Goal: Task Accomplishment & Management: Complete application form

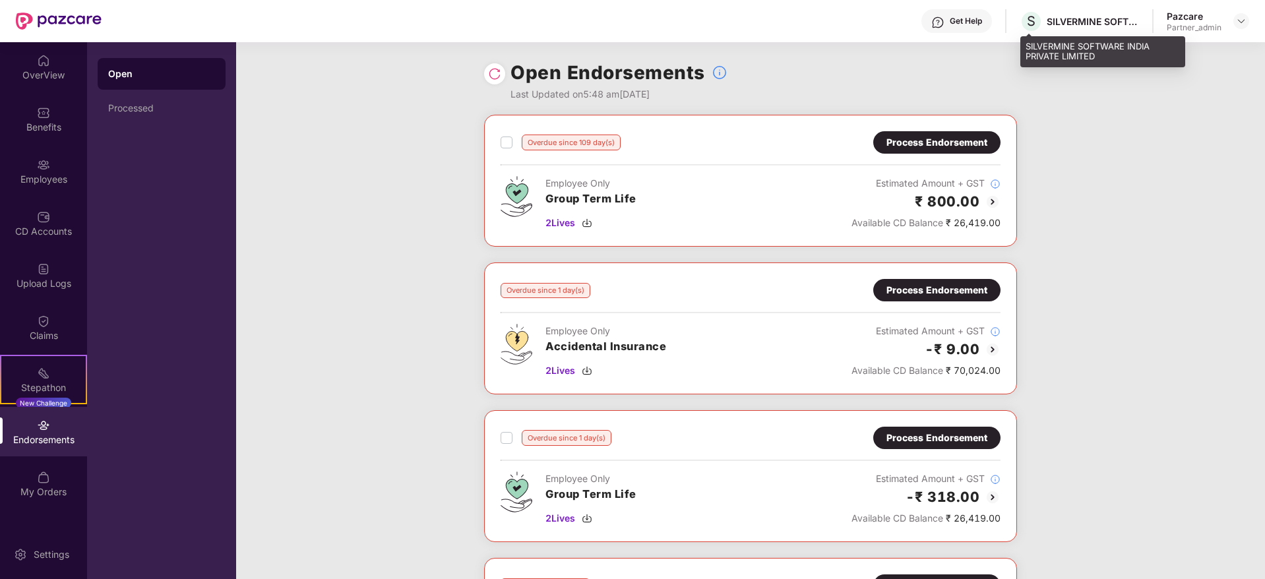
click at [1074, 23] on div "SILVERMINE SOFTWARE INDIA PRIVATE LIMITED" at bounding box center [1093, 21] width 92 height 13
copy div "SILVERMINE"
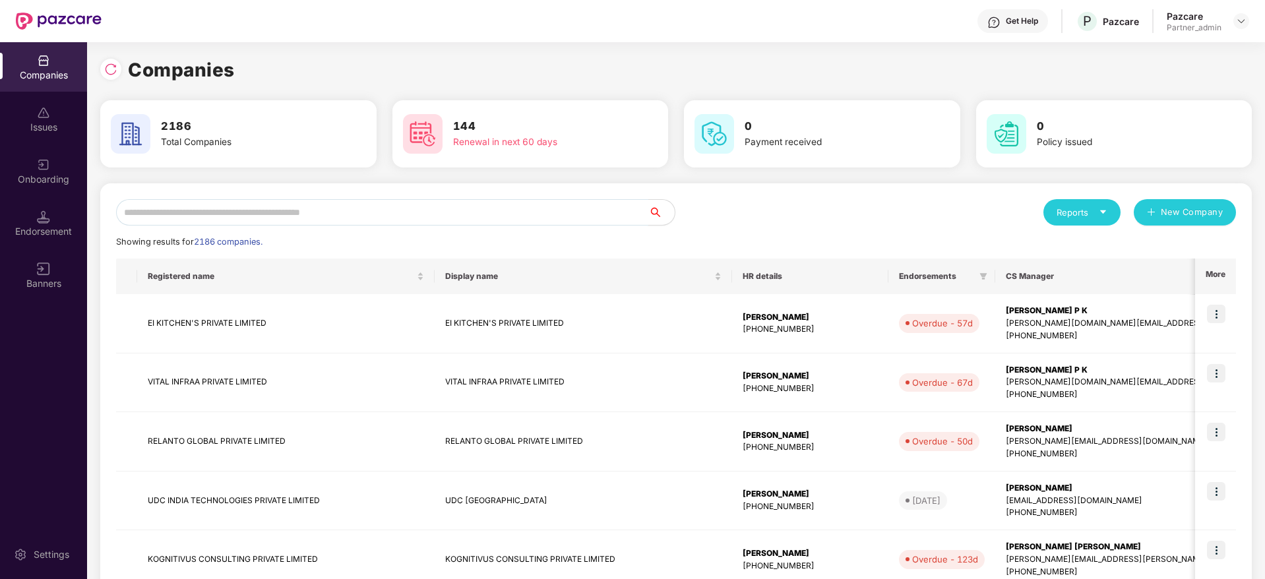
click at [264, 204] on input "text" at bounding box center [382, 212] width 532 height 26
paste input "**********"
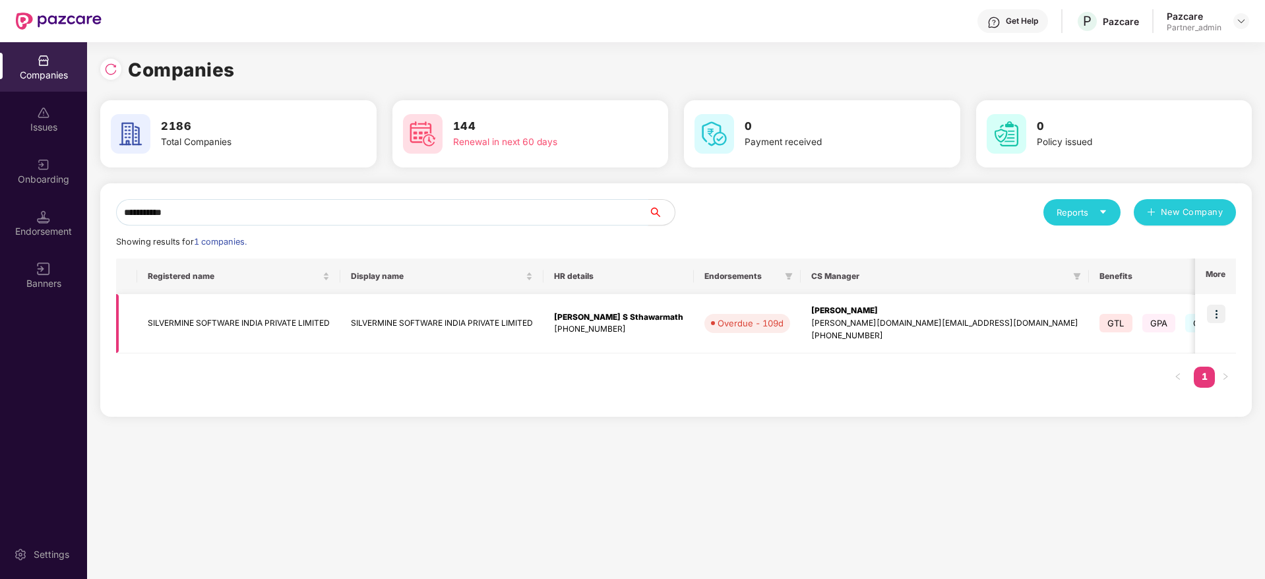
type input "**********"
click at [801, 315] on td "[PERSON_NAME] M V [DOMAIN_NAME][EMAIL_ADDRESS][DOMAIN_NAME] [PHONE_NUMBER]" at bounding box center [945, 323] width 288 height 59
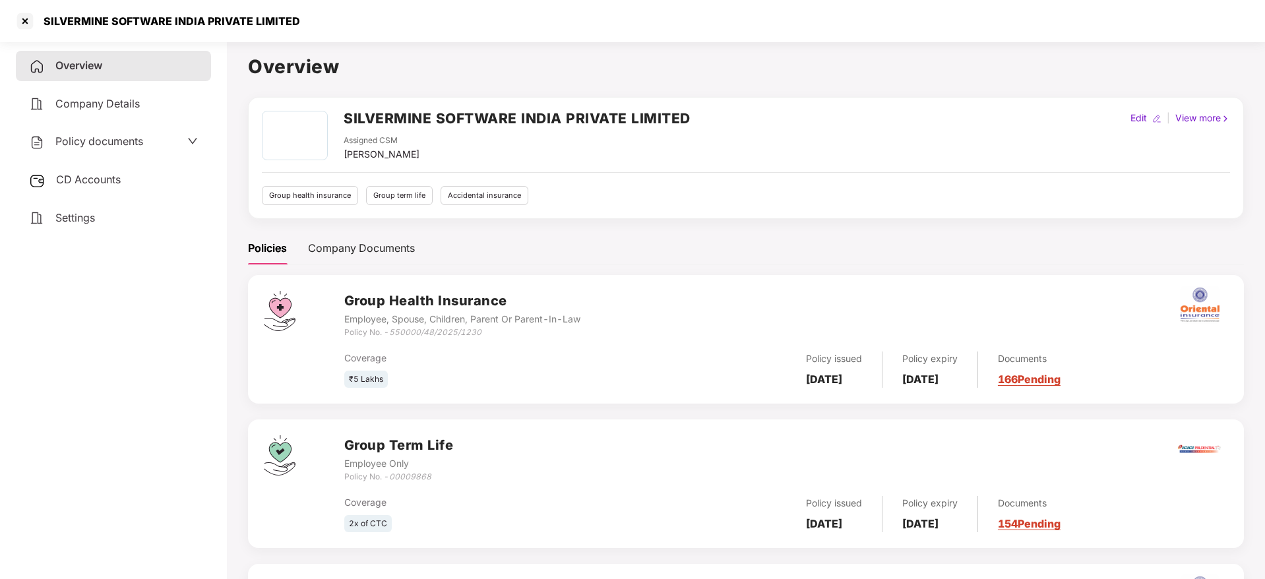
click at [1058, 382] on link "166 Pending" at bounding box center [1029, 379] width 63 height 13
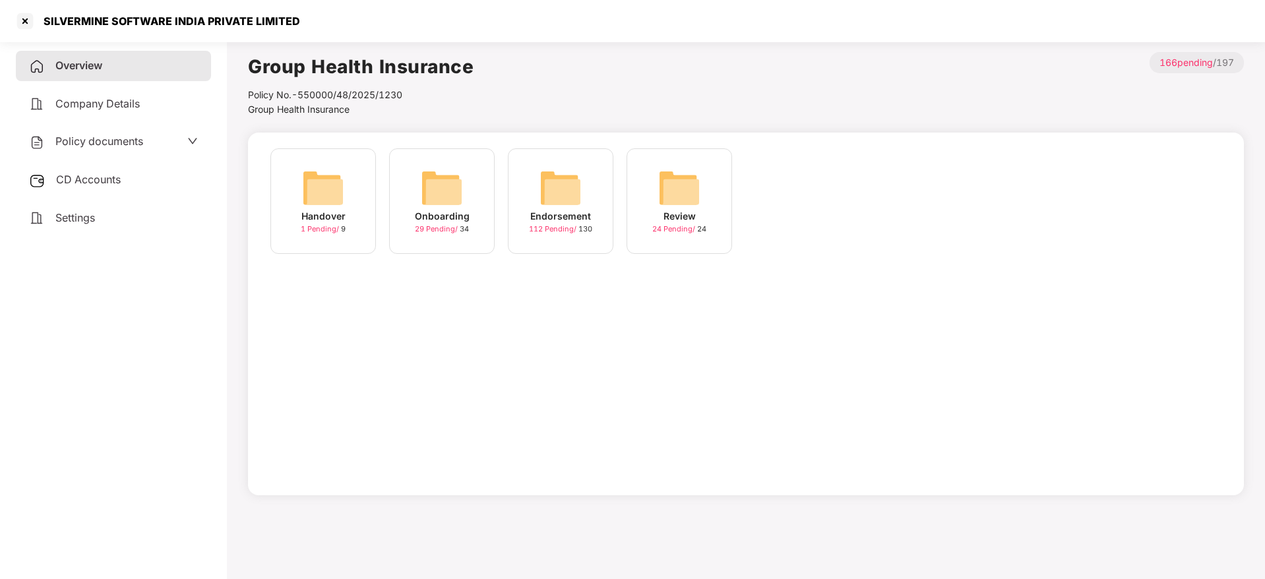
click at [561, 201] on img at bounding box center [560, 188] width 42 height 42
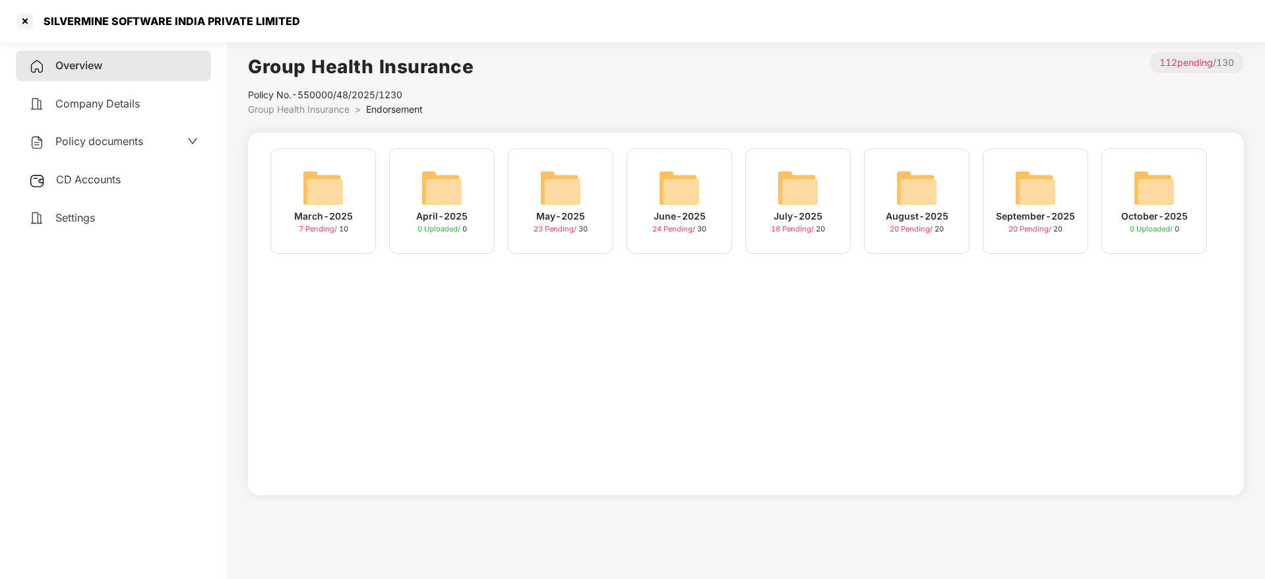
click at [1026, 213] on div "September-2025" at bounding box center [1035, 216] width 79 height 15
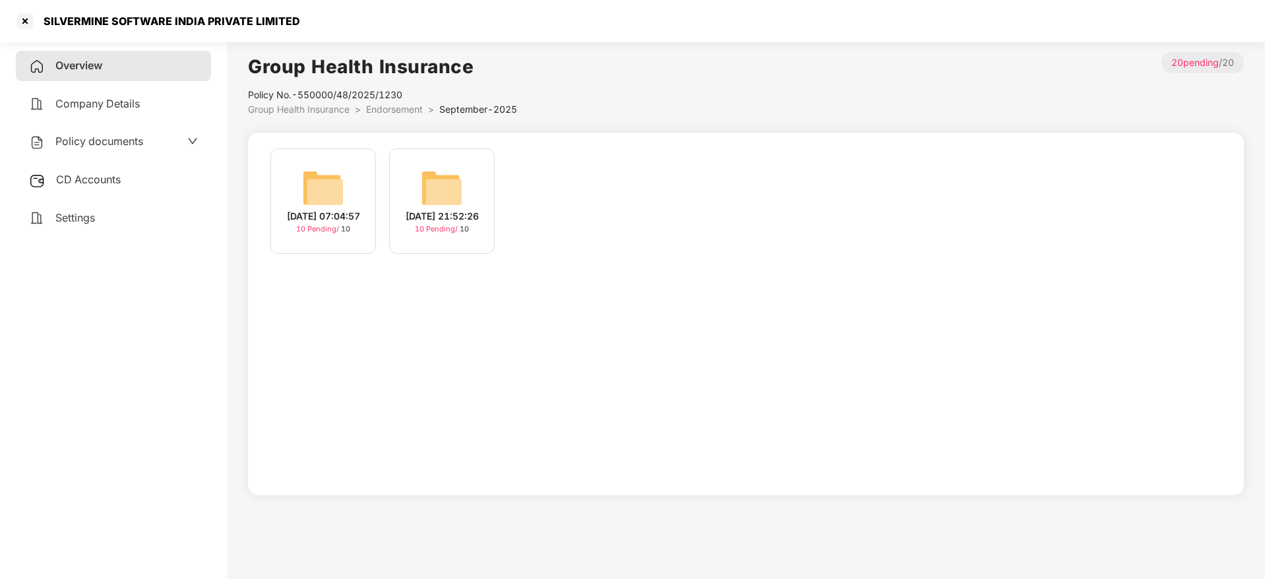
click at [314, 224] on div "[DATE] 07:04:57" at bounding box center [323, 216] width 73 height 15
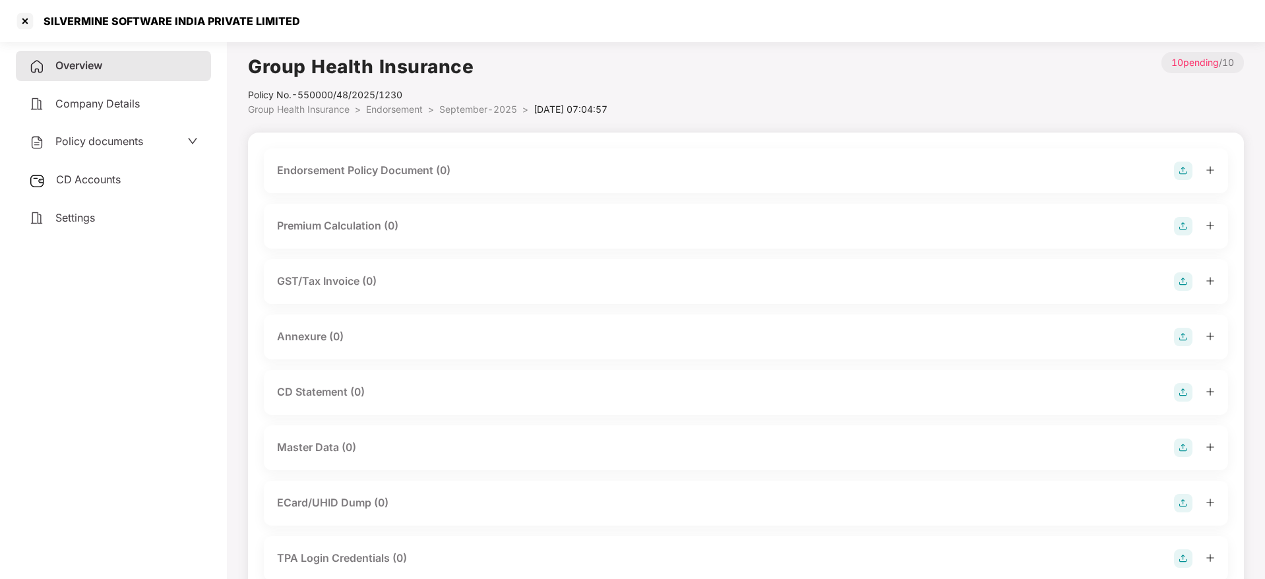
click at [1179, 452] on img at bounding box center [1183, 448] width 18 height 18
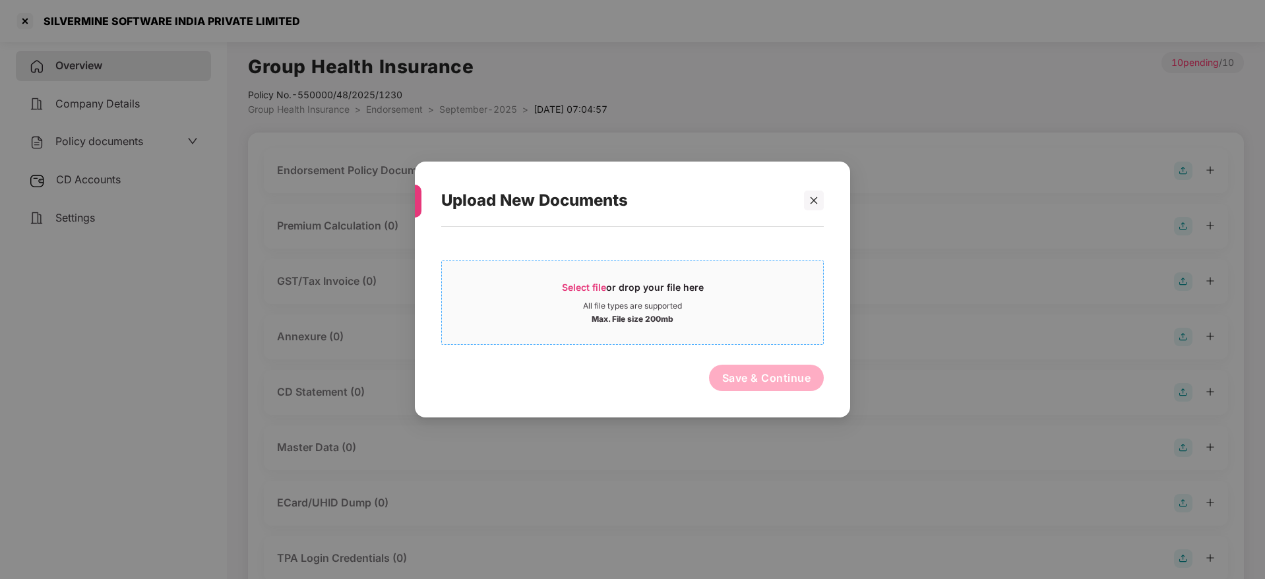
click at [606, 278] on span "Select file or drop your file here All file types are supported Max. File size …" at bounding box center [632, 302] width 381 height 63
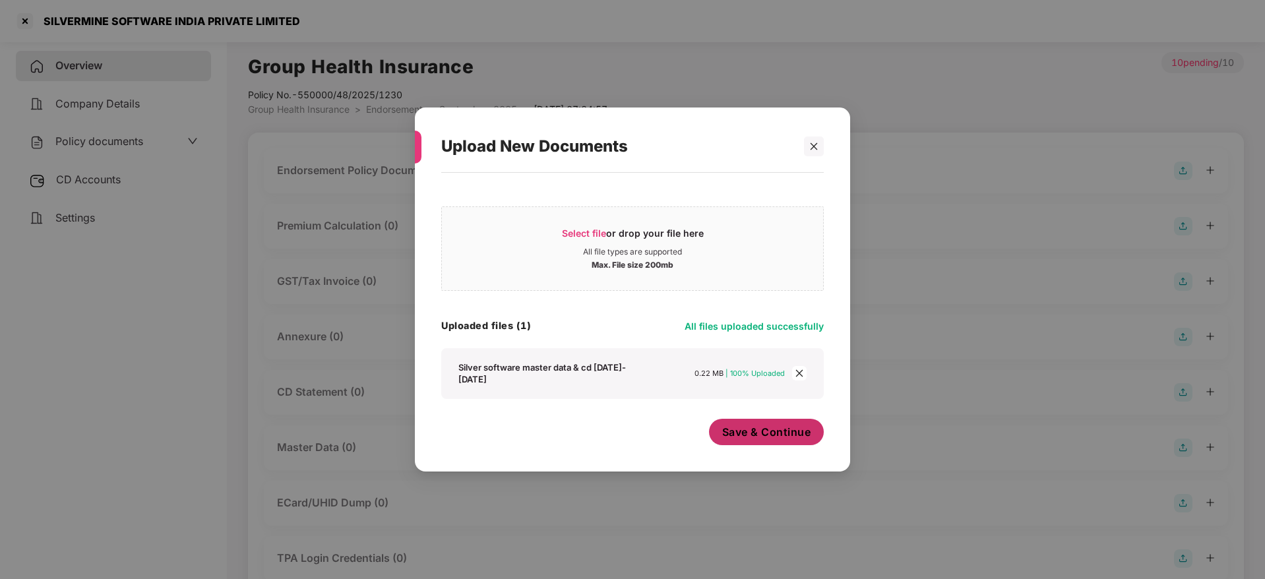
click at [775, 431] on span "Save & Continue" at bounding box center [766, 432] width 89 height 15
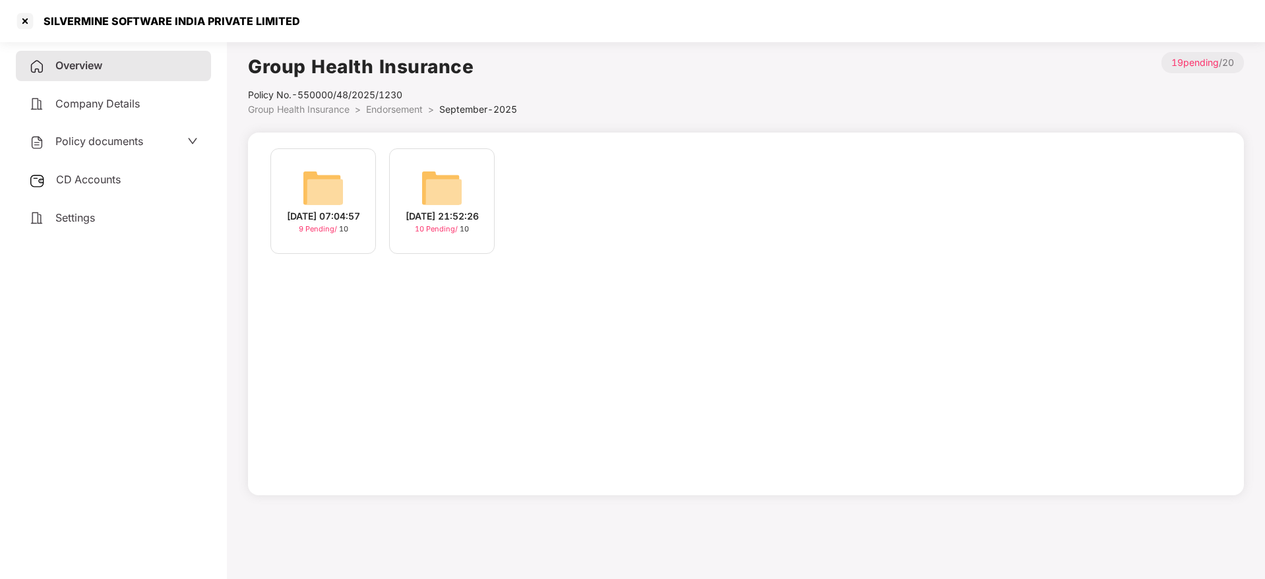
click at [444, 215] on div "[DATE] 21:52:26" at bounding box center [442, 216] width 73 height 15
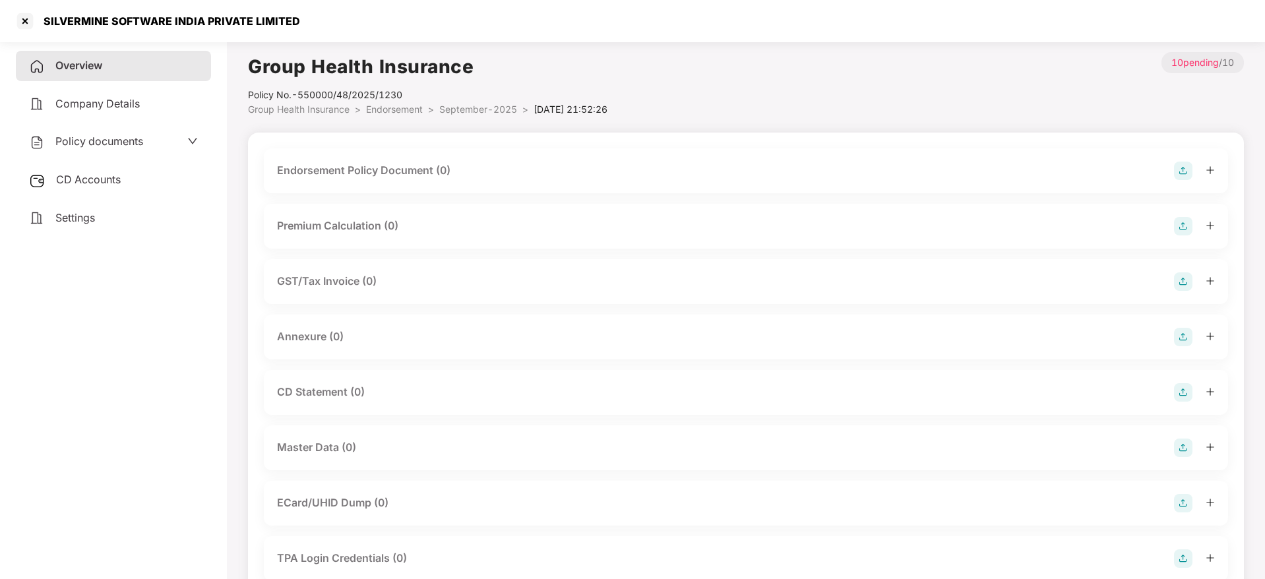
click at [1188, 448] on img at bounding box center [1183, 448] width 18 height 18
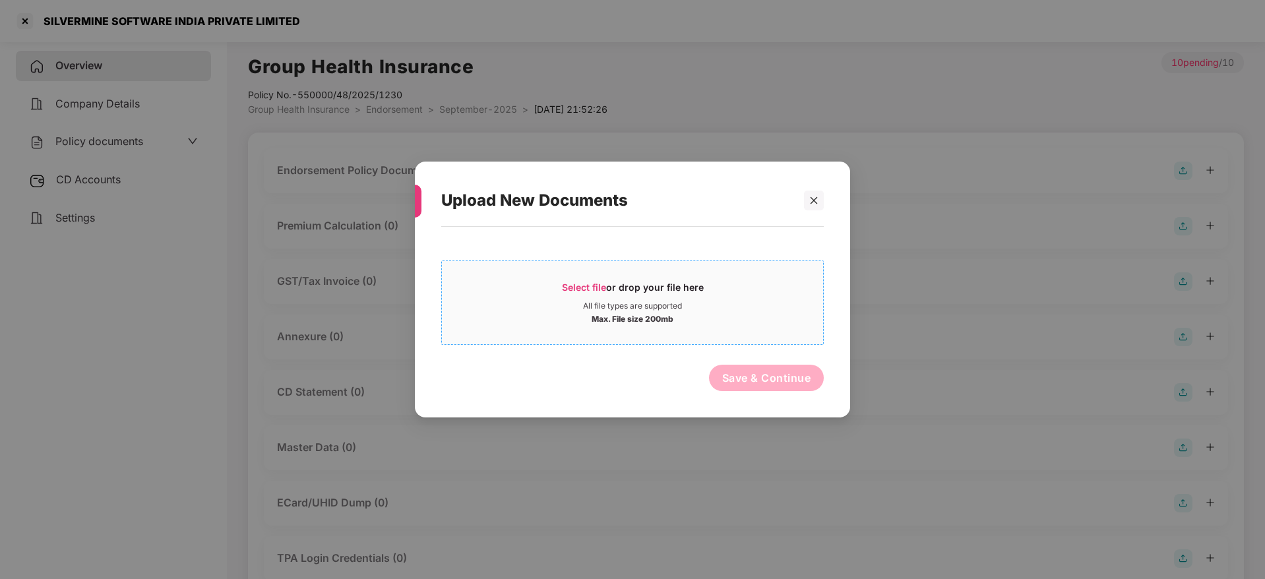
click at [600, 286] on span "Select file" at bounding box center [584, 287] width 44 height 11
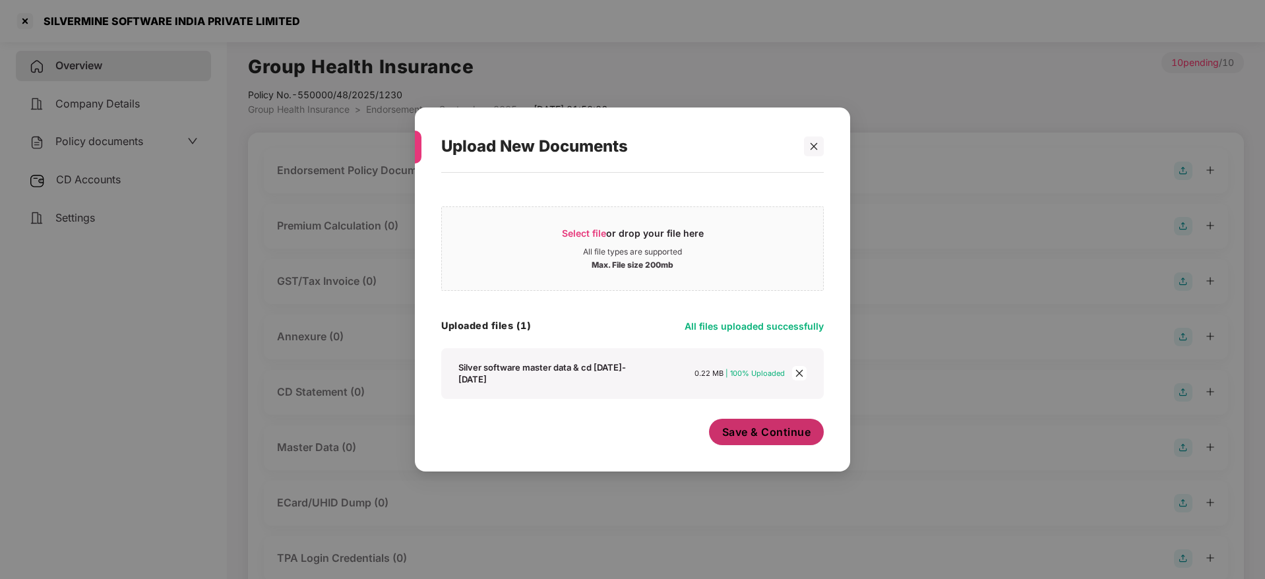
click at [764, 427] on span "Save & Continue" at bounding box center [766, 432] width 89 height 15
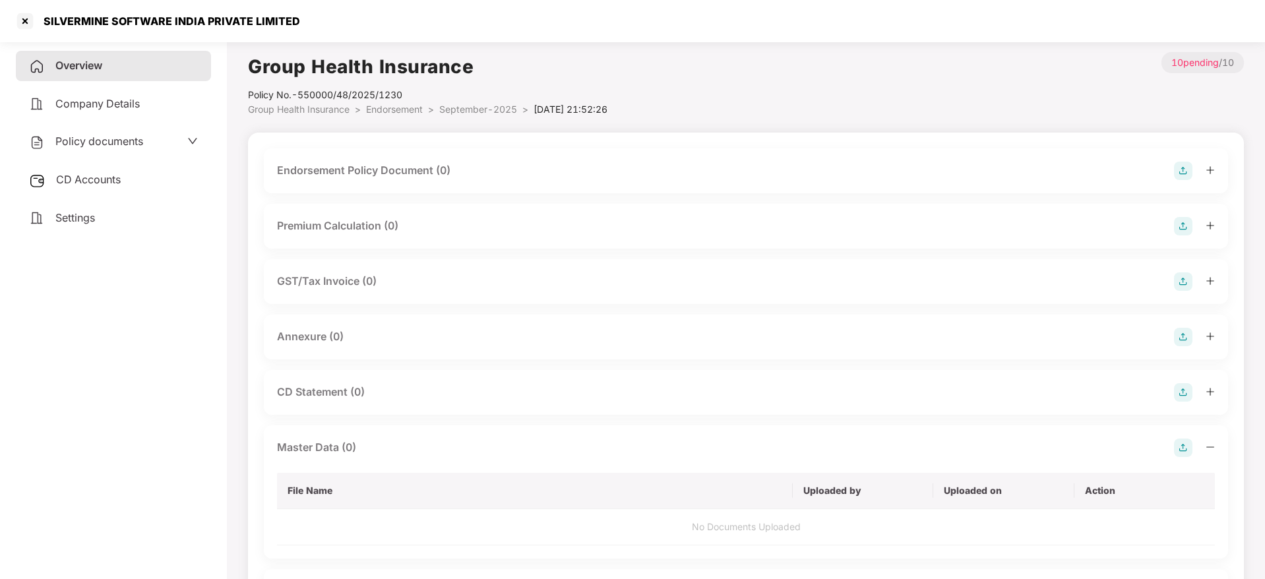
click at [82, 70] on span "Overview" at bounding box center [78, 65] width 47 height 13
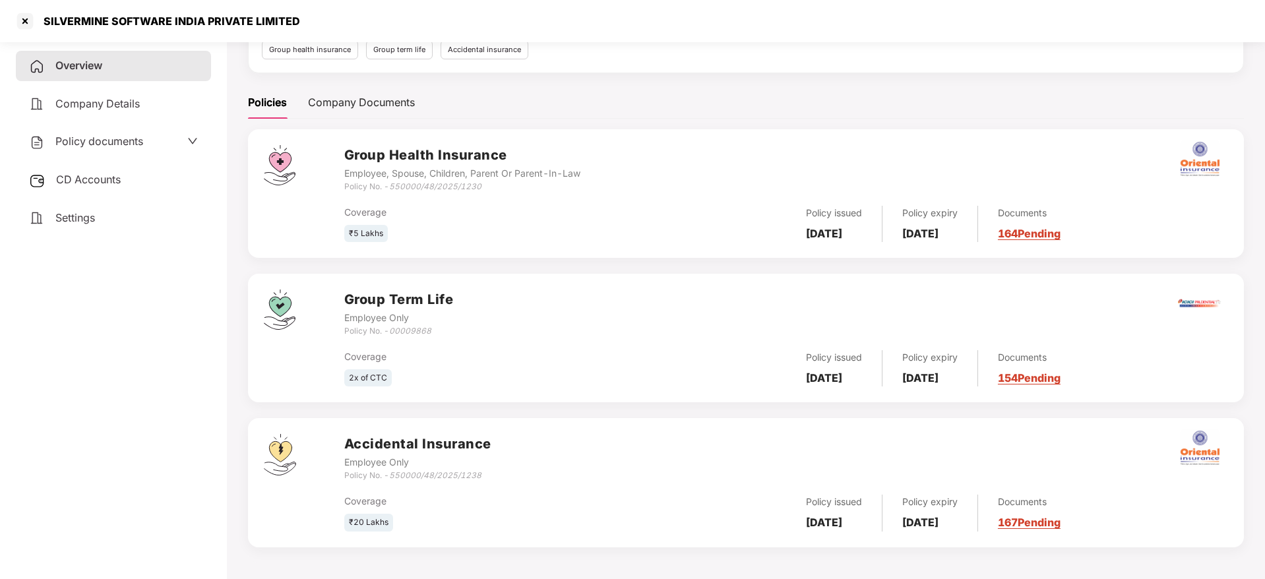
click at [1051, 519] on link "167 Pending" at bounding box center [1029, 522] width 63 height 13
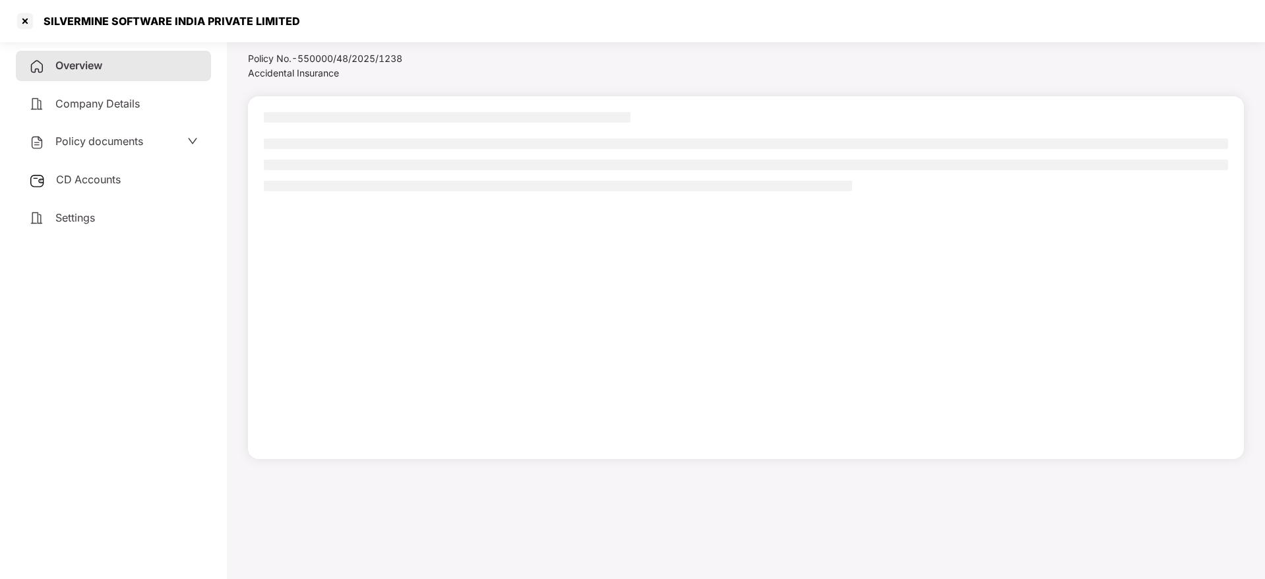
scroll to position [36, 0]
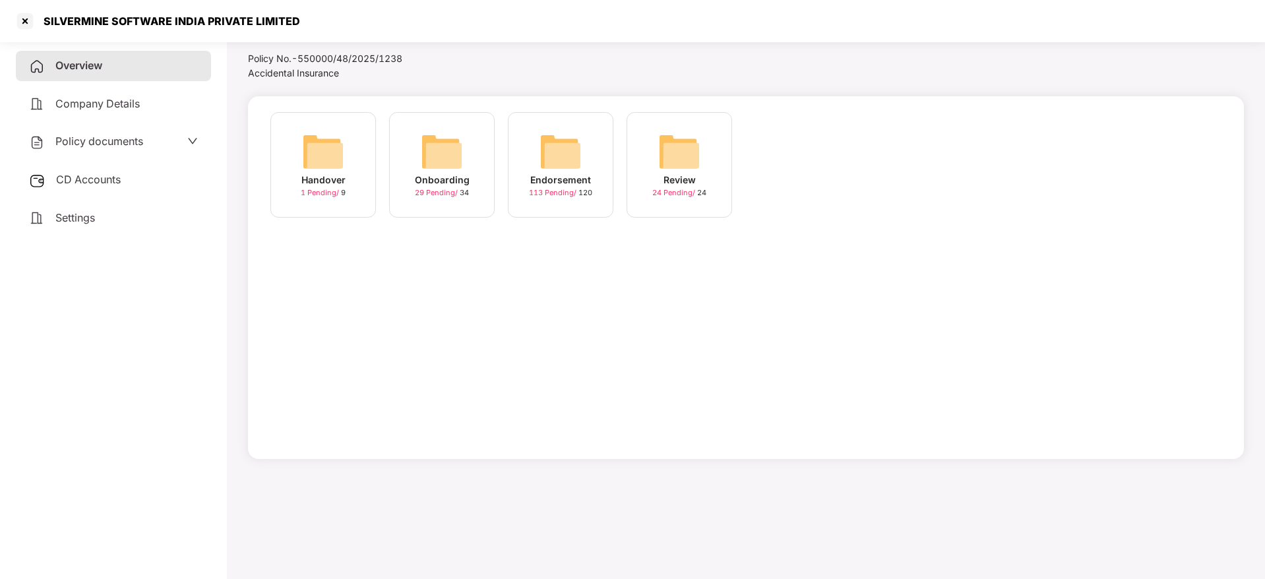
click at [551, 163] on img at bounding box center [560, 152] width 42 height 42
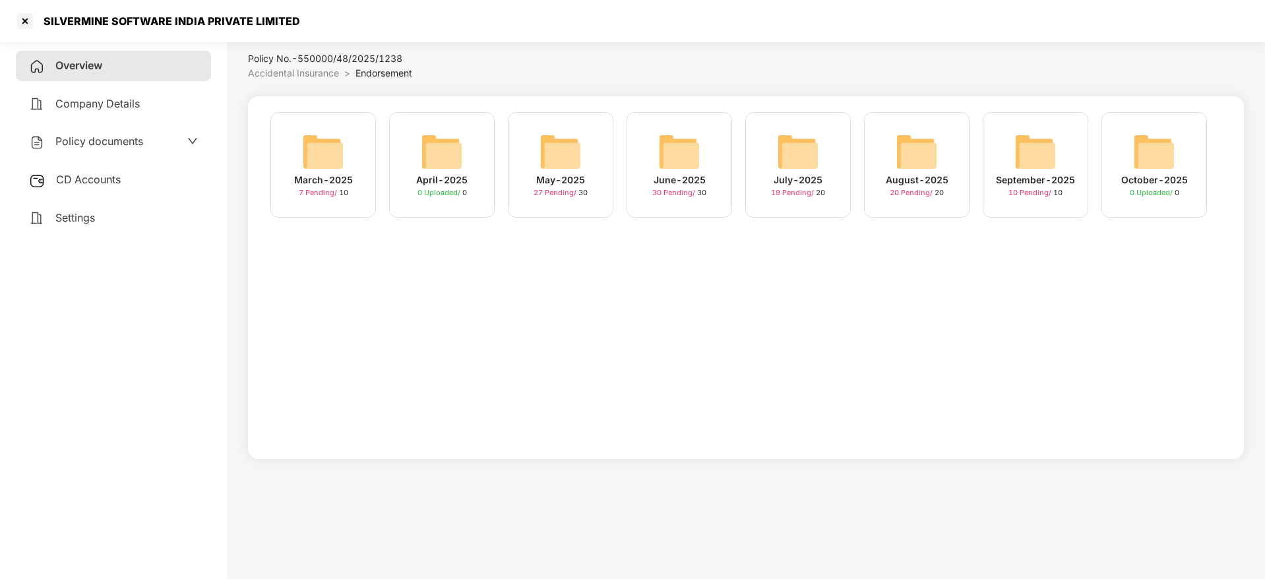
click at [1028, 179] on div "September-2025" at bounding box center [1035, 180] width 79 height 15
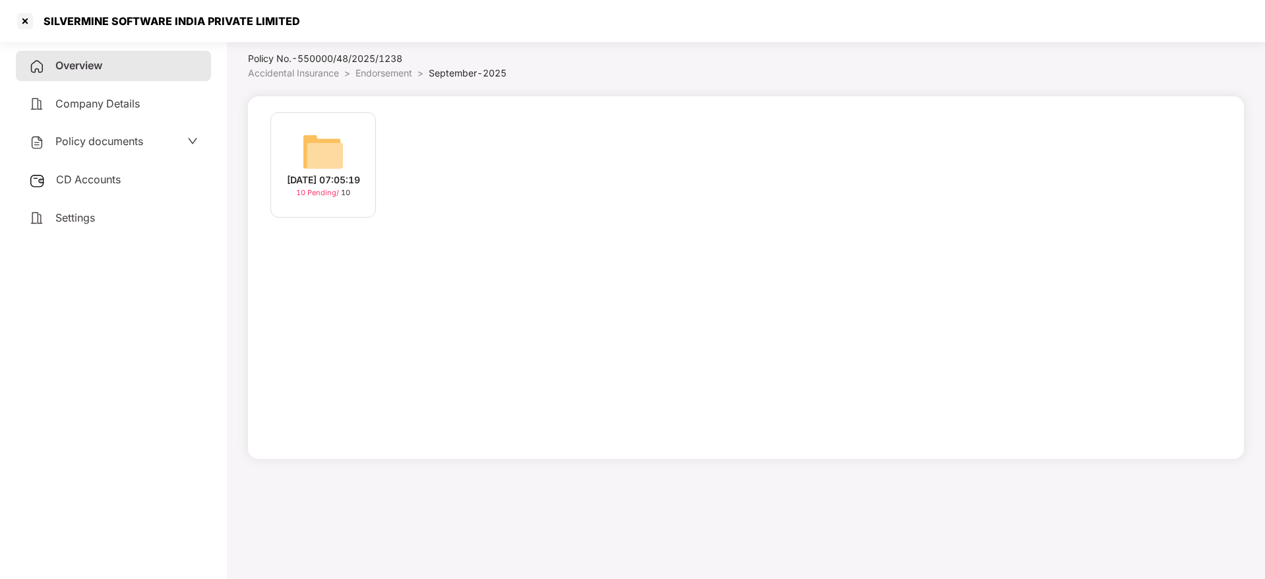
click at [317, 158] on img at bounding box center [323, 152] width 42 height 42
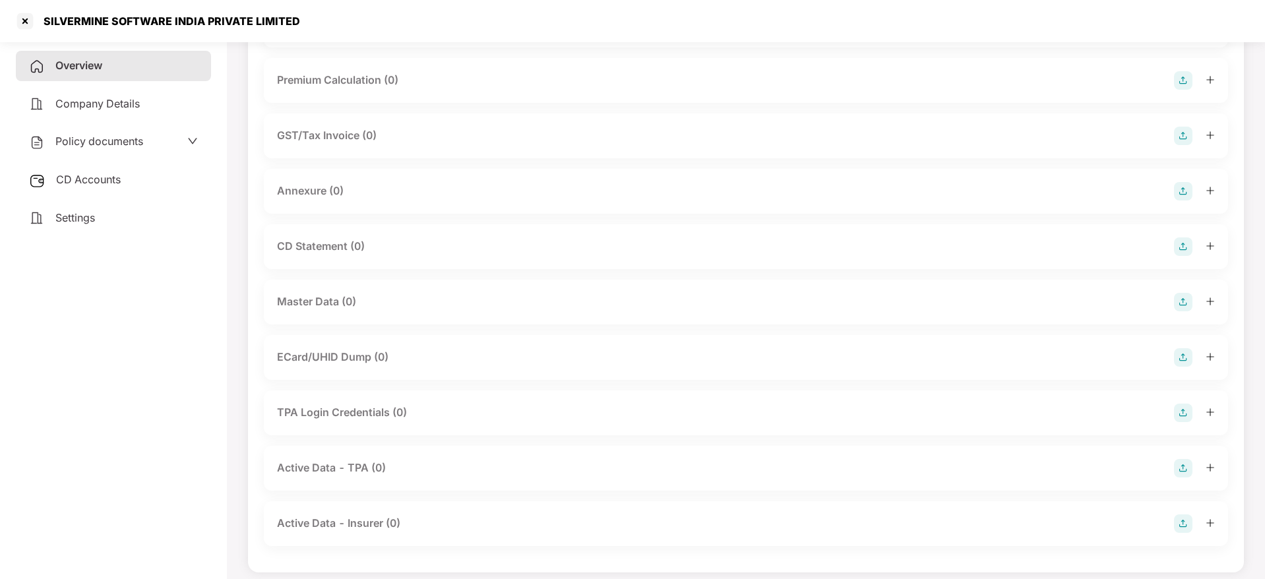
click at [1180, 301] on img at bounding box center [1183, 302] width 18 height 18
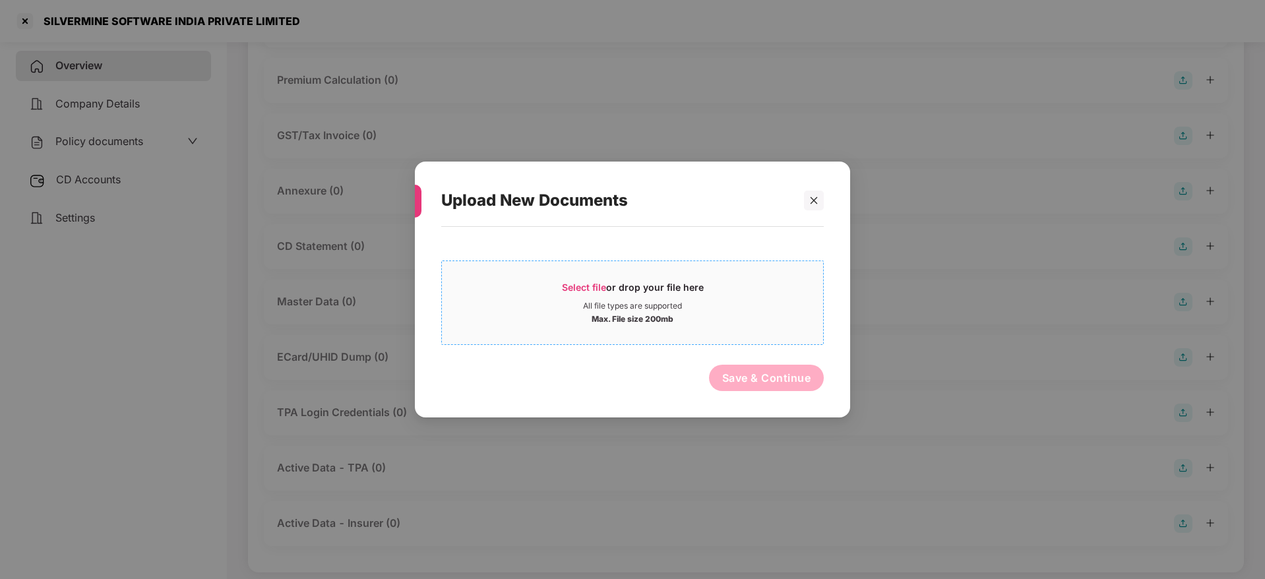
click at [585, 288] on span "Select file" at bounding box center [584, 287] width 44 height 11
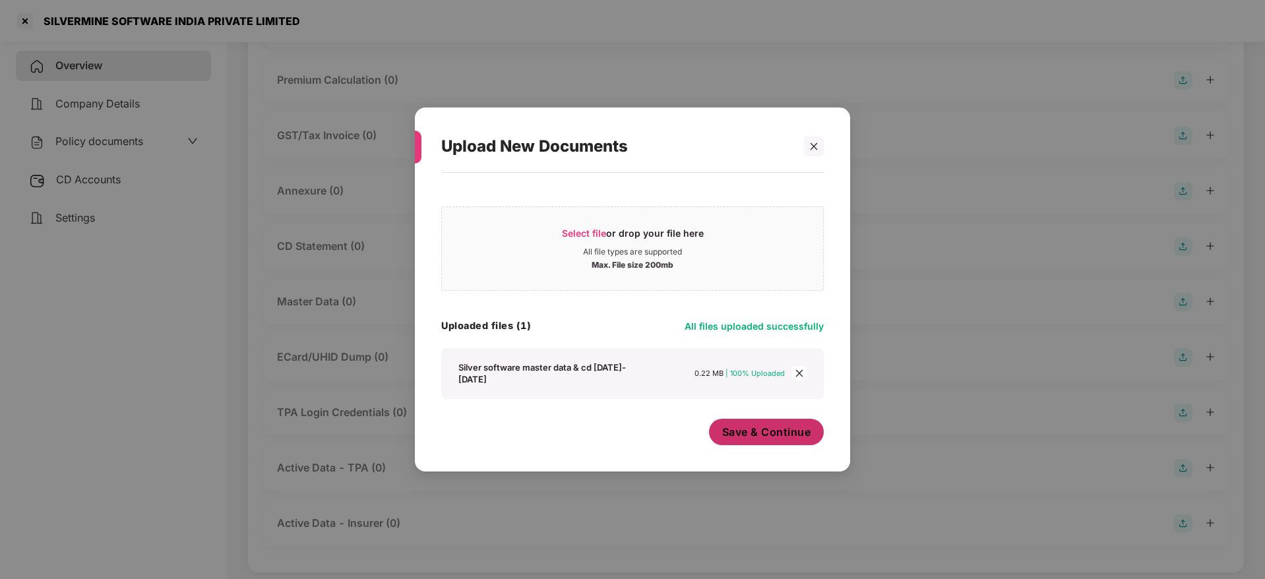
click at [749, 428] on span "Save & Continue" at bounding box center [766, 432] width 89 height 15
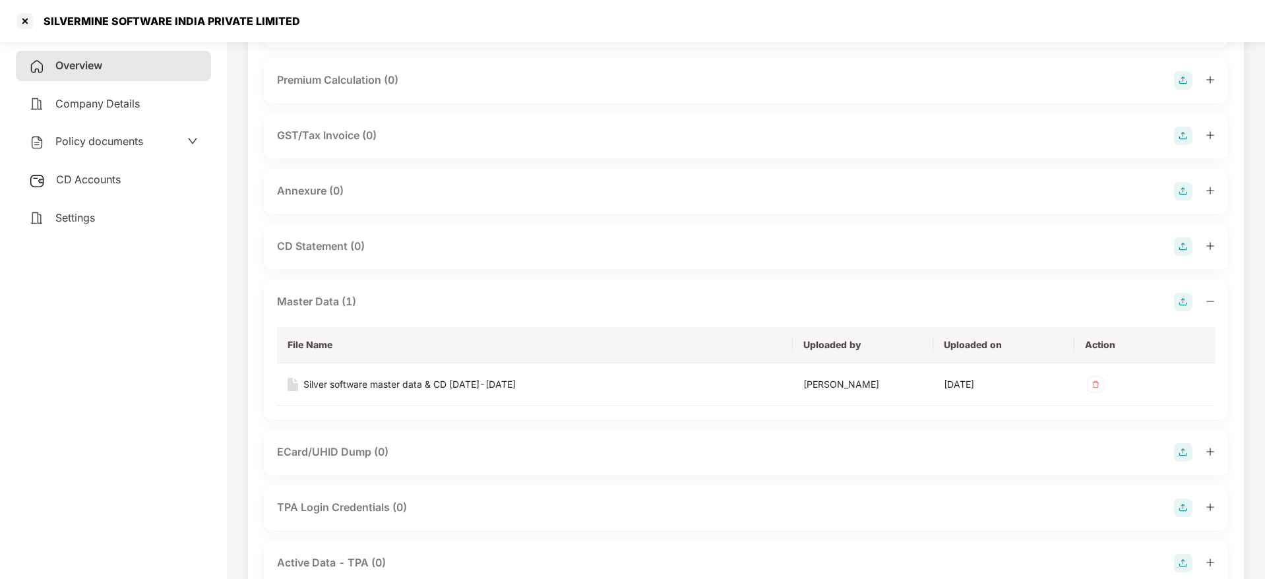
click at [77, 62] on span "Overview" at bounding box center [78, 65] width 47 height 13
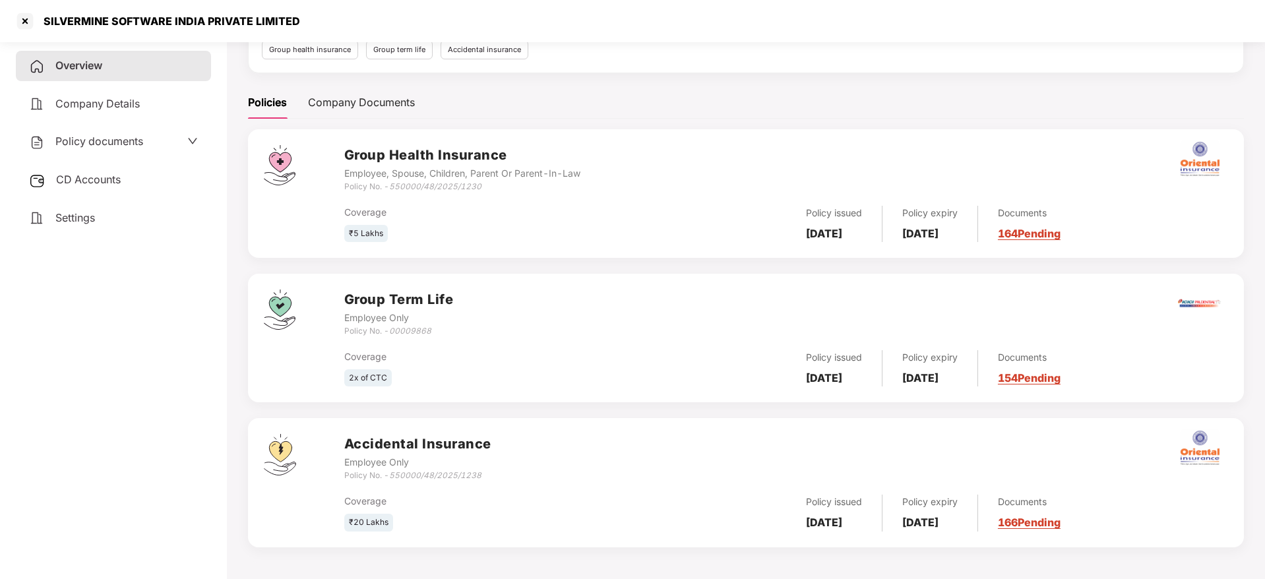
click at [1060, 379] on link "154 Pending" at bounding box center [1029, 377] width 63 height 13
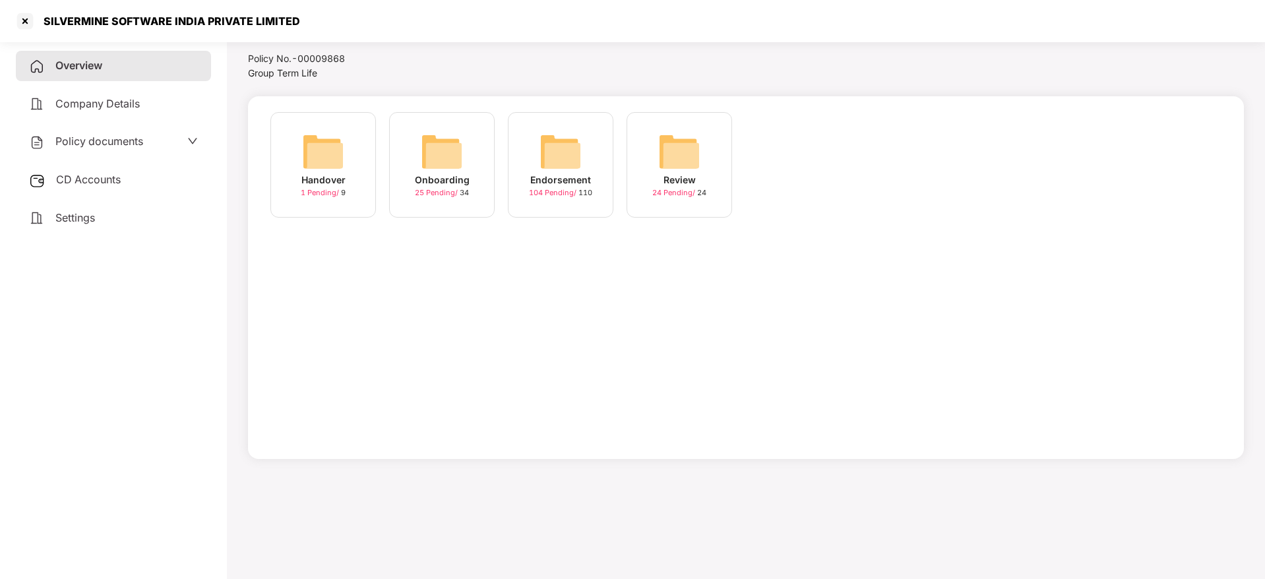
click at [554, 154] on img at bounding box center [560, 152] width 42 height 42
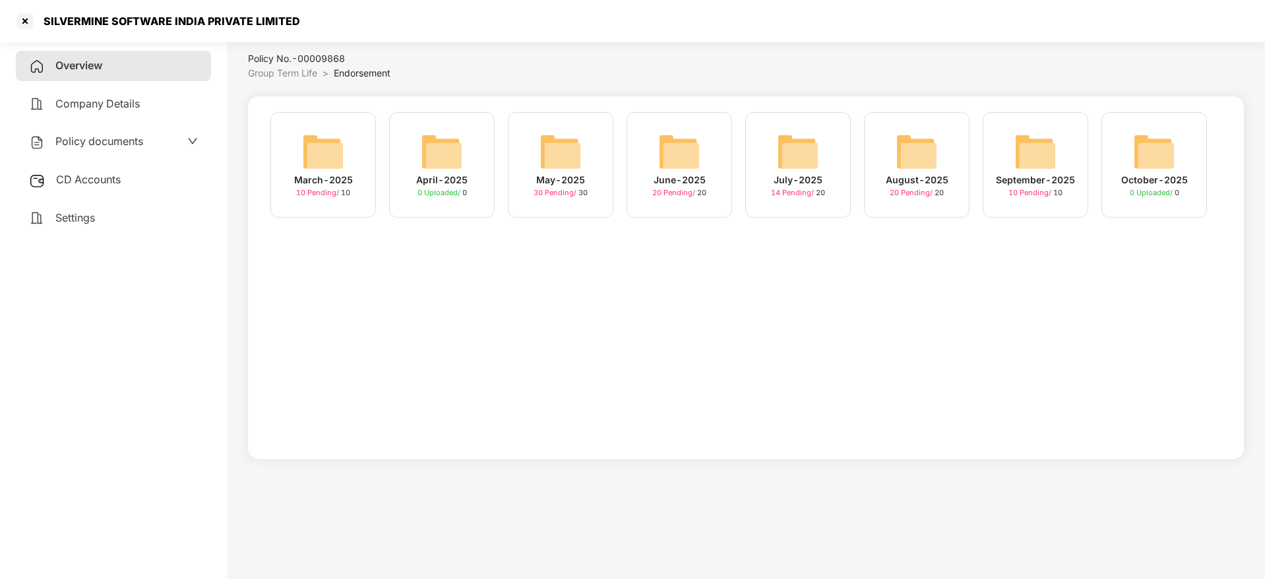
click at [1038, 152] on img at bounding box center [1035, 152] width 42 height 42
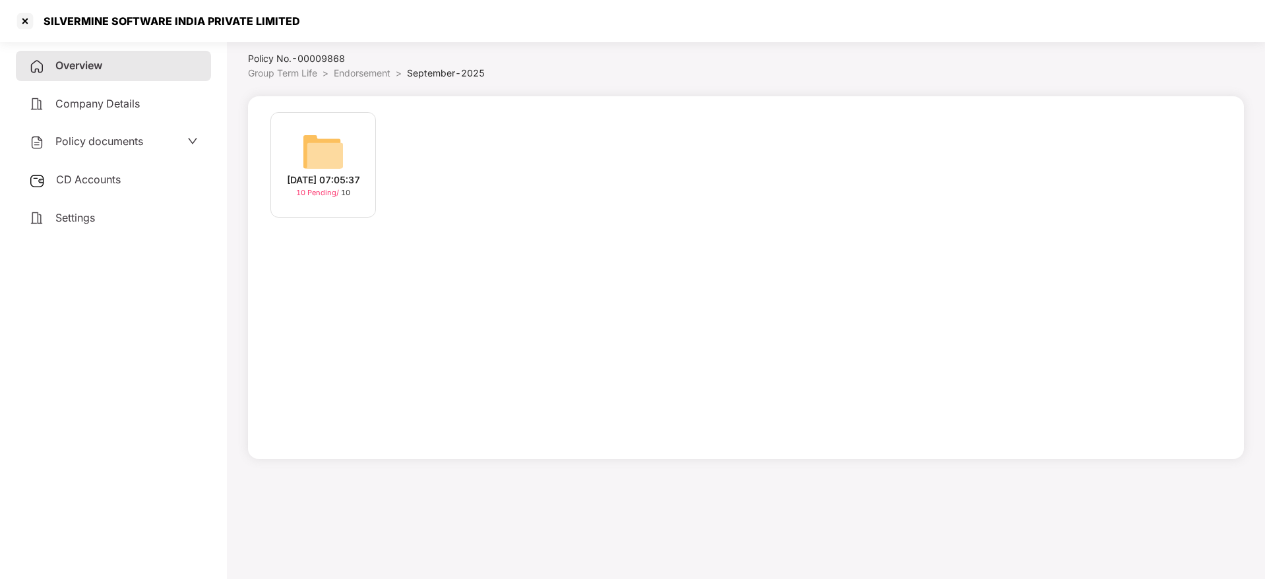
click at [348, 173] on div "[DATE] 07:05:37" at bounding box center [323, 180] width 73 height 15
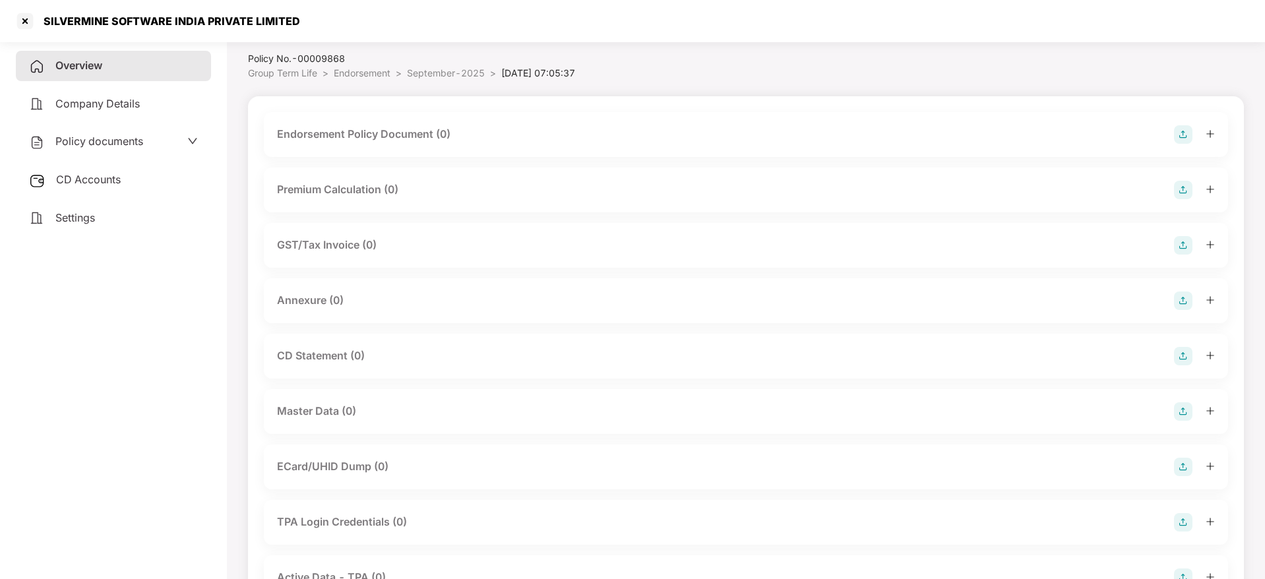
scroll to position [146, 0]
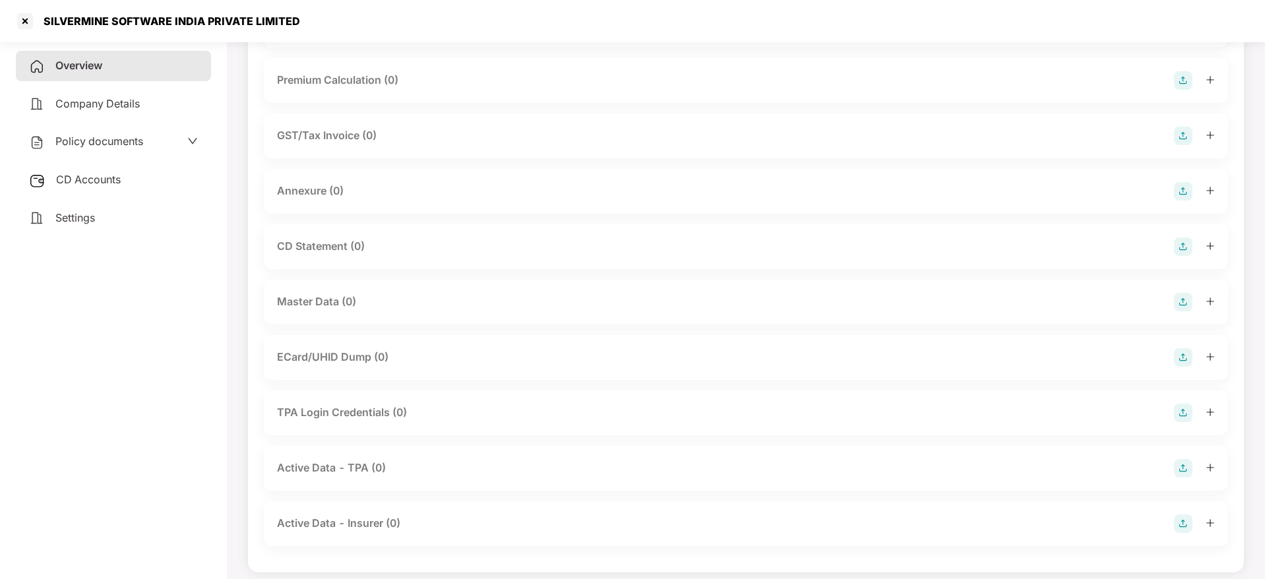
click at [1179, 300] on img at bounding box center [1183, 302] width 18 height 18
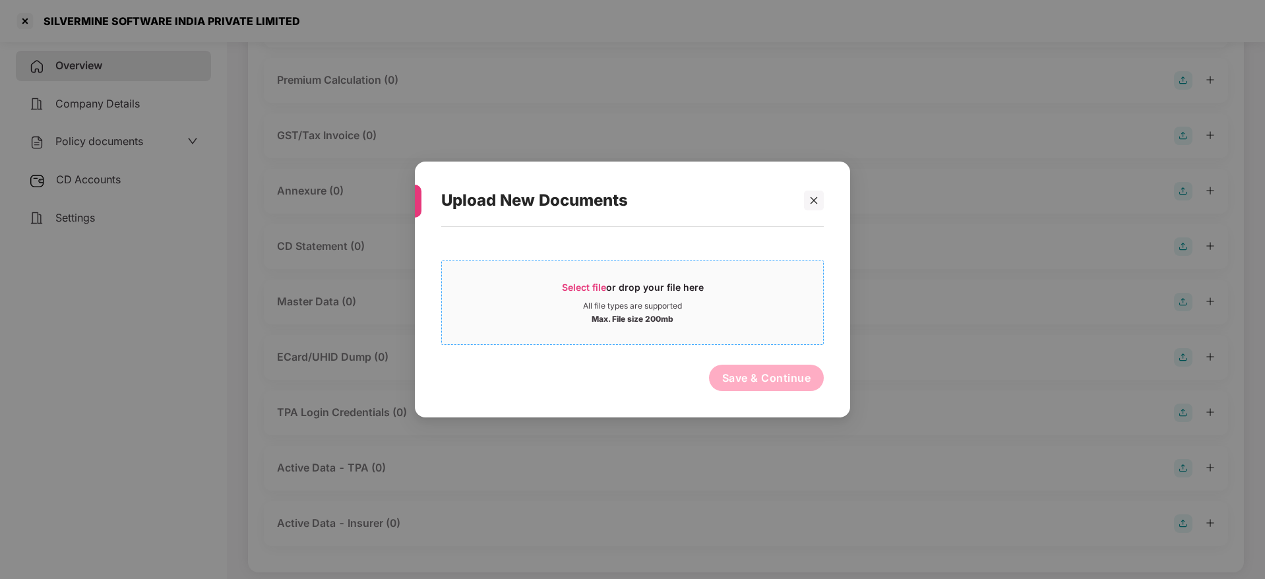
click at [591, 292] on span "Select file" at bounding box center [584, 287] width 44 height 11
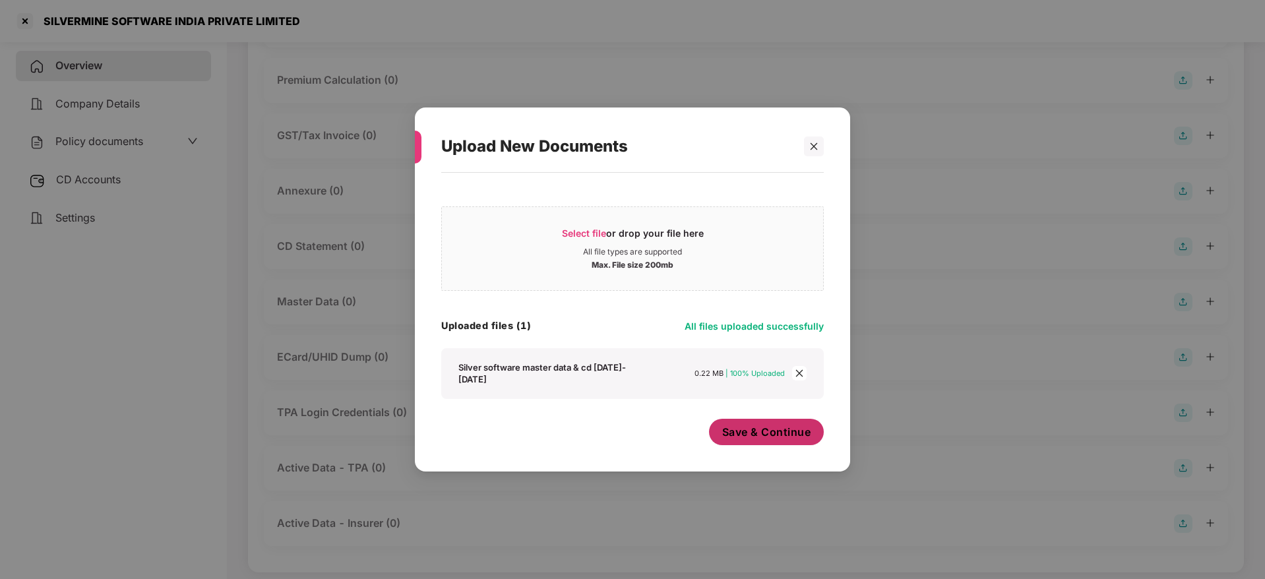
click at [772, 441] on button "Save & Continue" at bounding box center [766, 432] width 115 height 26
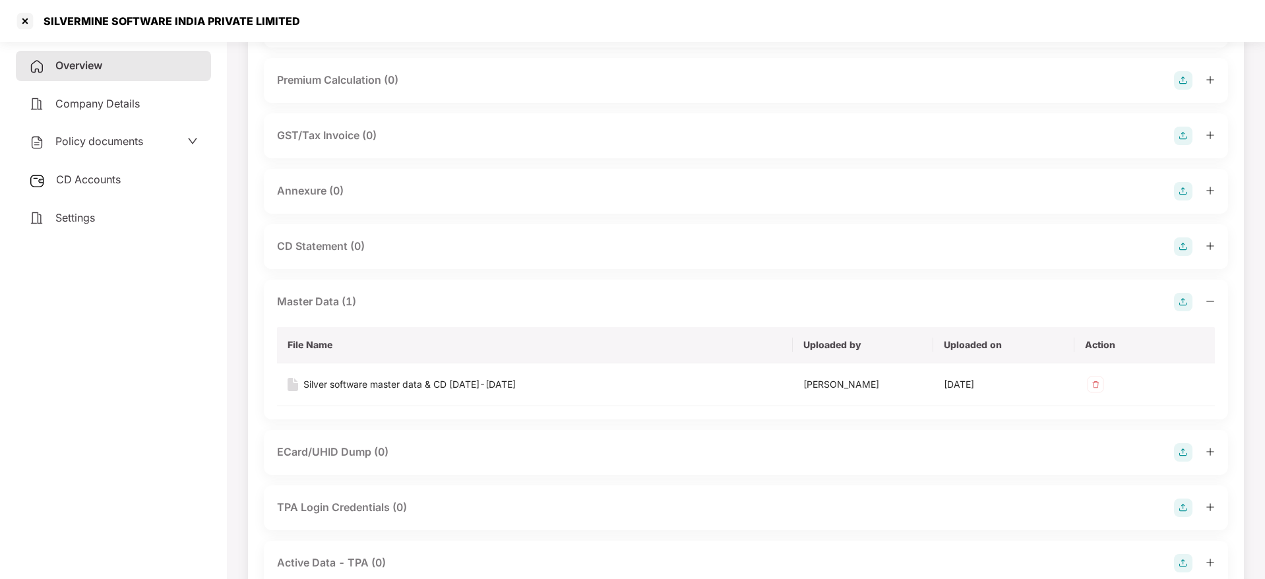
click at [71, 183] on span "CD Accounts" at bounding box center [88, 179] width 65 height 13
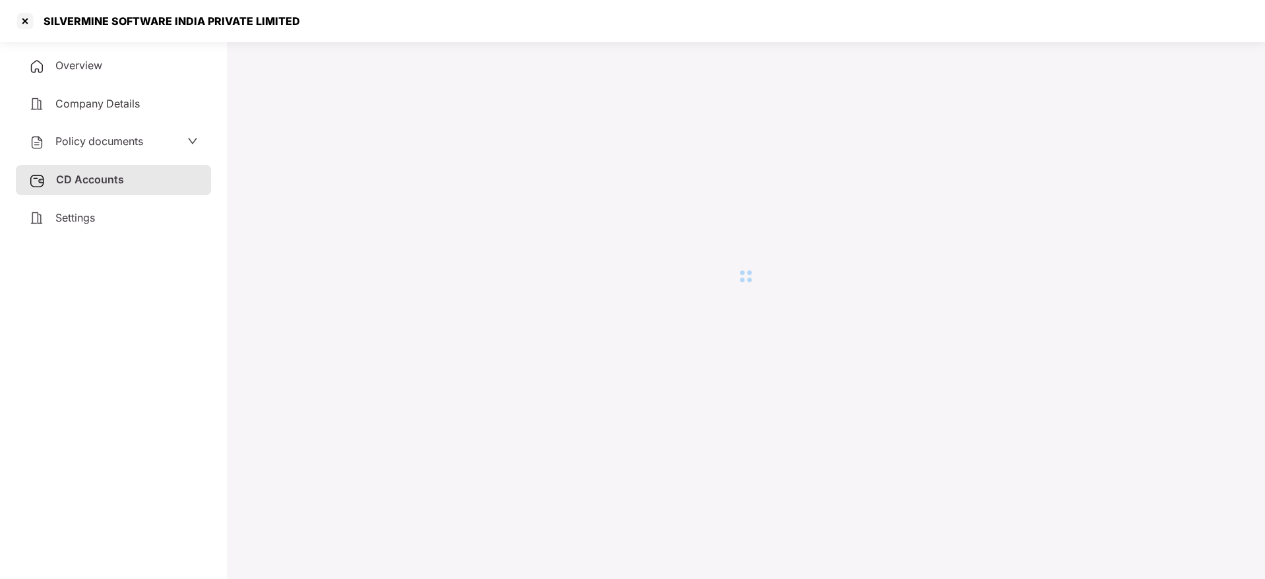
scroll to position [36, 0]
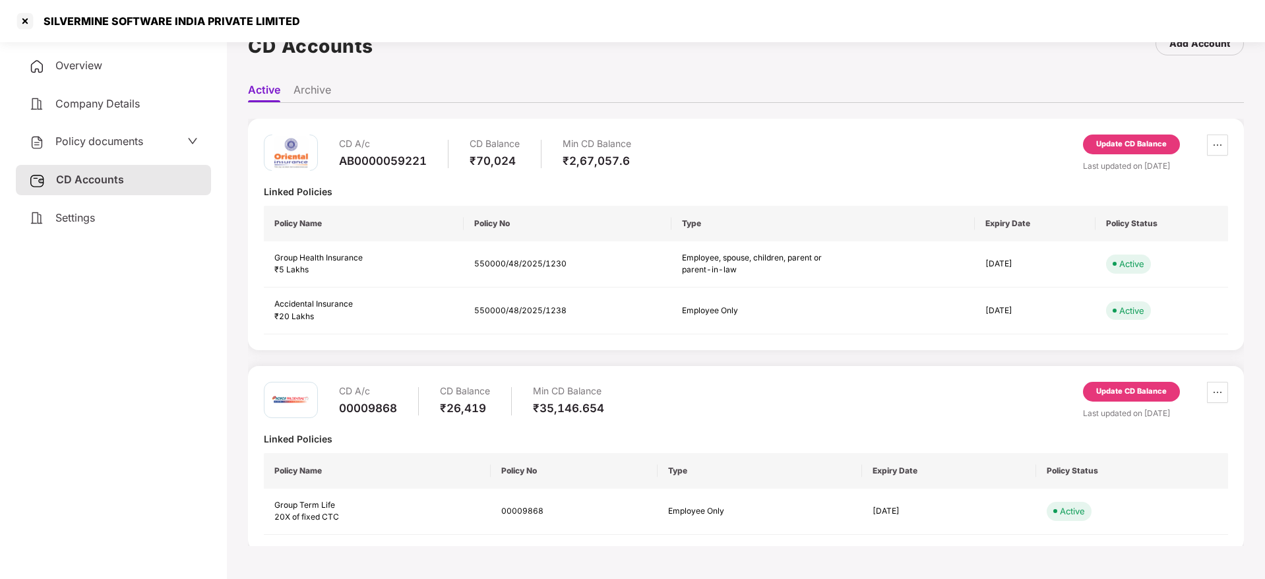
click at [1126, 138] on div "Update CD Balance" at bounding box center [1131, 144] width 71 height 12
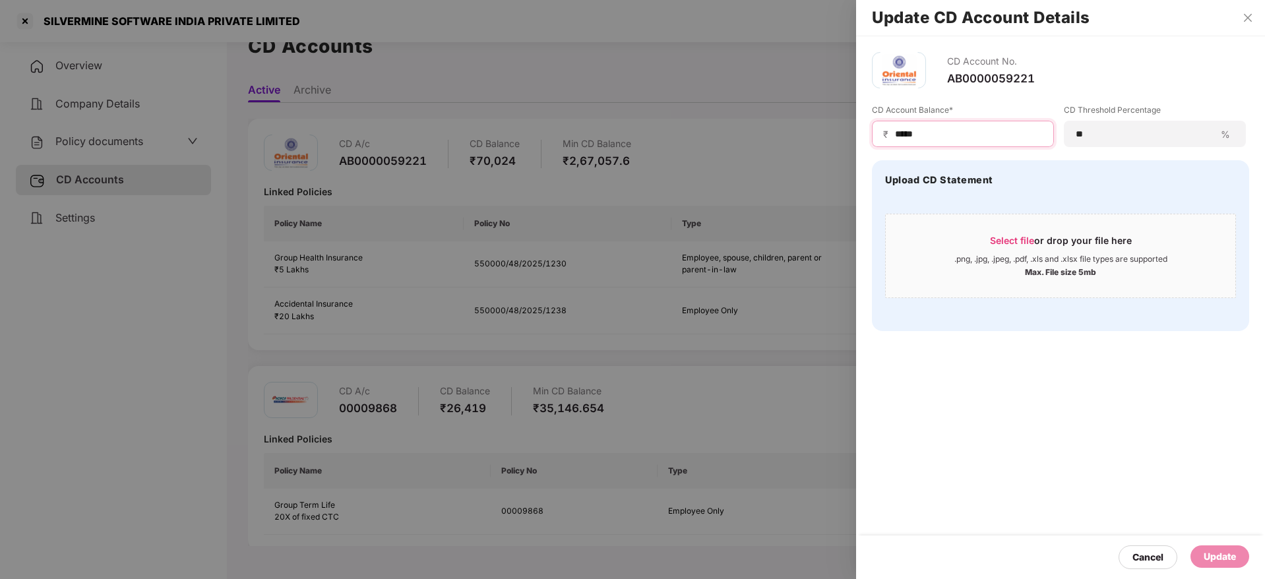
drag, startPoint x: 987, startPoint y: 138, endPoint x: 642, endPoint y: 98, distance: 347.2
click at [642, 98] on div "Update CD Account Details CD Account No. AB0000059221 CD Account Balance* ₹ ***…" at bounding box center [632, 289] width 1265 height 579
paste input "*"
type input "******"
click at [1244, 18] on icon "close" at bounding box center [1247, 18] width 11 height 11
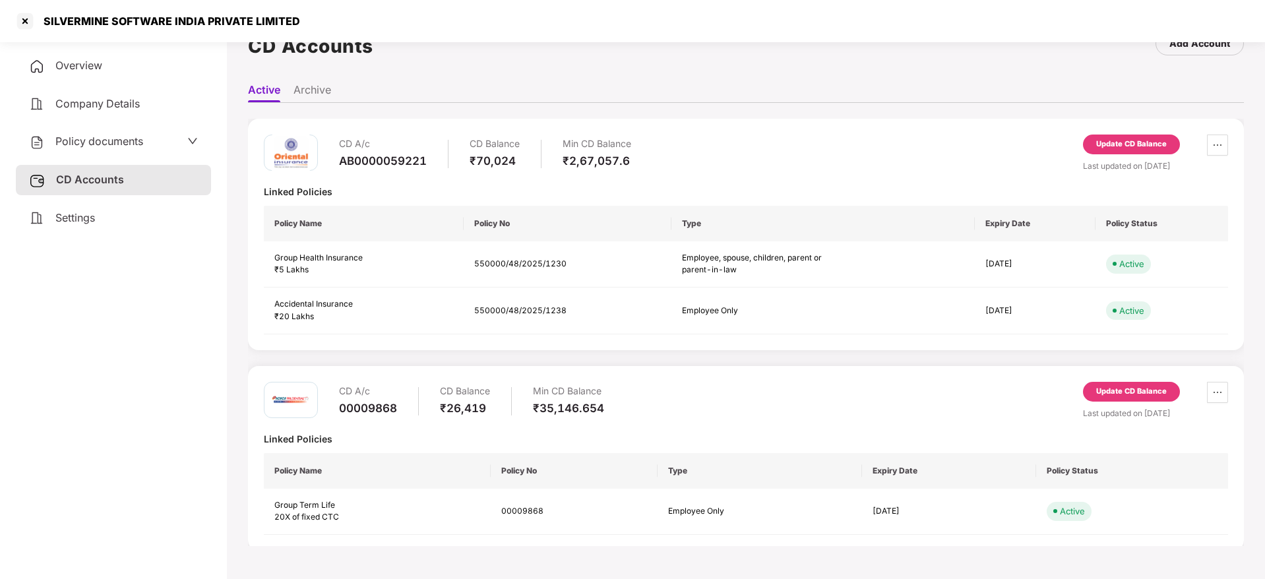
click at [1134, 141] on div "Update CD Balance" at bounding box center [1131, 144] width 71 height 12
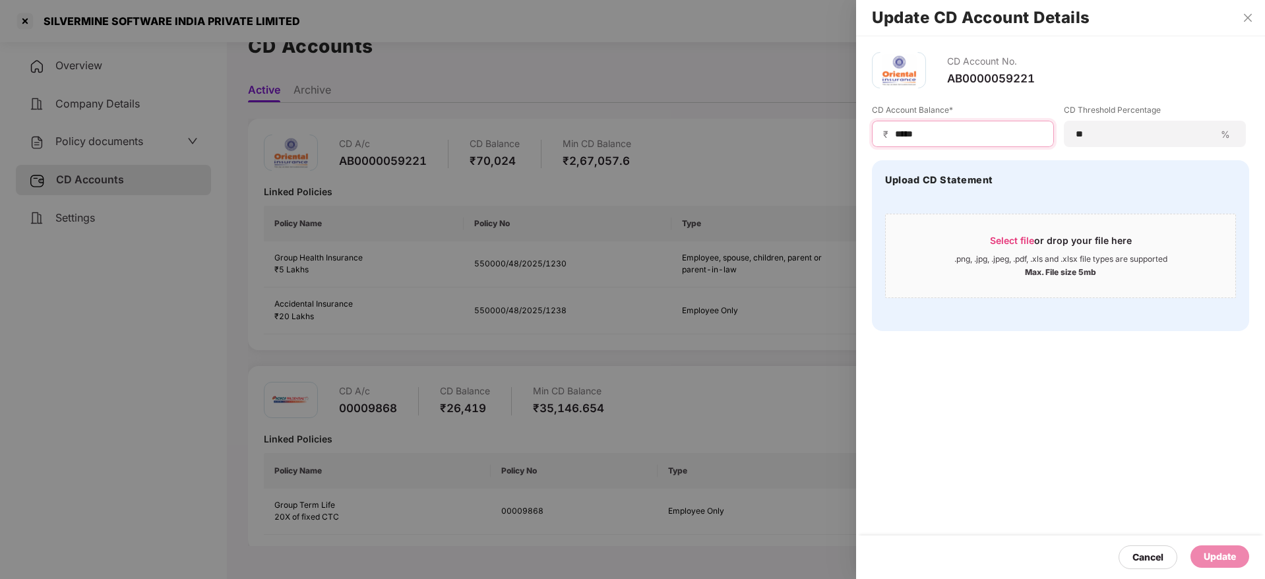
drag, startPoint x: 987, startPoint y: 130, endPoint x: 719, endPoint y: 125, distance: 267.1
click at [719, 125] on div "Update CD Account Details CD Account No. AB0000059221 CD Account Balance* ₹ ***…" at bounding box center [632, 289] width 1265 height 579
paste input "*"
type input "******"
click at [1023, 237] on span "Select file" at bounding box center [1012, 240] width 44 height 11
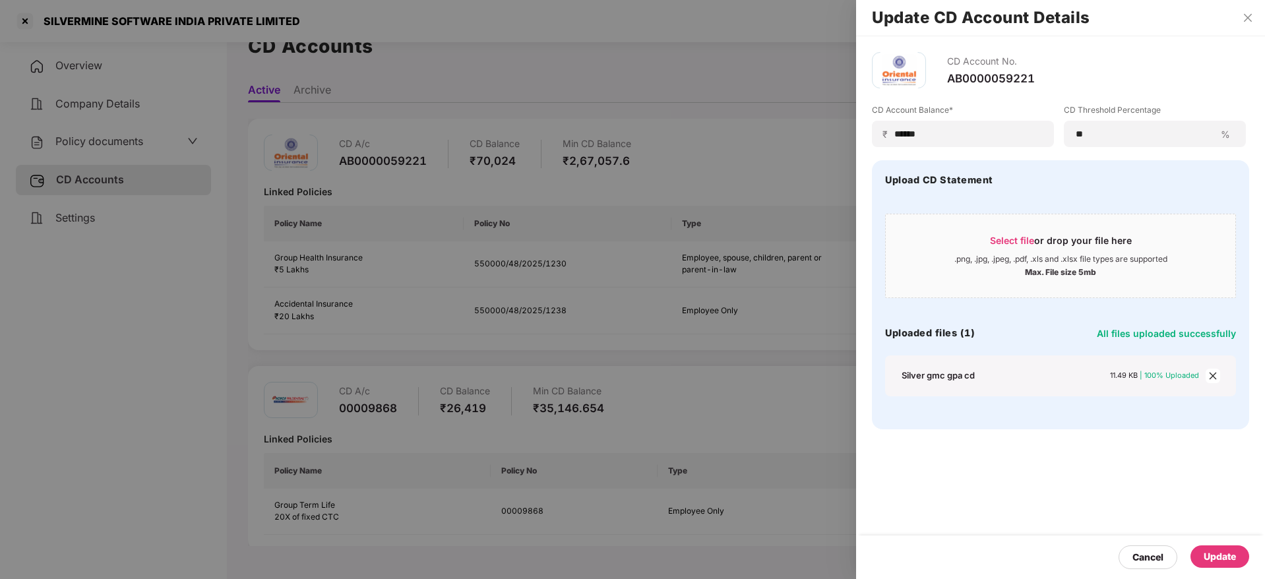
click at [1228, 554] on div "Update" at bounding box center [1219, 556] width 32 height 15
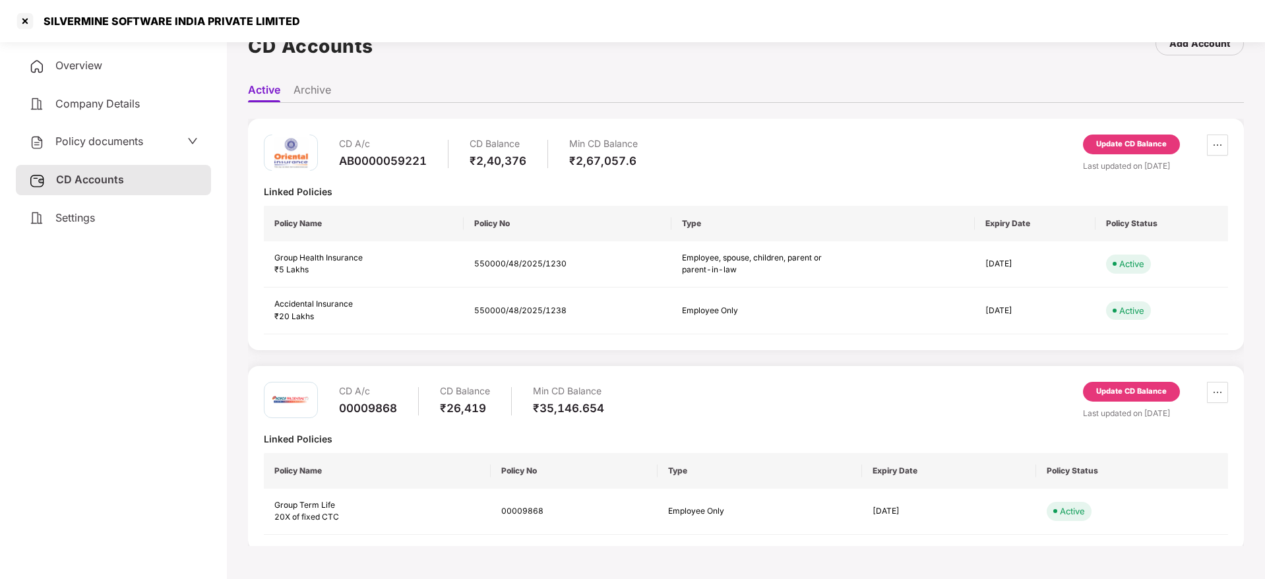
click at [1134, 398] on div "Update CD Balance" at bounding box center [1131, 392] width 97 height 20
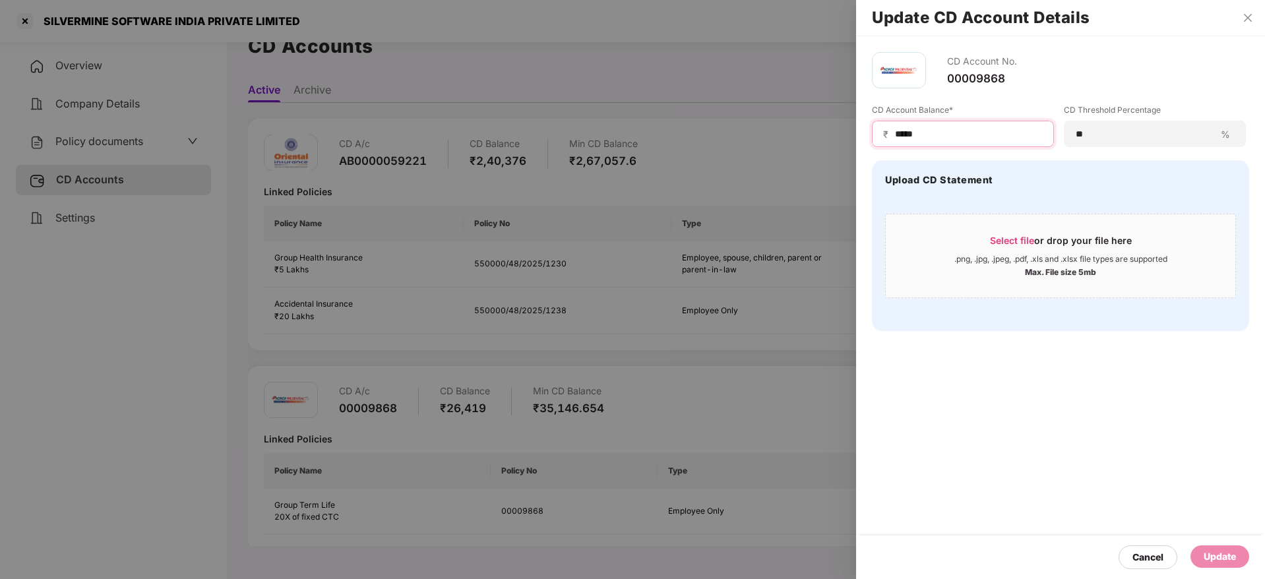
drag, startPoint x: 950, startPoint y: 129, endPoint x: 629, endPoint y: 112, distance: 321.6
click at [629, 112] on div "Update CD Account Details CD Account No. 00009868 CD Account Balance* ₹ ***** C…" at bounding box center [632, 289] width 1265 height 579
paste input
type input "*****"
click at [1027, 229] on span "Select file or drop your file here .png, .jpg, .jpeg, .pdf, .xls and .xlsx file…" at bounding box center [1060, 255] width 349 height 63
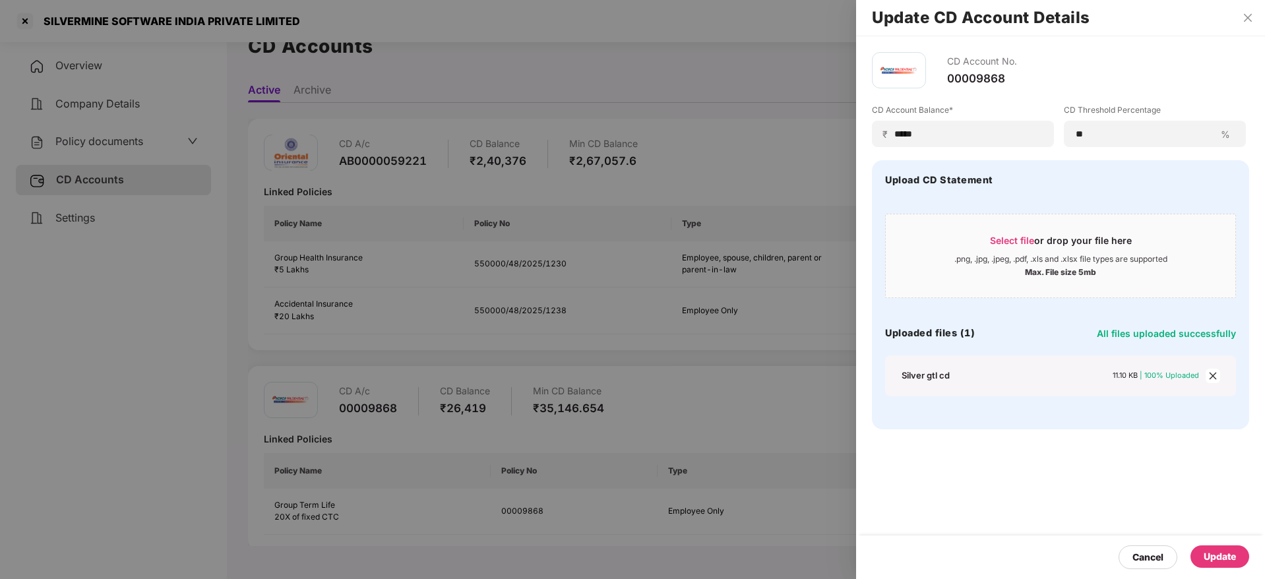
click at [1235, 557] on div "Update" at bounding box center [1219, 556] width 32 height 15
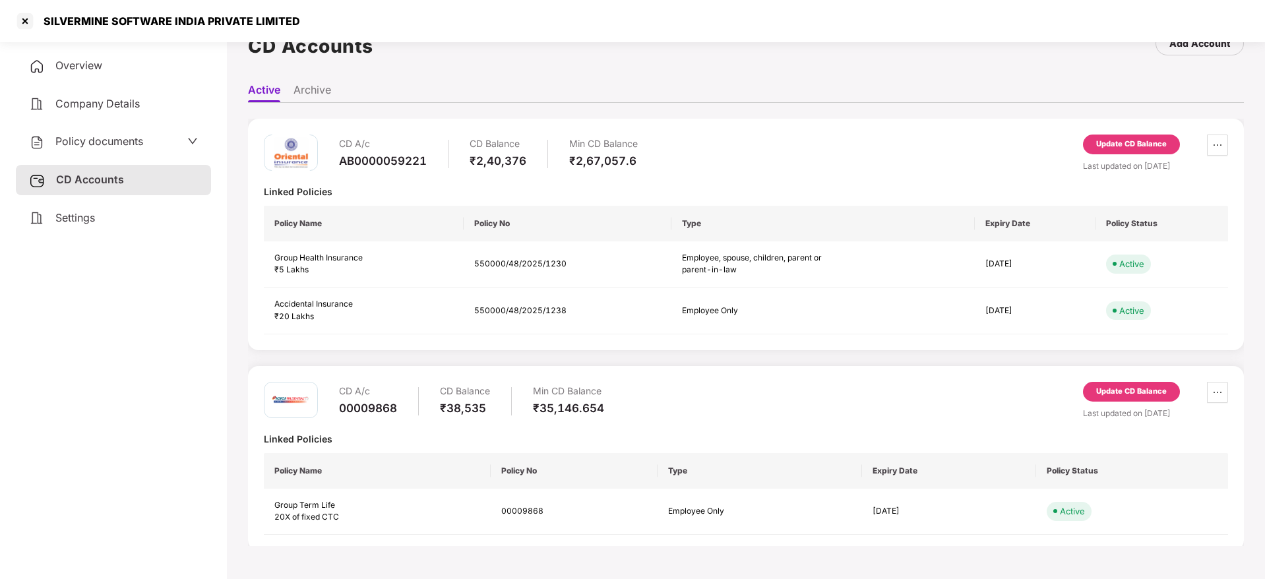
click at [64, 16] on div "SILVERMINE SOFTWARE INDIA PRIVATE LIMITED" at bounding box center [168, 21] width 264 height 13
copy div "SILVERMINE"
click at [28, 20] on div at bounding box center [25, 21] width 21 height 21
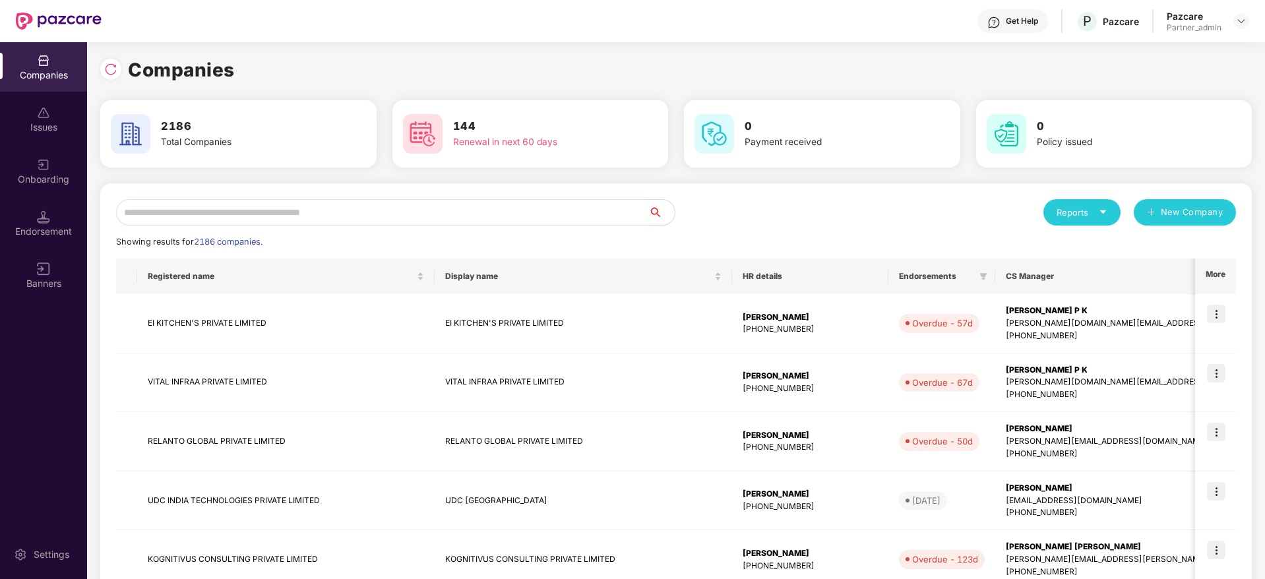
scroll to position [0, 0]
click at [303, 207] on input "text" at bounding box center [382, 212] width 532 height 26
paste input "**********"
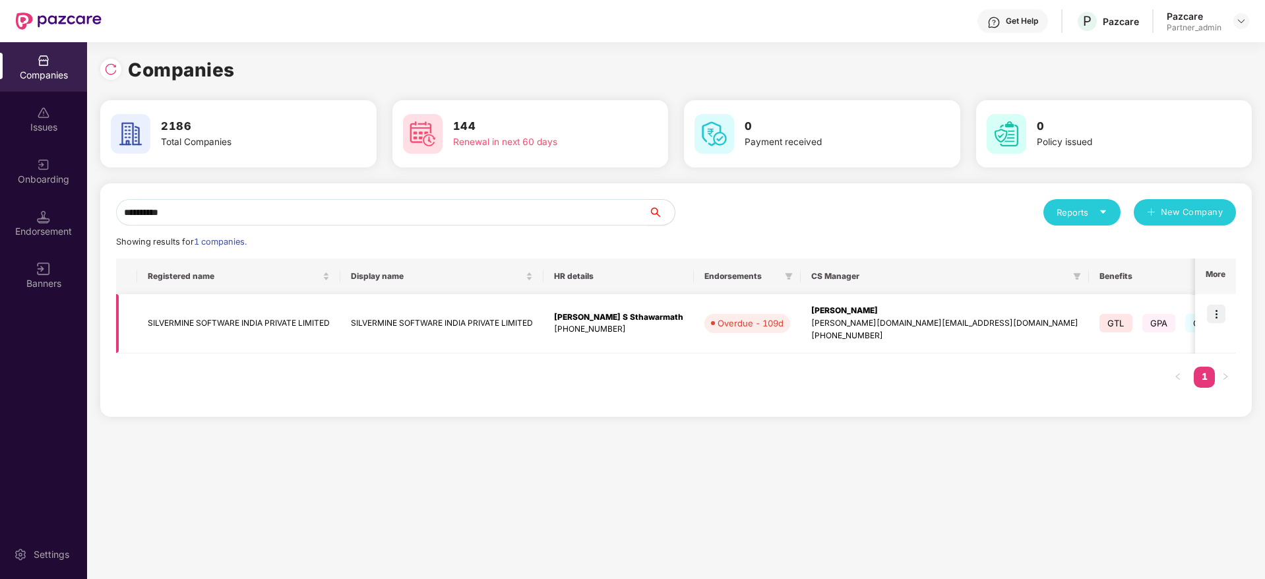
type input "**********"
click at [1219, 313] on img at bounding box center [1216, 314] width 18 height 18
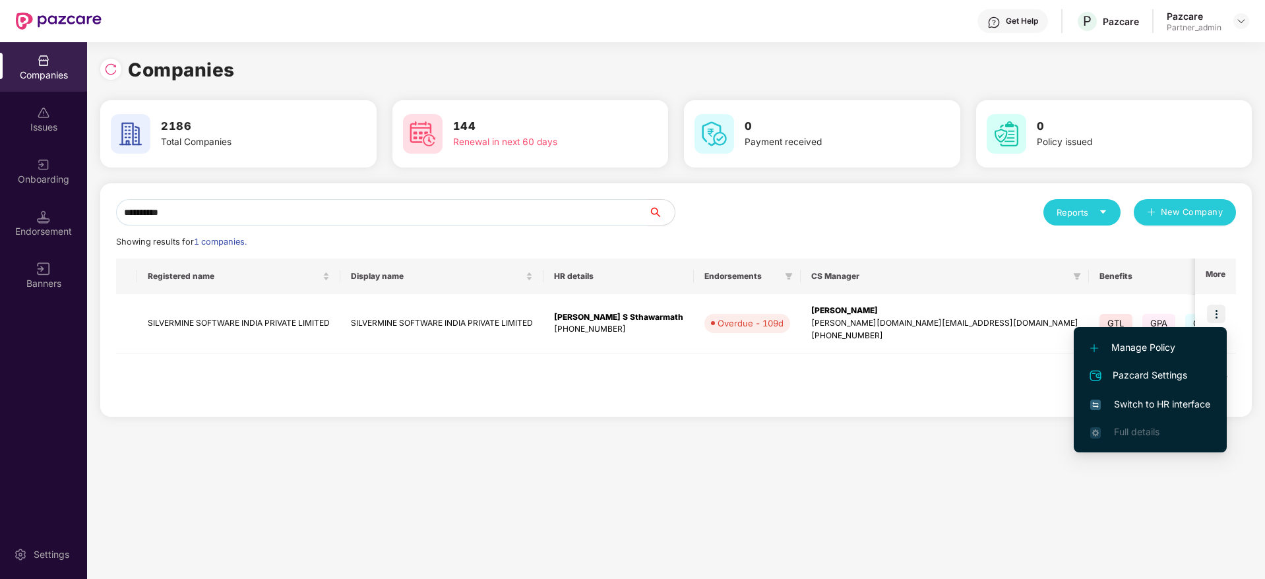
click at [1165, 400] on span "Switch to HR interface" at bounding box center [1150, 404] width 120 height 15
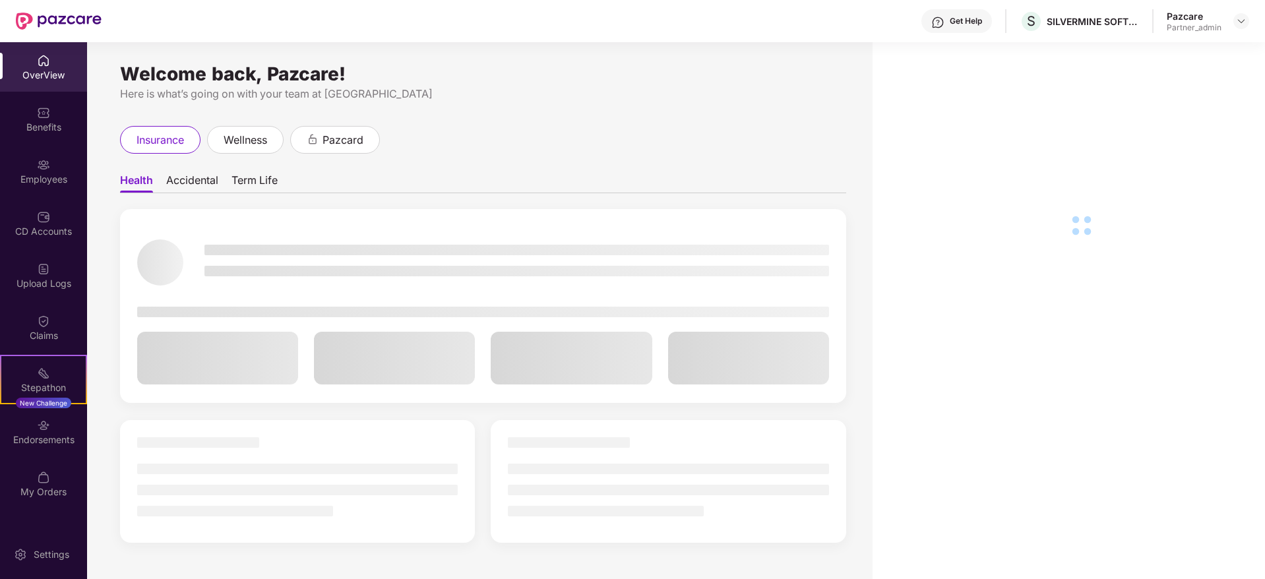
click at [44, 169] on img at bounding box center [43, 164] width 13 height 13
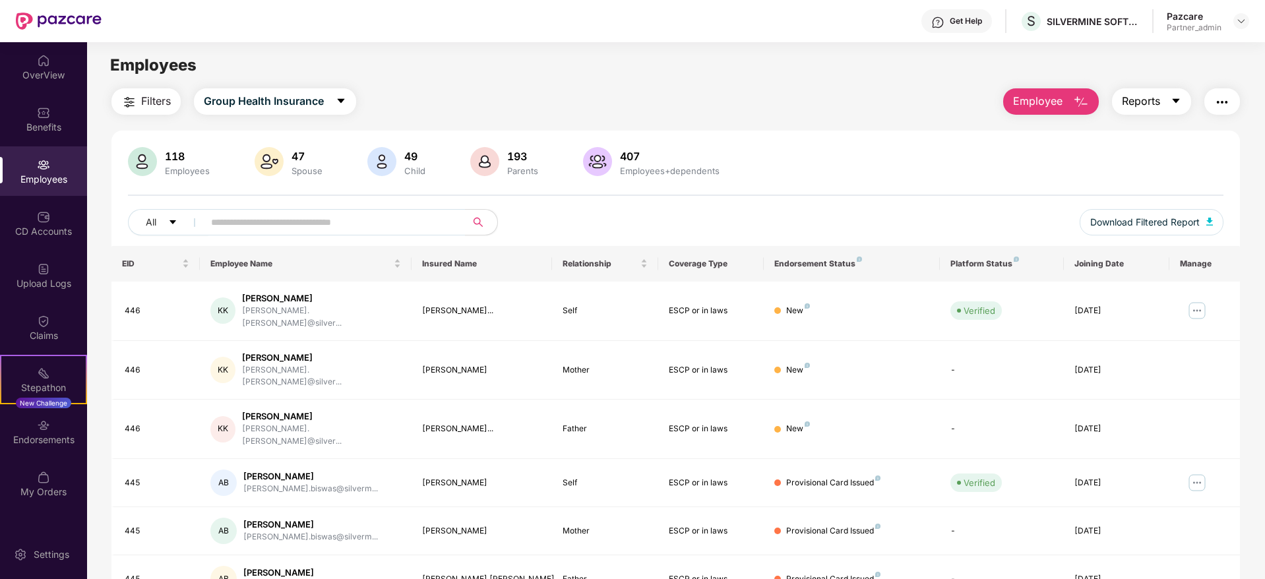
click at [1171, 104] on icon "caret-down" at bounding box center [1175, 101] width 11 height 11
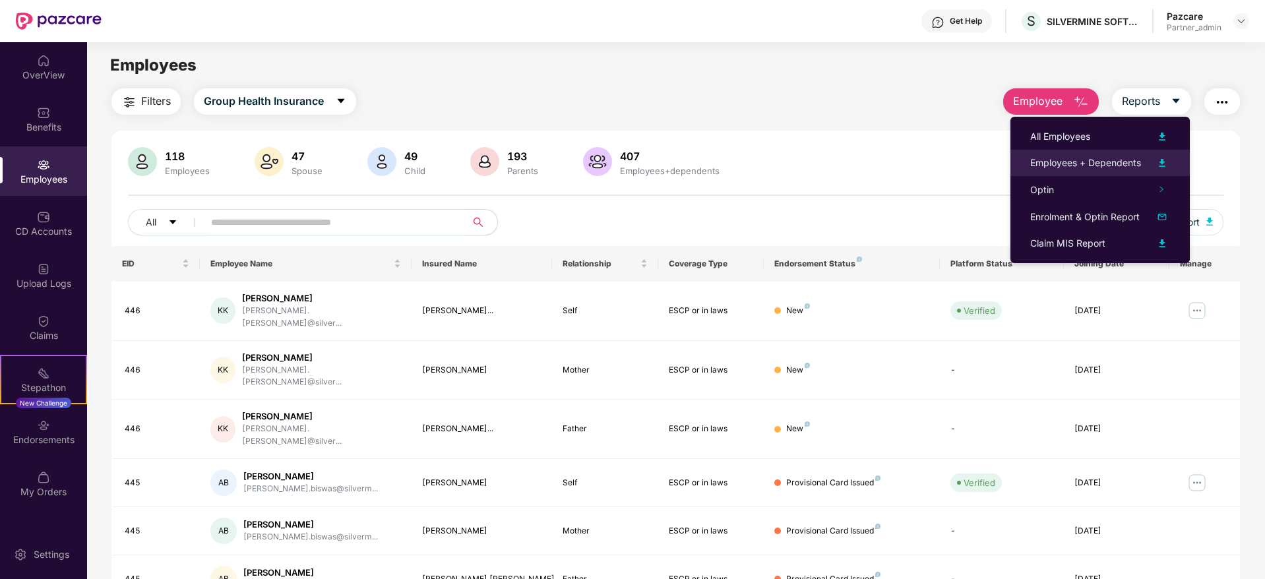
click at [1108, 171] on li "Employees + Dependents" at bounding box center [1099, 163] width 179 height 26
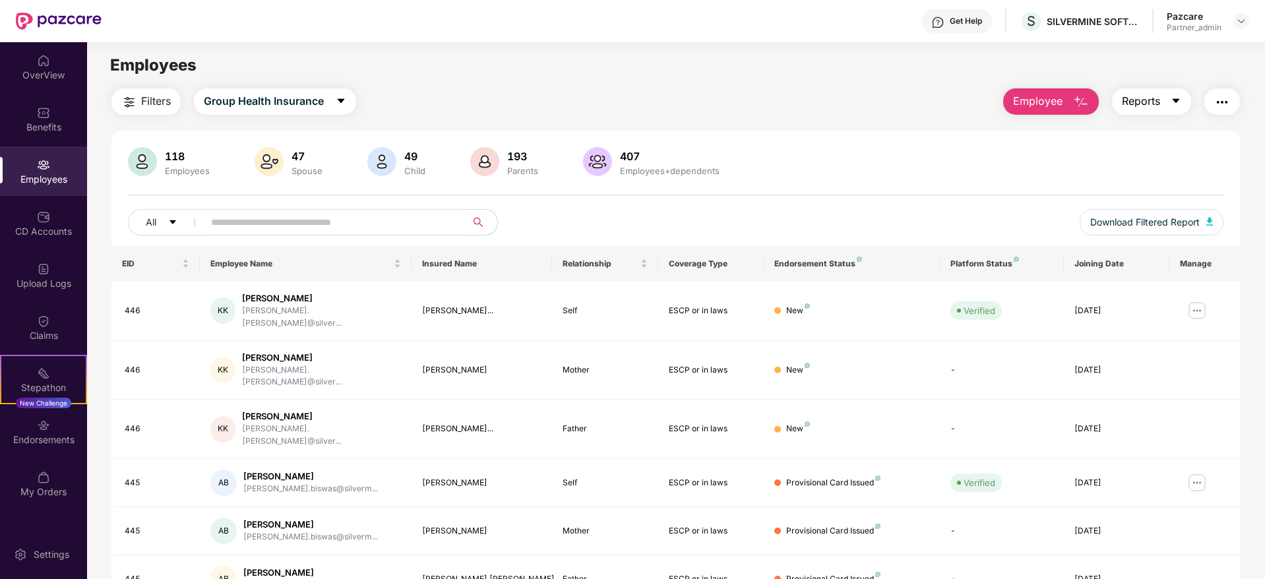
click at [1176, 96] on icon "caret-down" at bounding box center [1175, 101] width 11 height 11
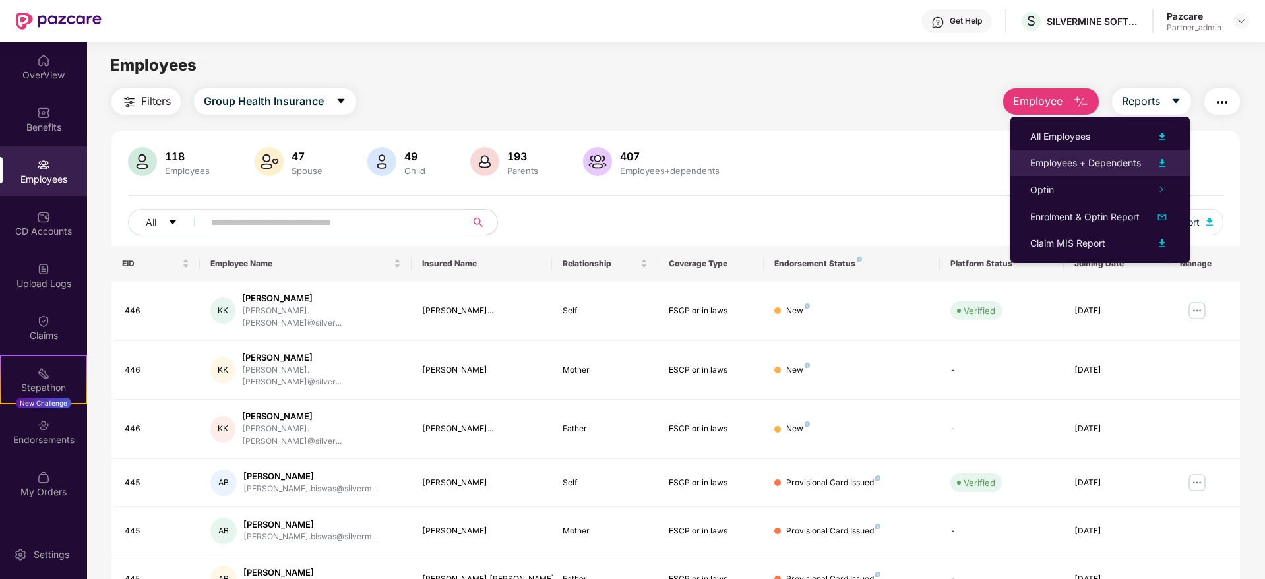
click at [1068, 165] on div "Employees + Dependents" at bounding box center [1085, 163] width 111 height 15
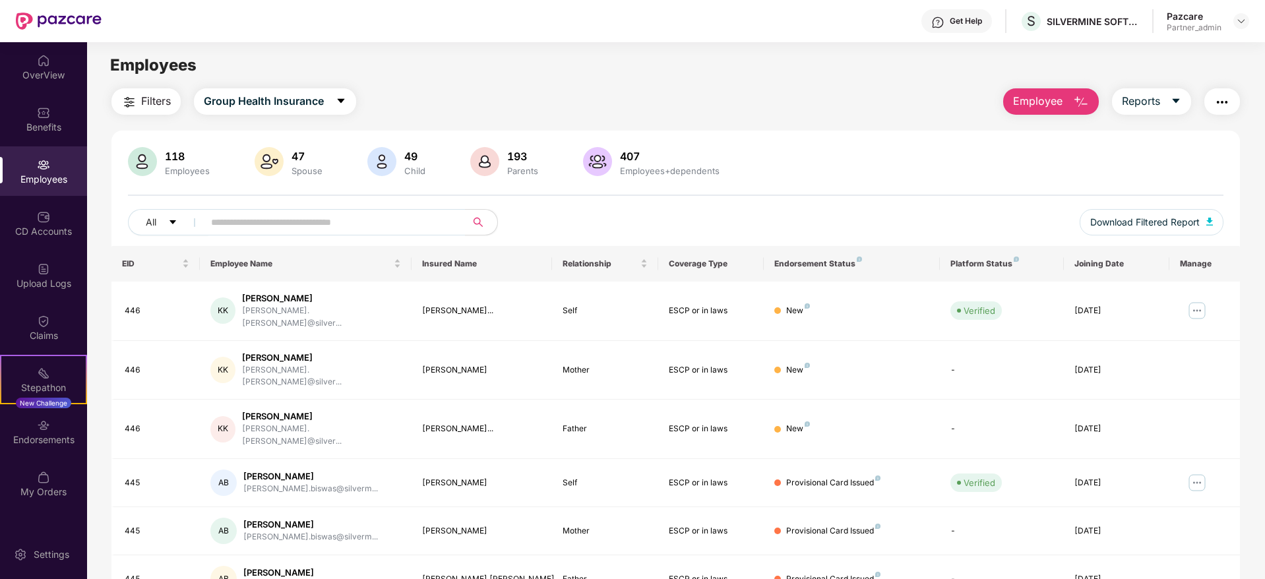
click at [1217, 94] on img "button" at bounding box center [1222, 102] width 16 height 16
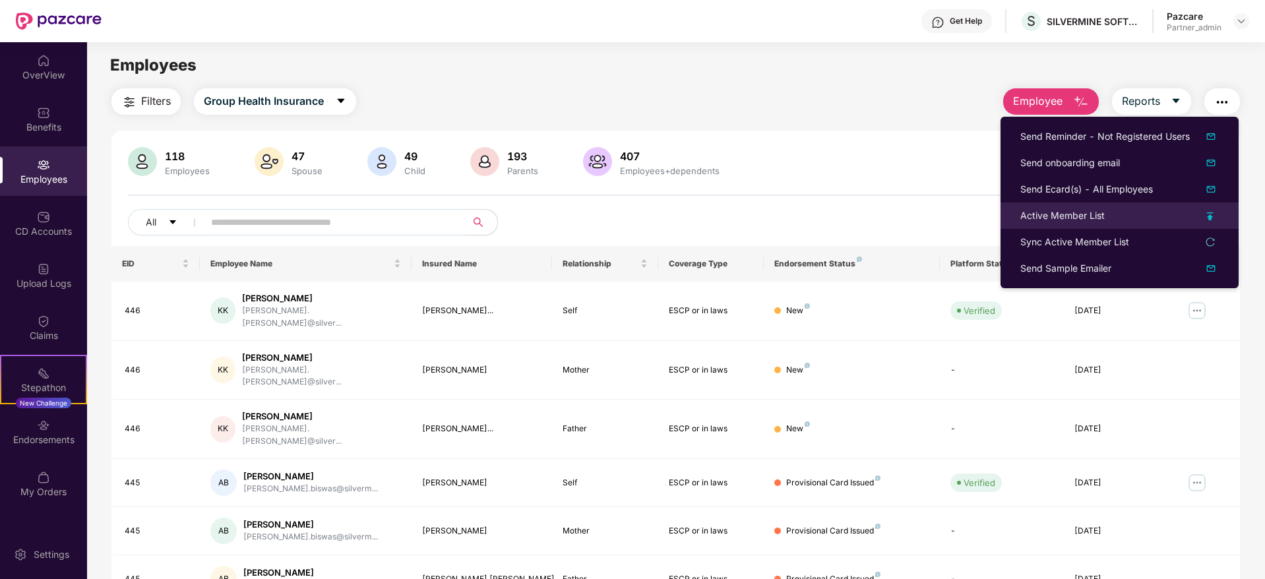
click at [1050, 216] on div "Active Member List" at bounding box center [1062, 215] width 84 height 15
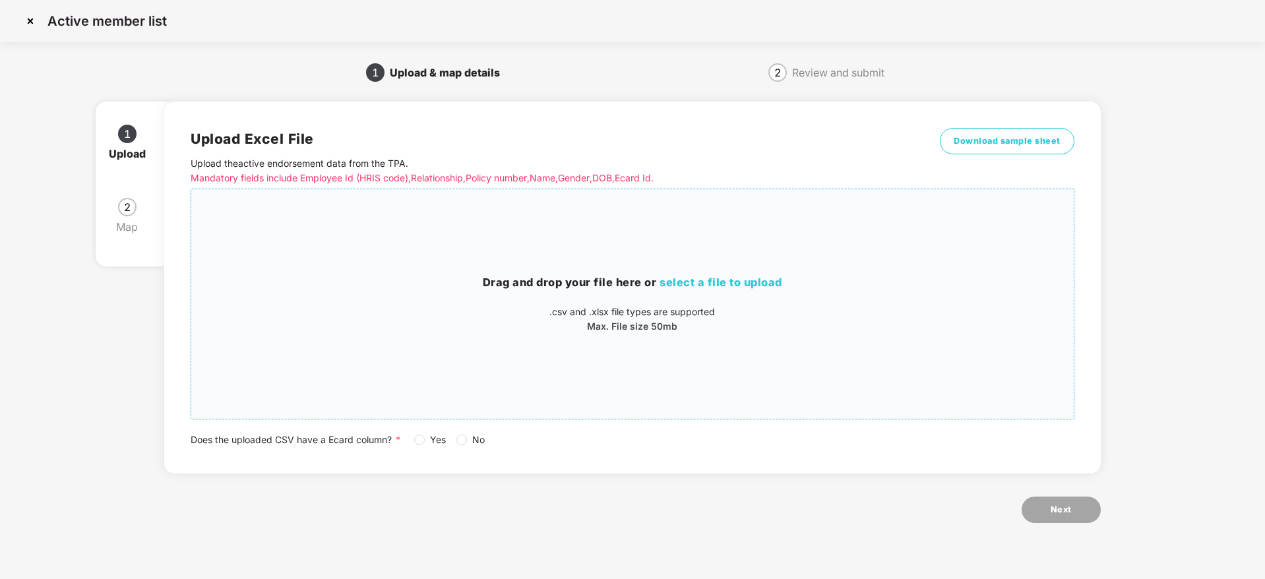
click at [748, 287] on span "select a file to upload" at bounding box center [720, 282] width 123 height 13
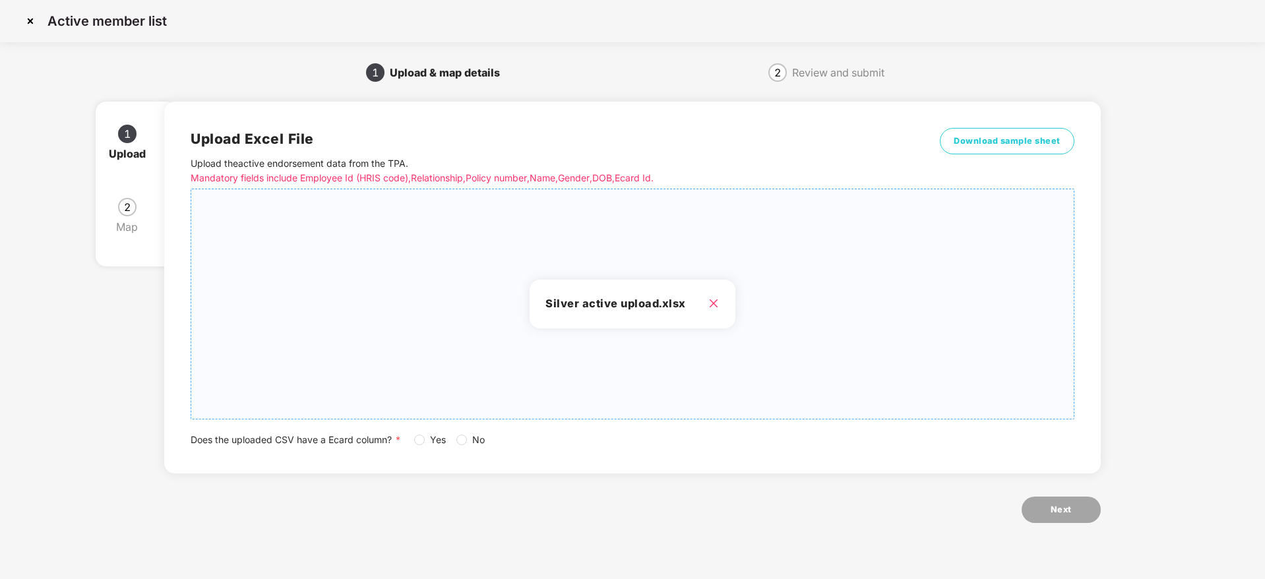
click at [408, 442] on div "Does the uploaded CSV have a Ecard column? * Yes No" at bounding box center [632, 440] width 883 height 15
click at [1054, 511] on span "Next" at bounding box center [1060, 509] width 21 height 13
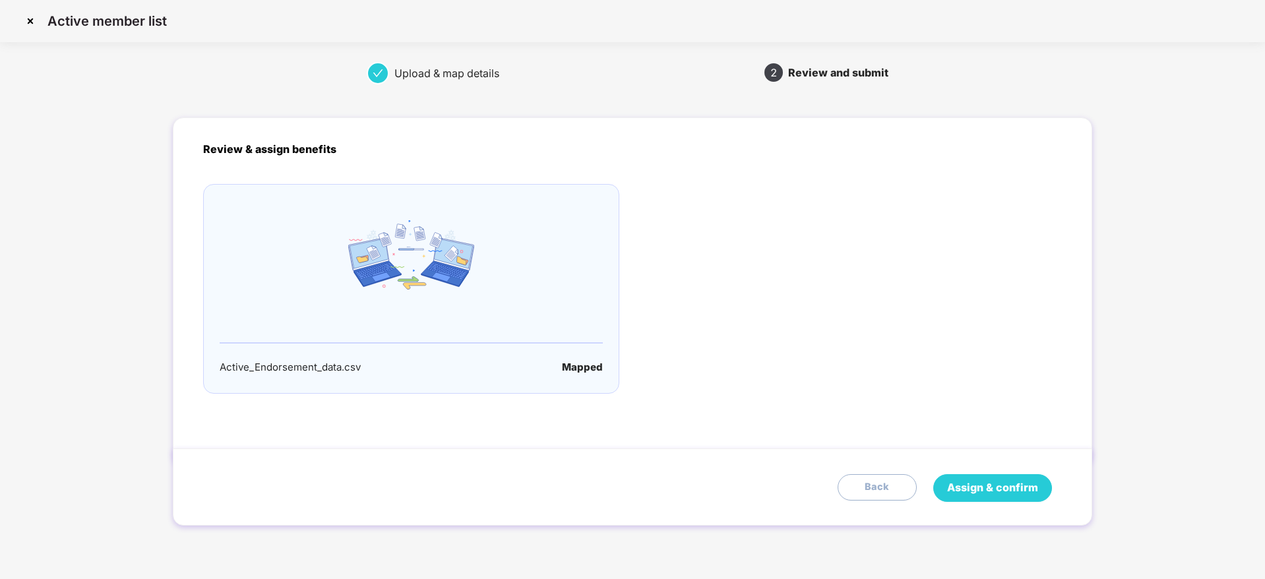
click at [992, 489] on span "Assign & confirm" at bounding box center [992, 487] width 91 height 16
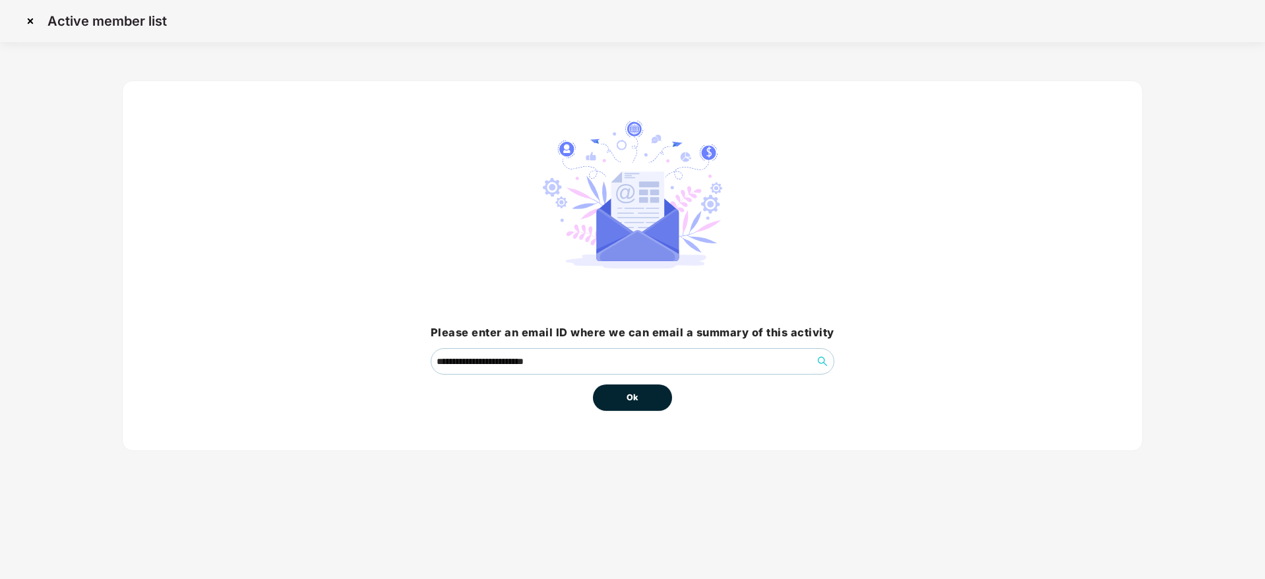
click at [656, 405] on button "Ok" at bounding box center [632, 397] width 79 height 26
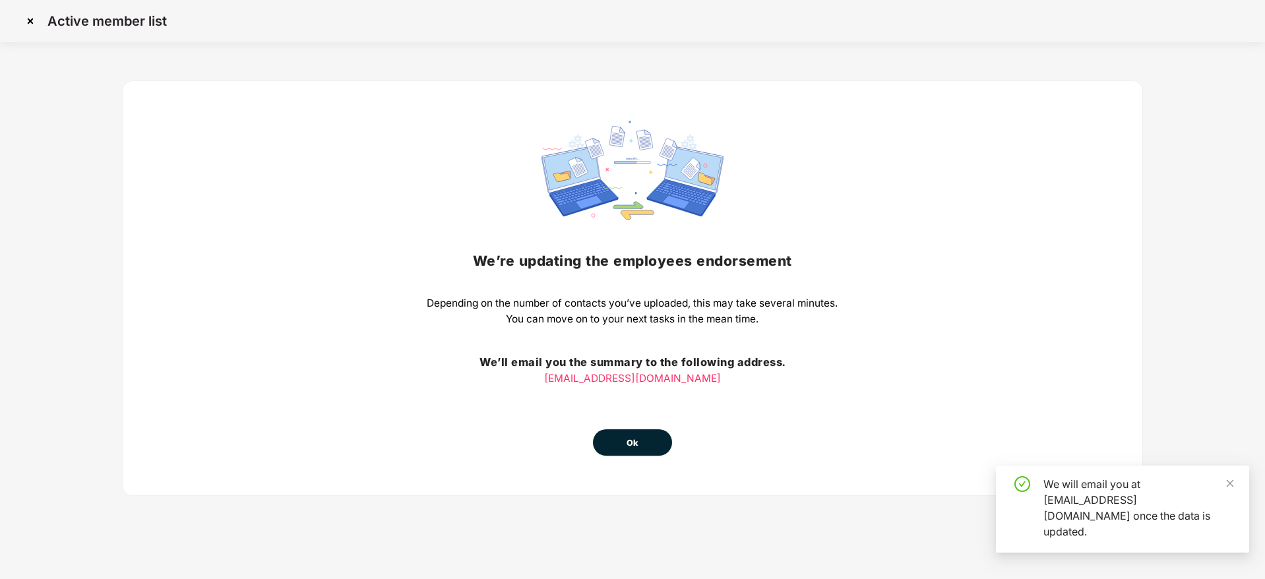
click at [628, 442] on span "Ok" at bounding box center [632, 443] width 12 height 13
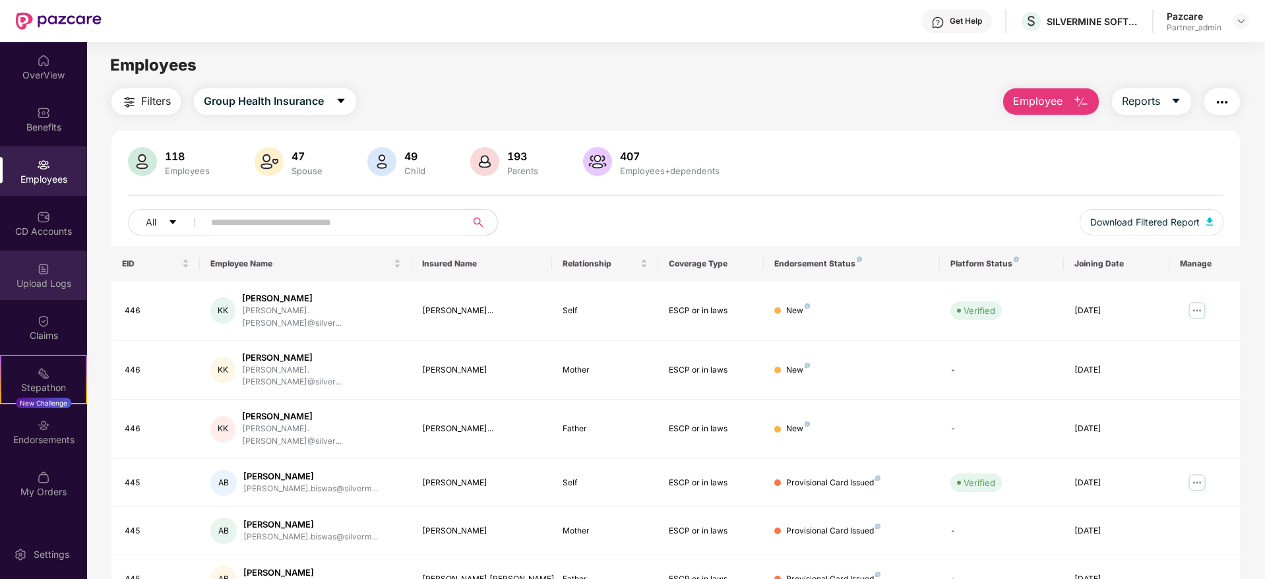
click at [30, 277] on div "Upload Logs" at bounding box center [43, 283] width 87 height 13
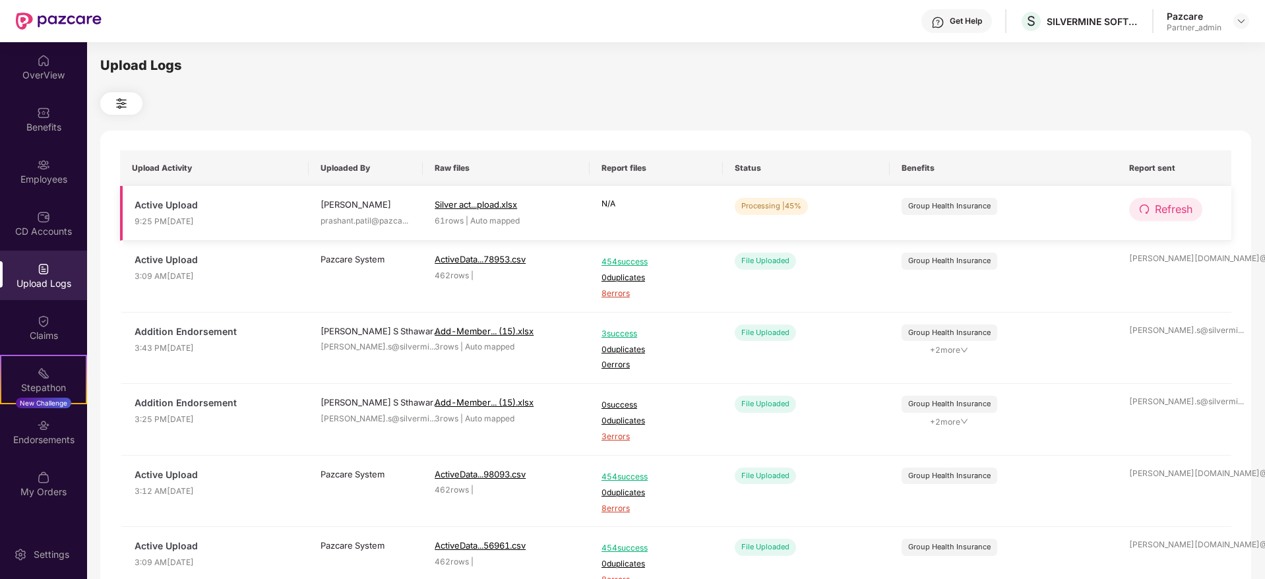
click at [1152, 210] on button "Refresh" at bounding box center [1165, 209] width 73 height 23
click at [1152, 210] on button "Refresh" at bounding box center [1166, 209] width 75 height 23
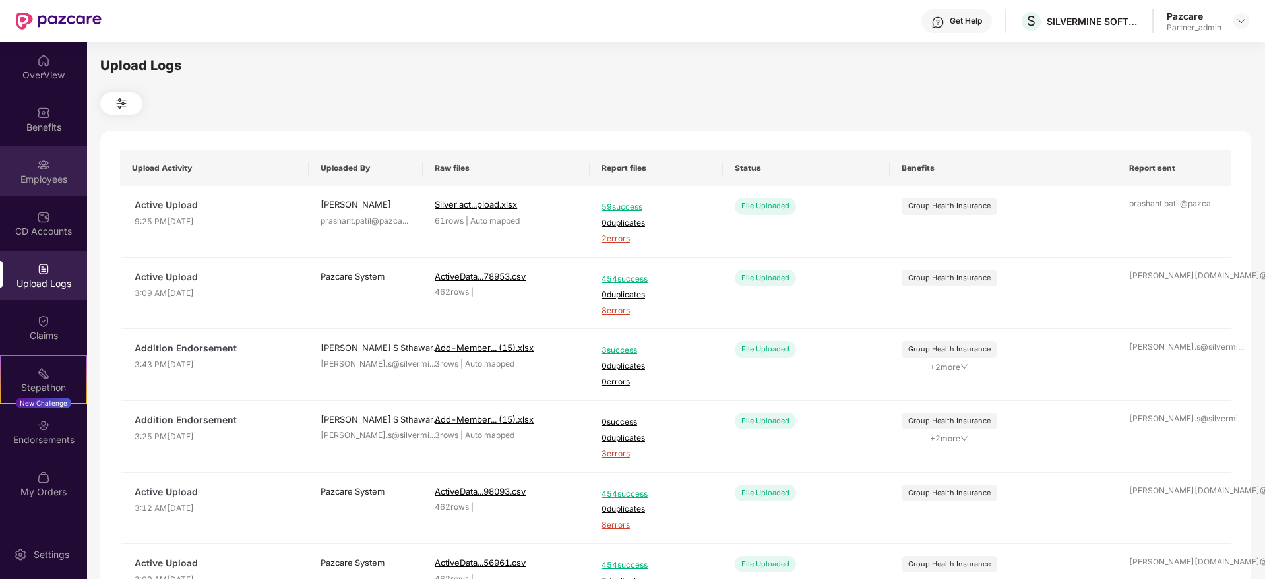
click at [44, 179] on div "Employees" at bounding box center [43, 179] width 87 height 13
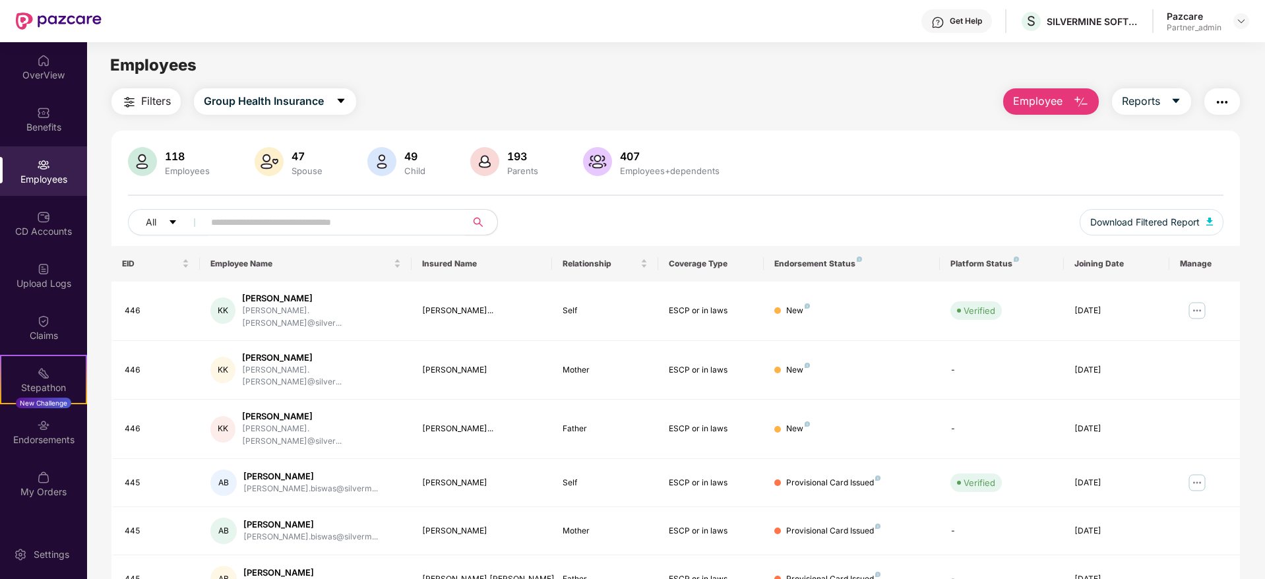
click at [1227, 102] on img "button" at bounding box center [1222, 102] width 16 height 16
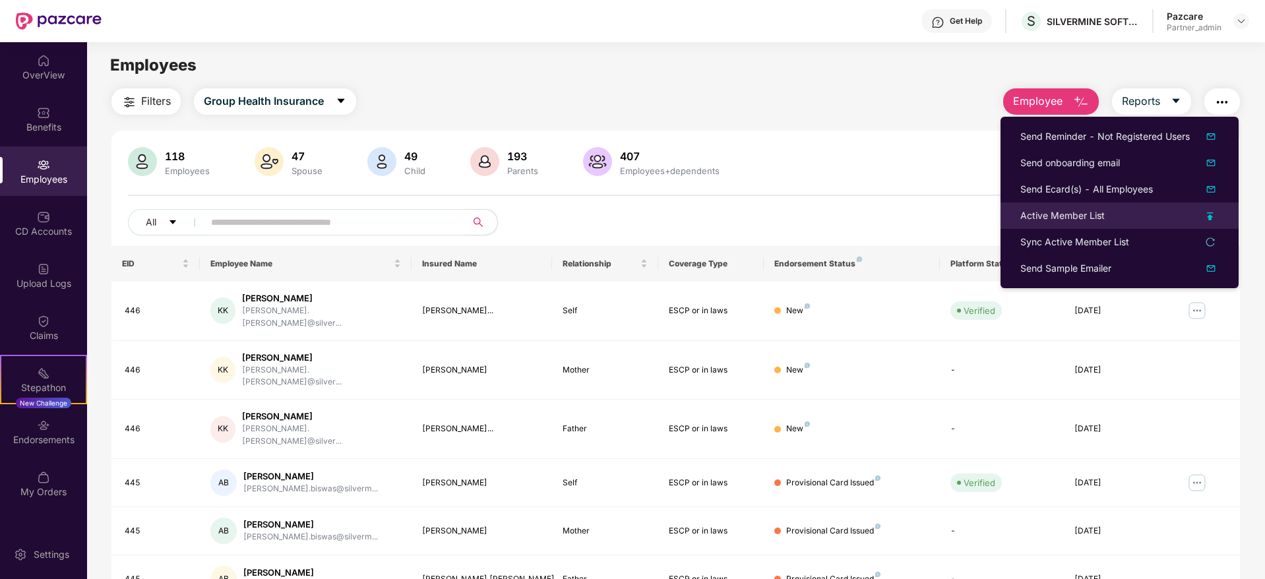
click at [1098, 216] on div "Active Member List" at bounding box center [1062, 215] width 84 height 15
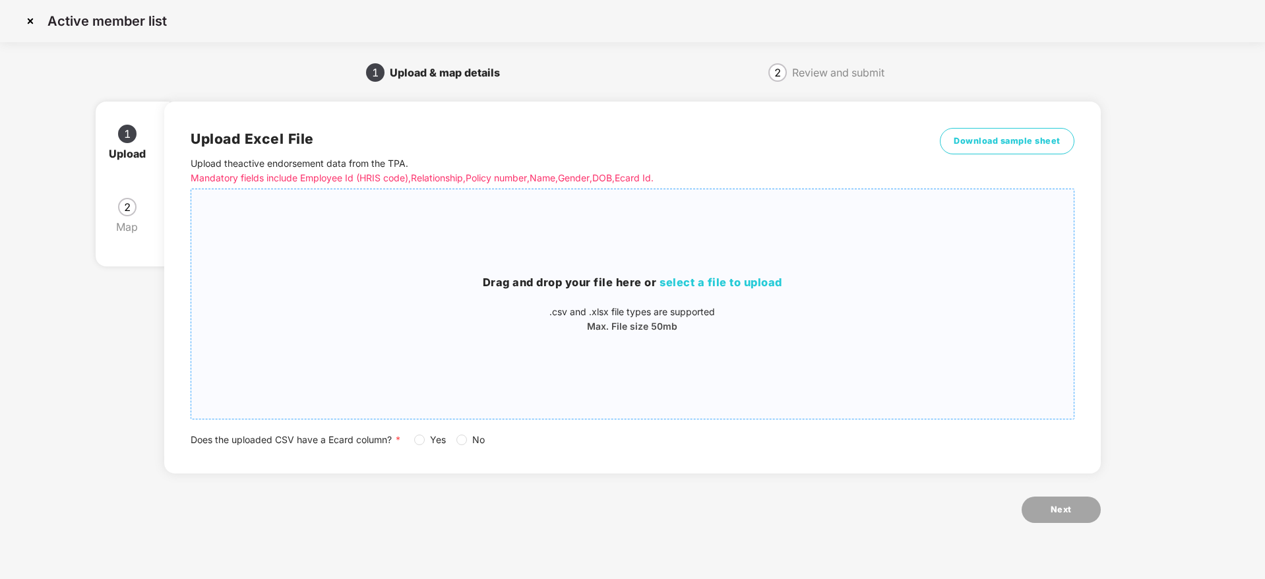
click at [721, 283] on span "select a file to upload" at bounding box center [720, 282] width 123 height 13
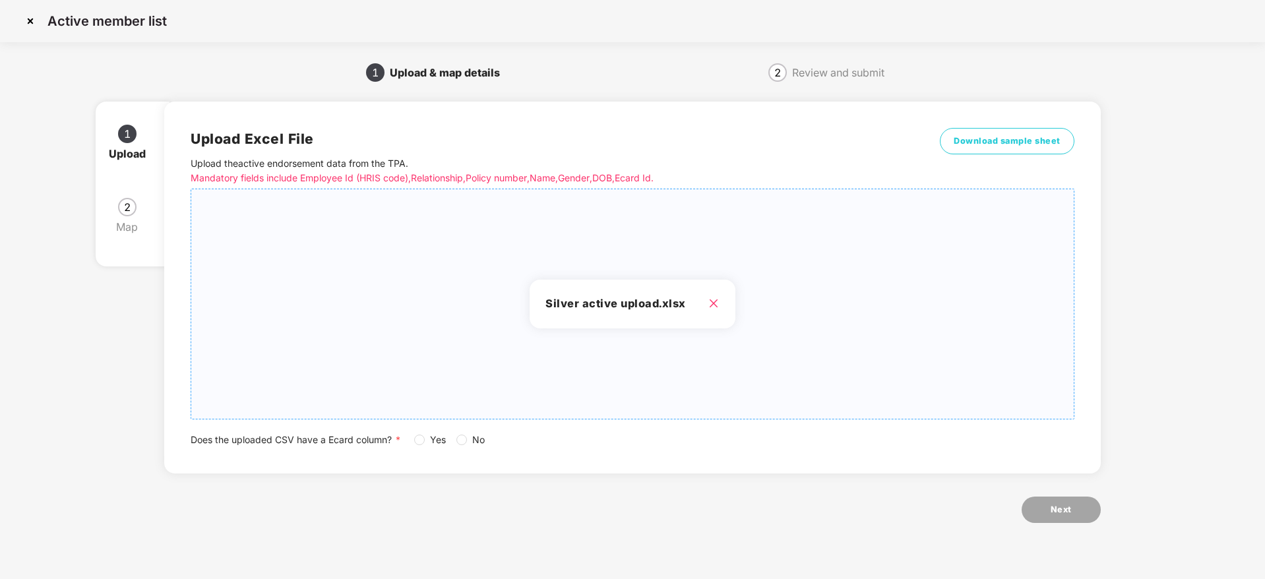
click at [454, 448] on div "Upload Excel File Upload the active endorsement data from the TPA . Mandatory f…" at bounding box center [632, 288] width 936 height 372
click at [1031, 508] on button "Next" at bounding box center [1060, 510] width 79 height 26
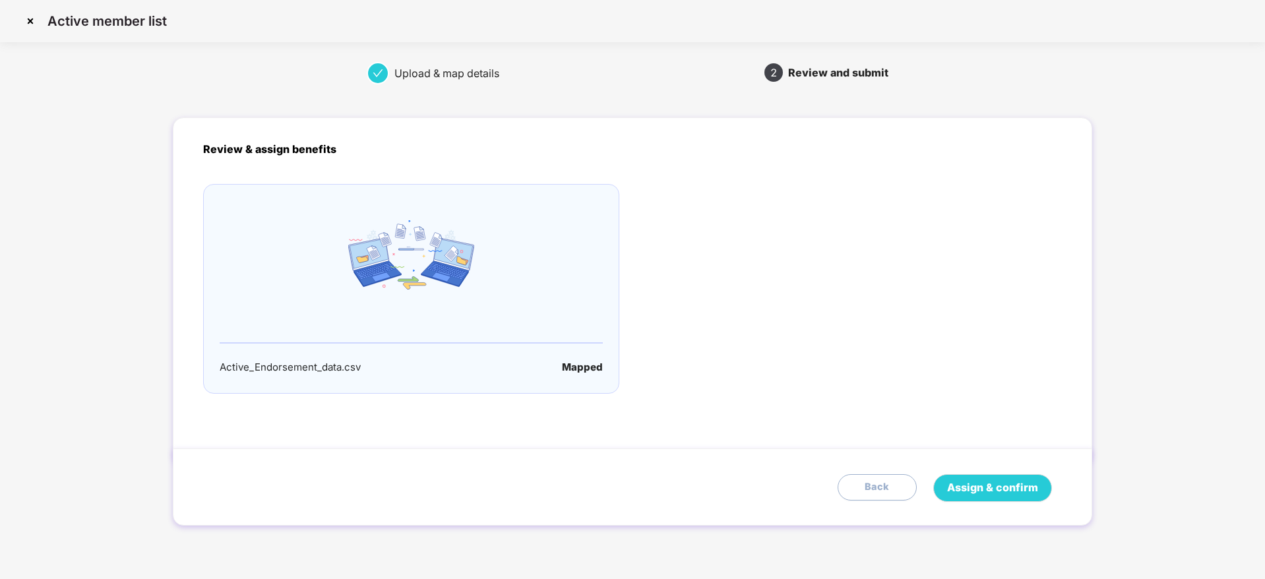
click at [1056, 510] on div "Assign & confirm Back" at bounding box center [632, 486] width 919 height 77
click at [1021, 492] on span "Assign & confirm" at bounding box center [992, 487] width 91 height 16
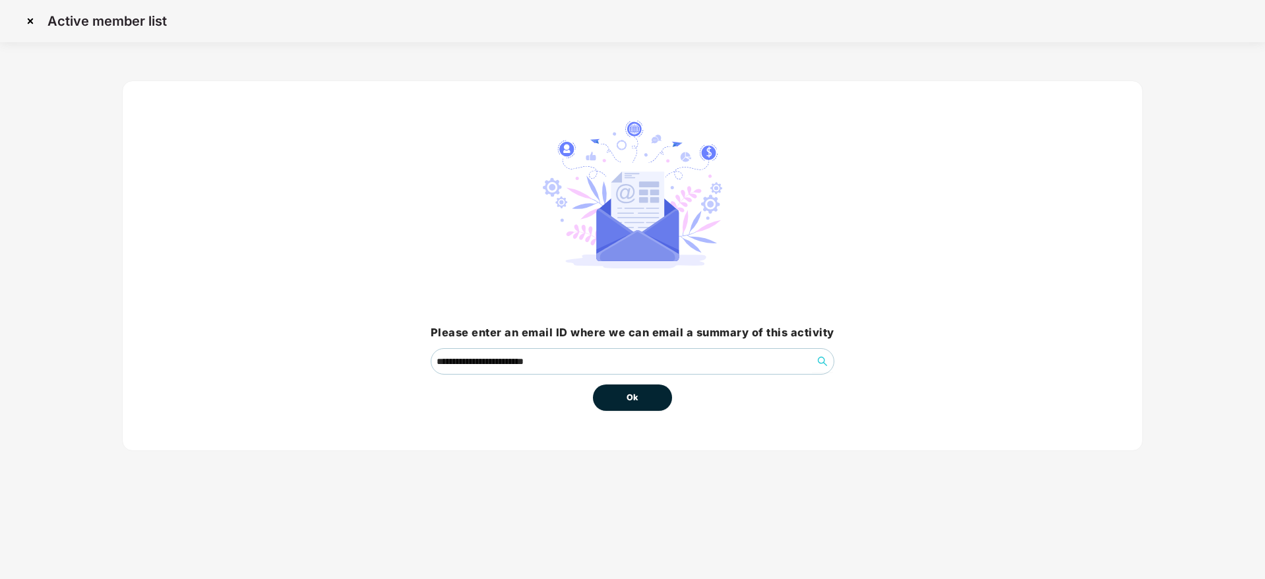
click at [625, 392] on button "Ok" at bounding box center [632, 397] width 79 height 26
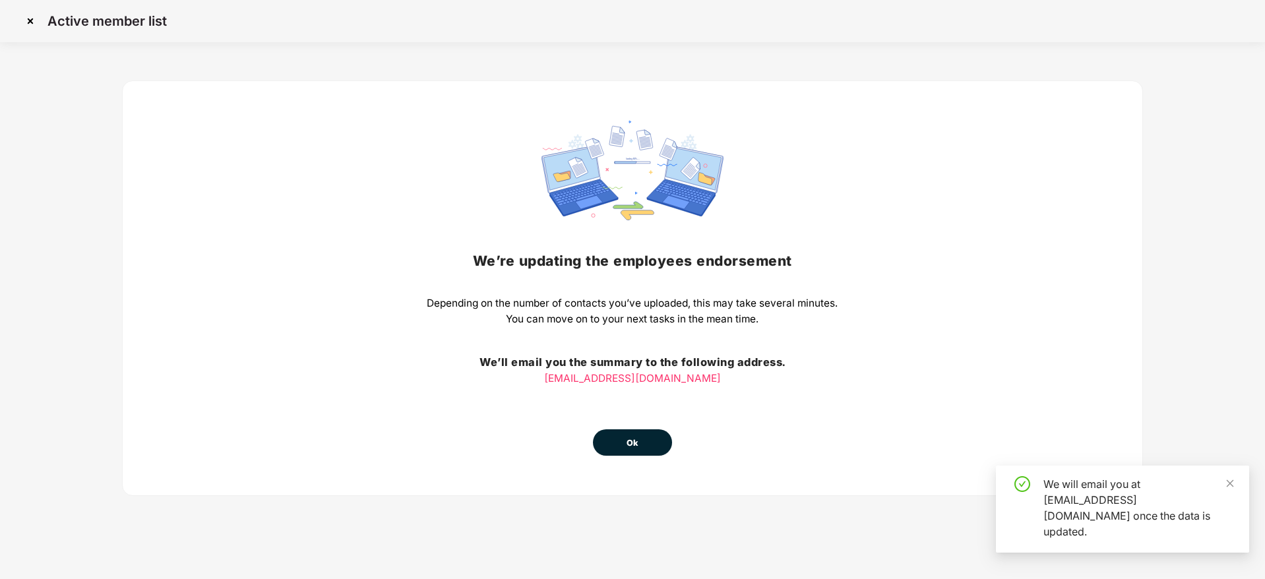
click at [644, 440] on button "Ok" at bounding box center [632, 442] width 79 height 26
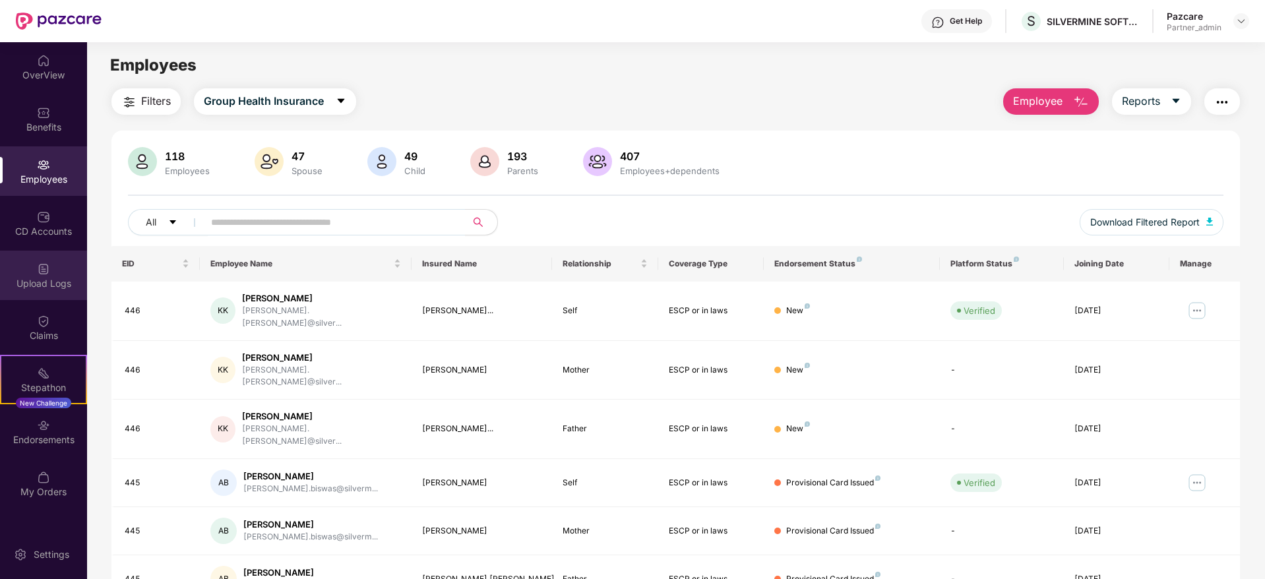
click at [46, 284] on div "Upload Logs" at bounding box center [43, 283] width 87 height 13
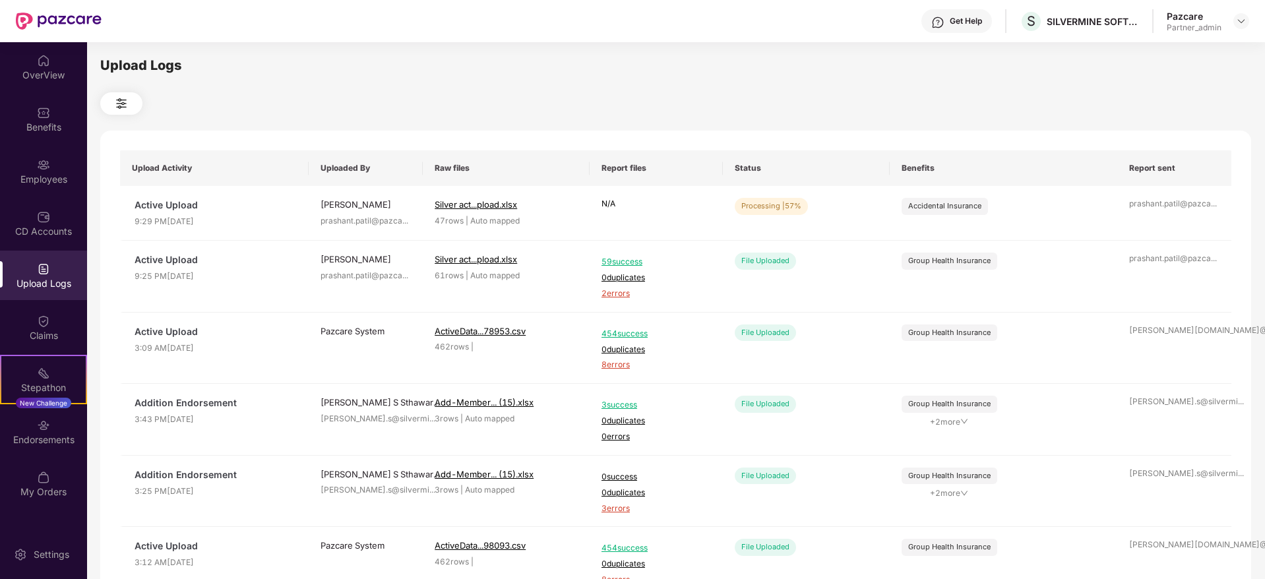
click at [41, 285] on div "Upload Logs" at bounding box center [43, 283] width 87 height 13
click at [50, 333] on div "Claims" at bounding box center [43, 335] width 87 height 13
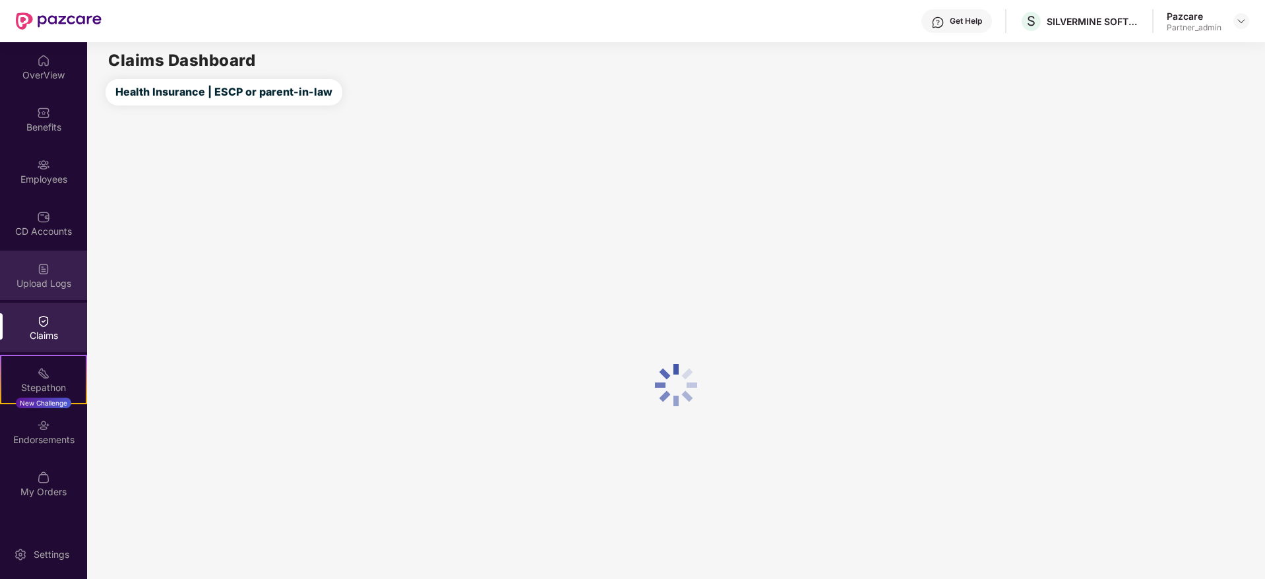
click at [44, 284] on div "Upload Logs" at bounding box center [43, 283] width 87 height 13
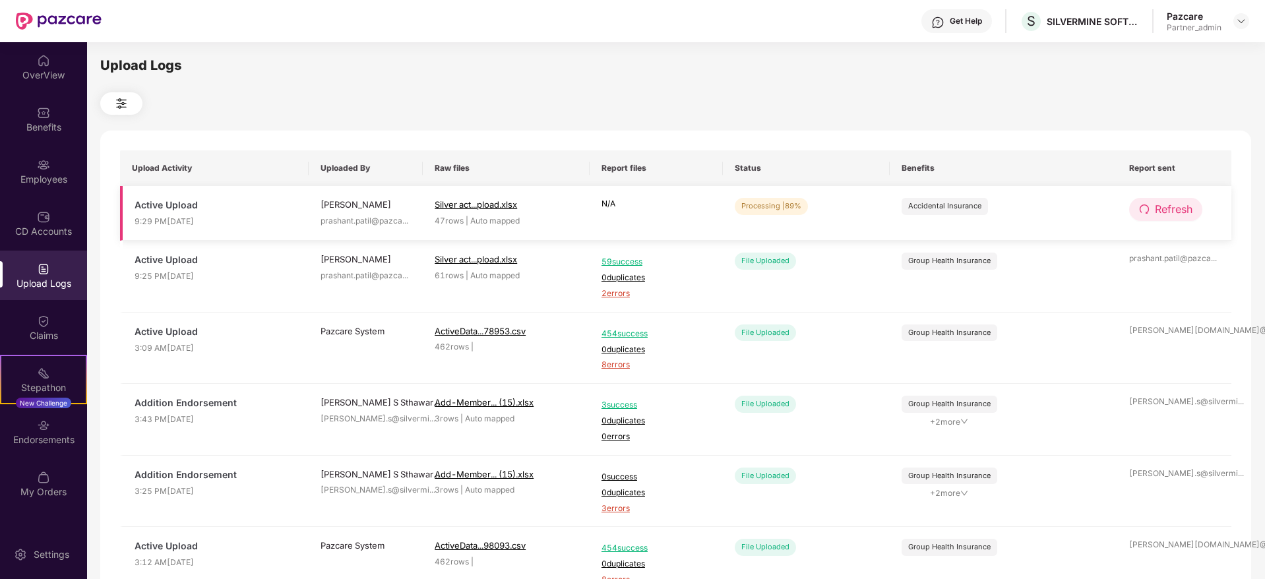
click at [1163, 204] on span "Refresh" at bounding box center [1174, 209] width 38 height 16
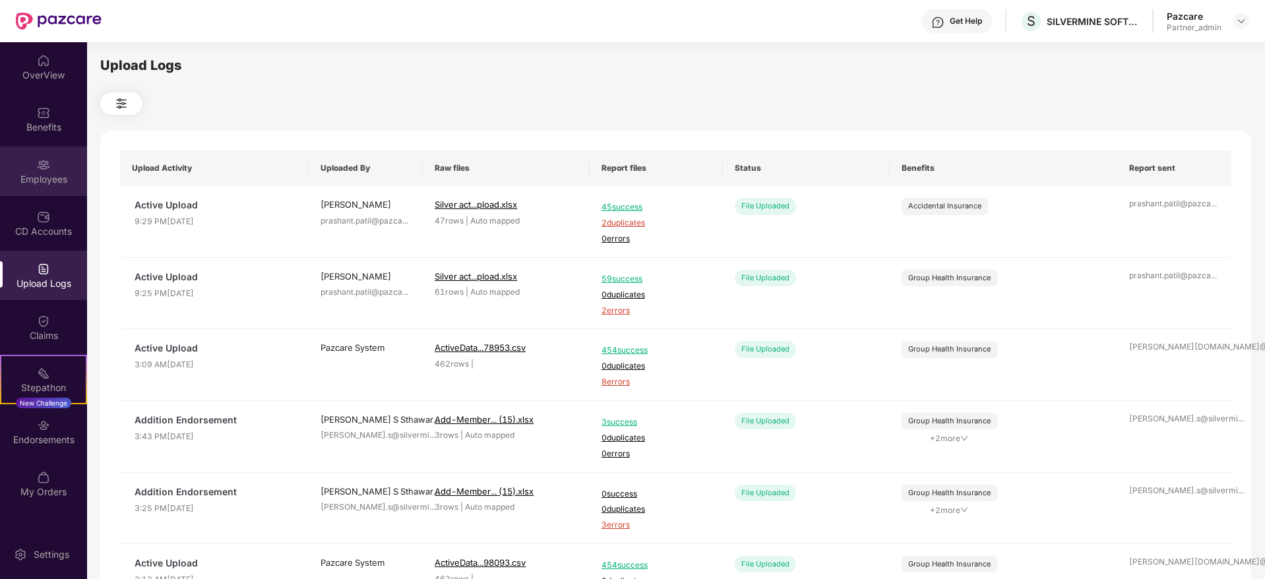
click at [37, 166] on img at bounding box center [43, 164] width 13 height 13
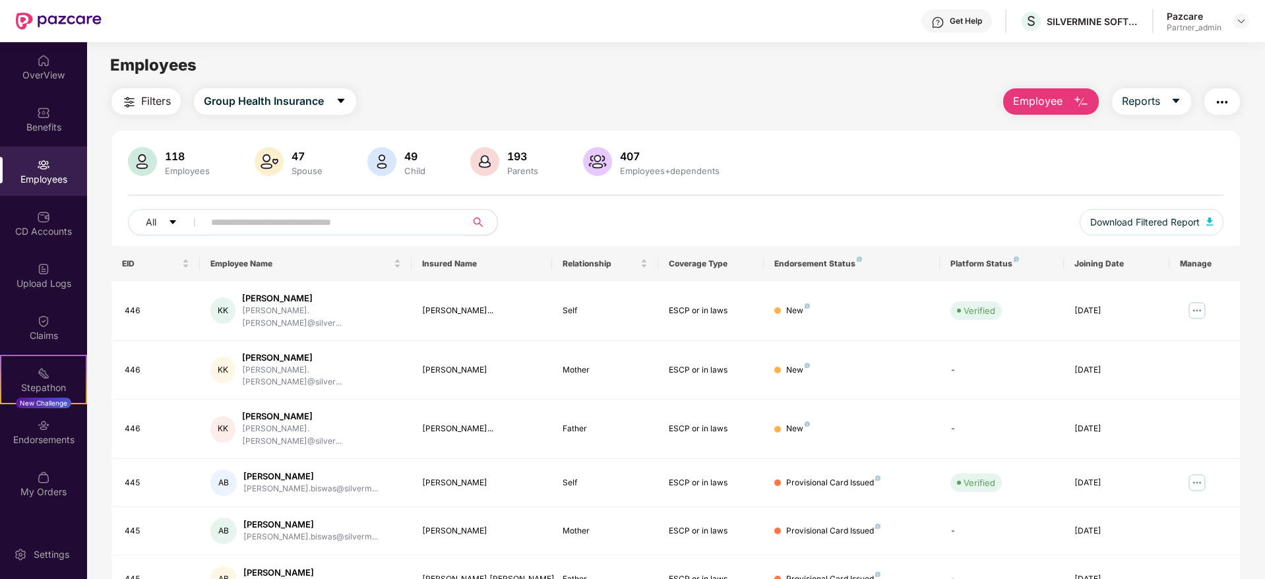
click at [1229, 104] on button "button" at bounding box center [1222, 101] width 36 height 26
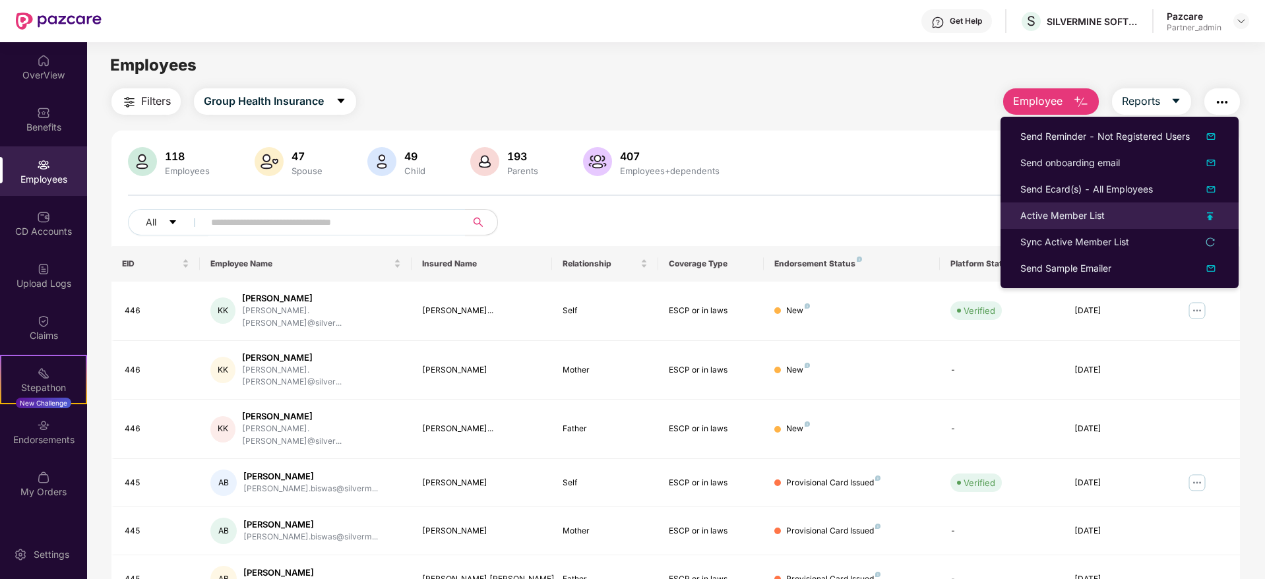
click at [1095, 217] on div "Active Member List" at bounding box center [1062, 215] width 84 height 15
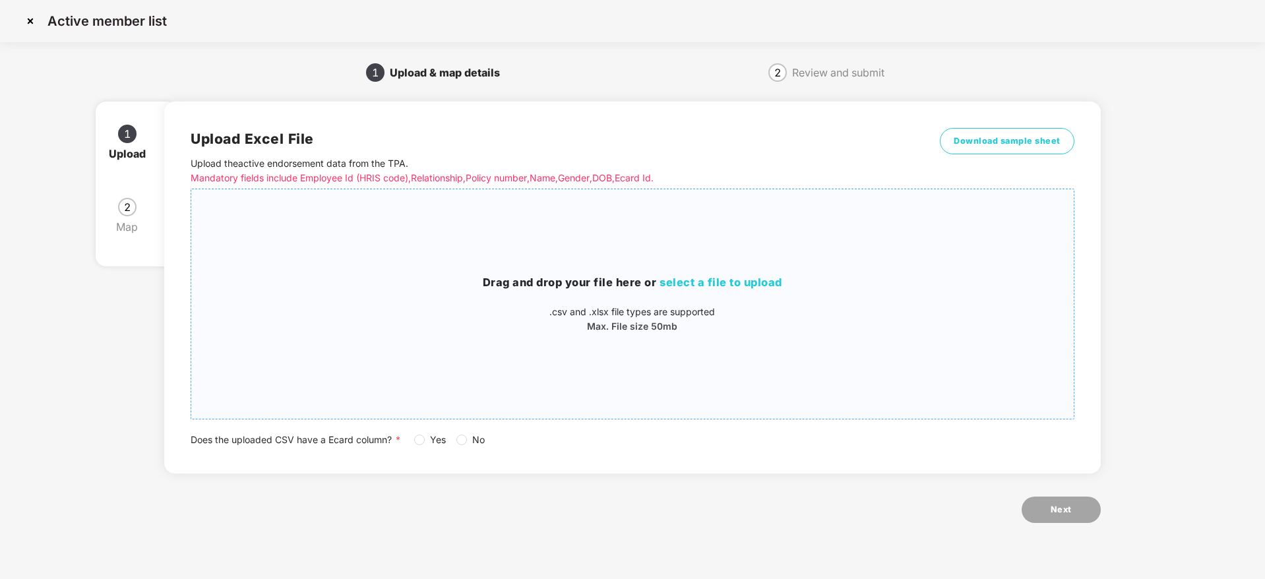
click at [756, 276] on span "select a file to upload" at bounding box center [720, 282] width 123 height 13
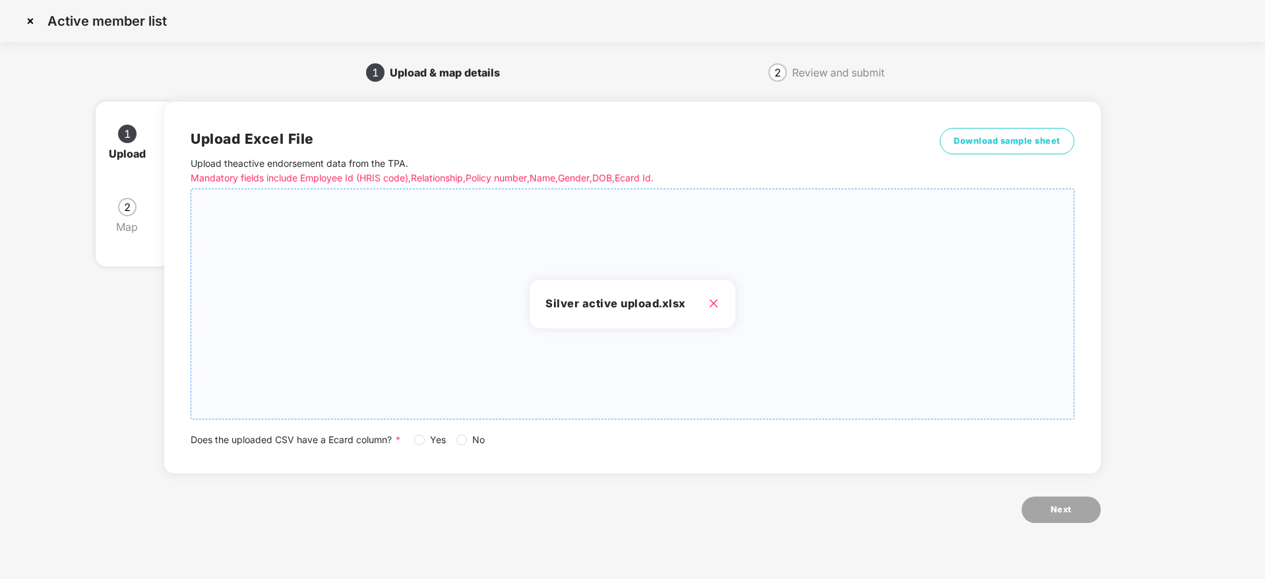
click at [455, 437] on div "Yes No" at bounding box center [454, 440] width 81 height 15
click at [472, 445] on span "No" at bounding box center [478, 440] width 23 height 15
click at [1054, 520] on button "Next" at bounding box center [1060, 510] width 79 height 26
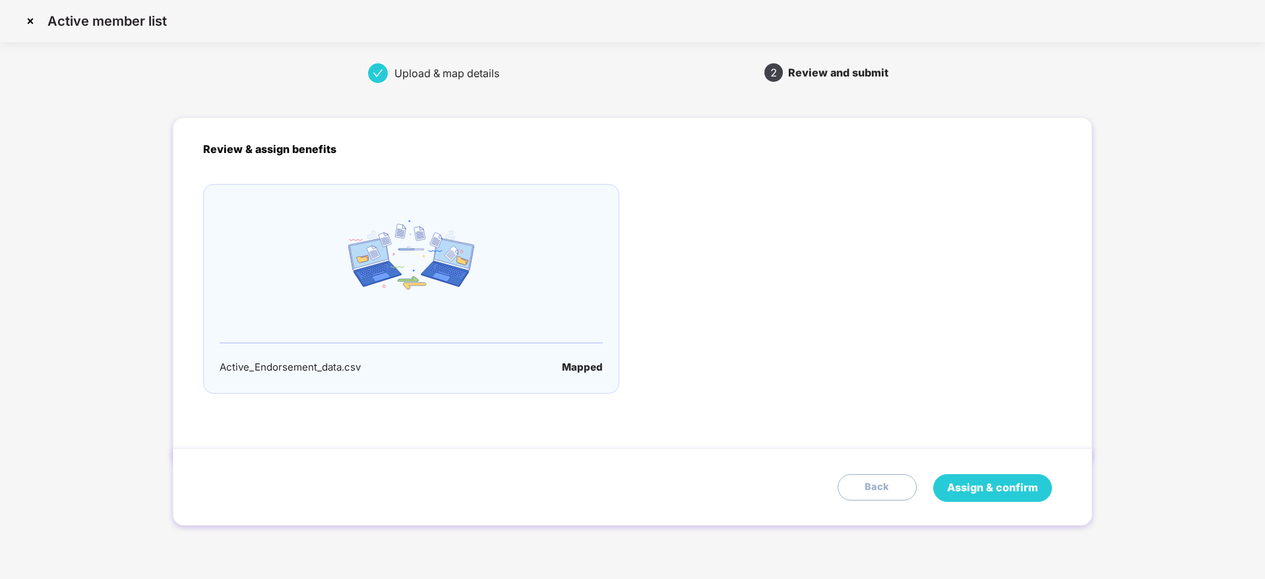
click at [1003, 498] on button "Assign & confirm" at bounding box center [992, 488] width 119 height 28
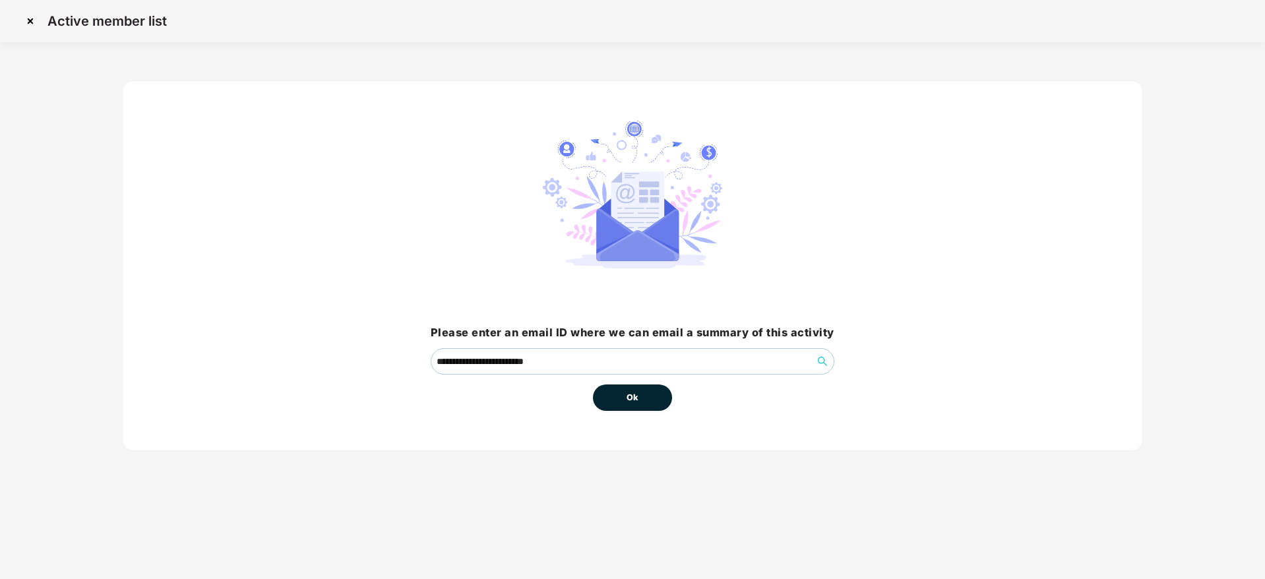
click at [651, 399] on button "Ok" at bounding box center [632, 397] width 79 height 26
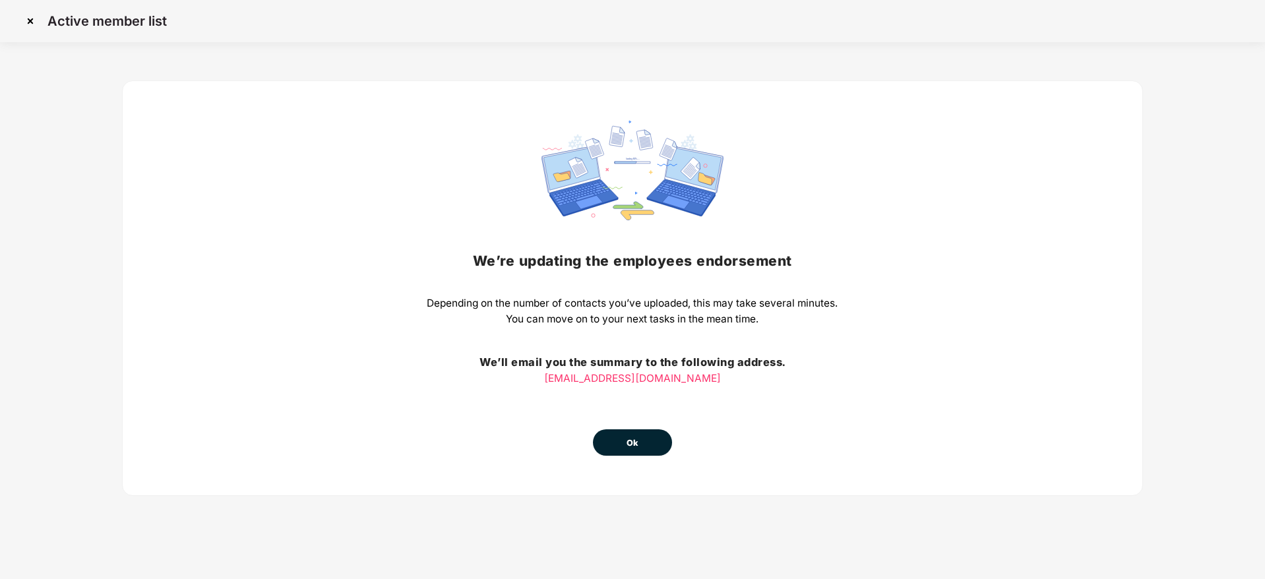
click at [632, 435] on button "Ok" at bounding box center [632, 442] width 79 height 26
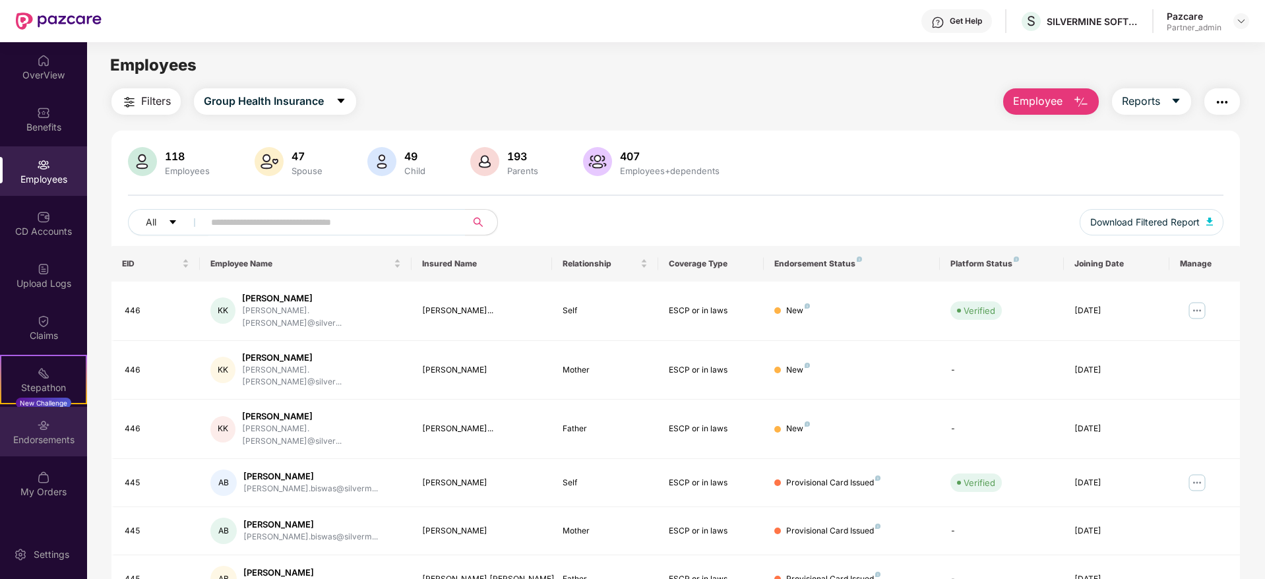
click at [45, 444] on div "Endorsements" at bounding box center [43, 439] width 87 height 13
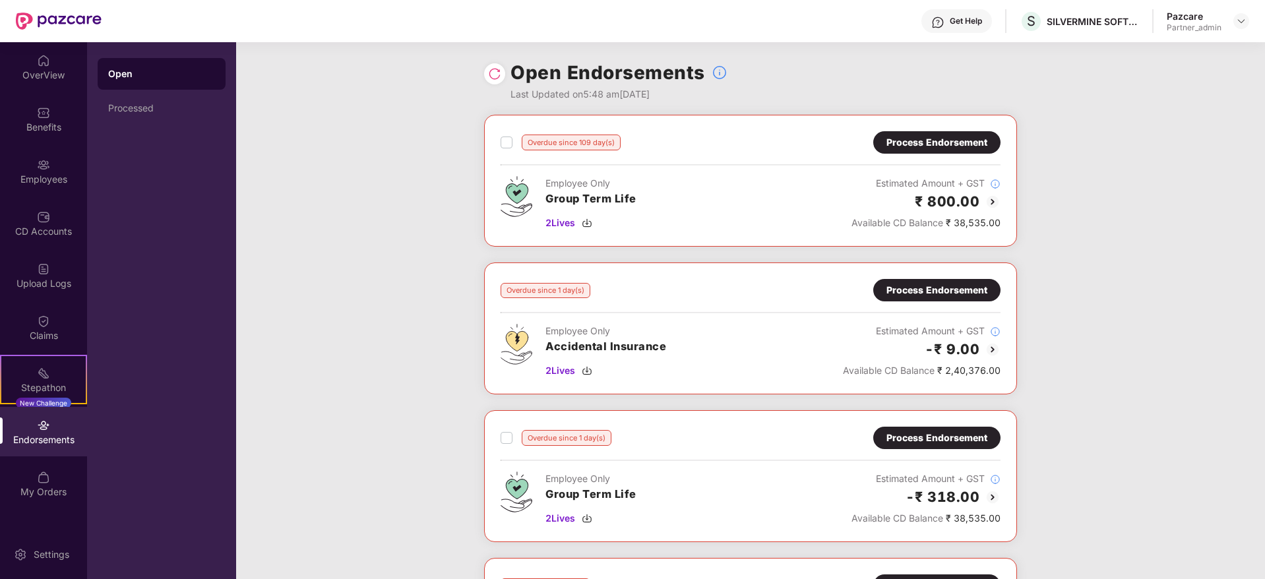
click at [929, 142] on div "Process Endorsement" at bounding box center [936, 142] width 101 height 15
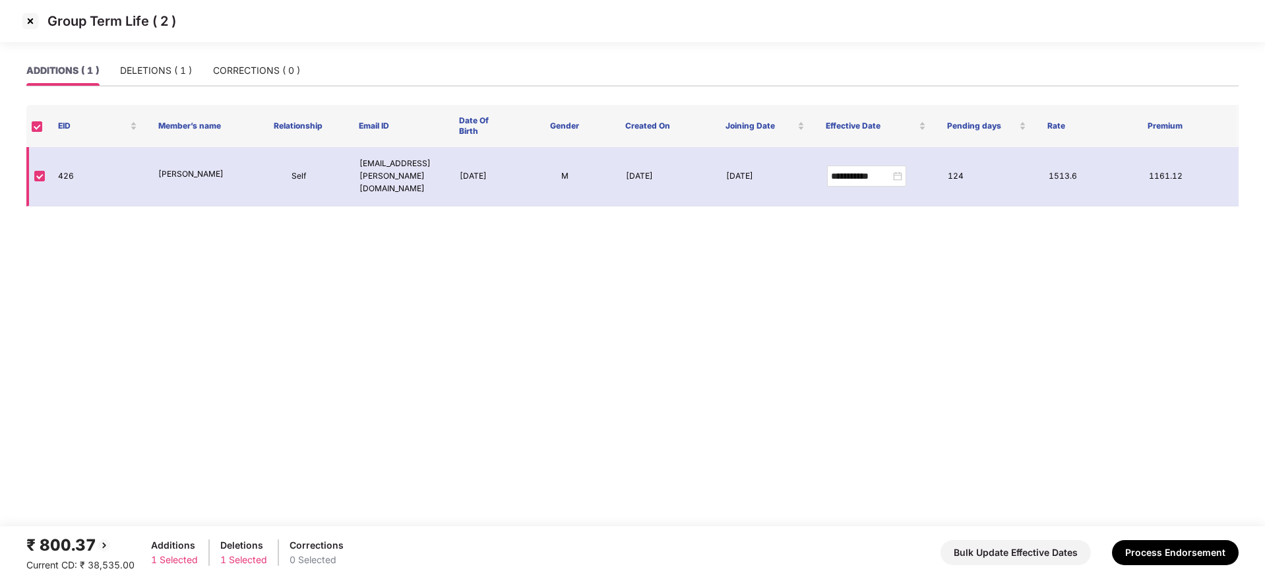
click at [62, 177] on td "426" at bounding box center [97, 176] width 100 height 59
click at [62, 172] on td "426" at bounding box center [97, 176] width 100 height 59
copy td "426"
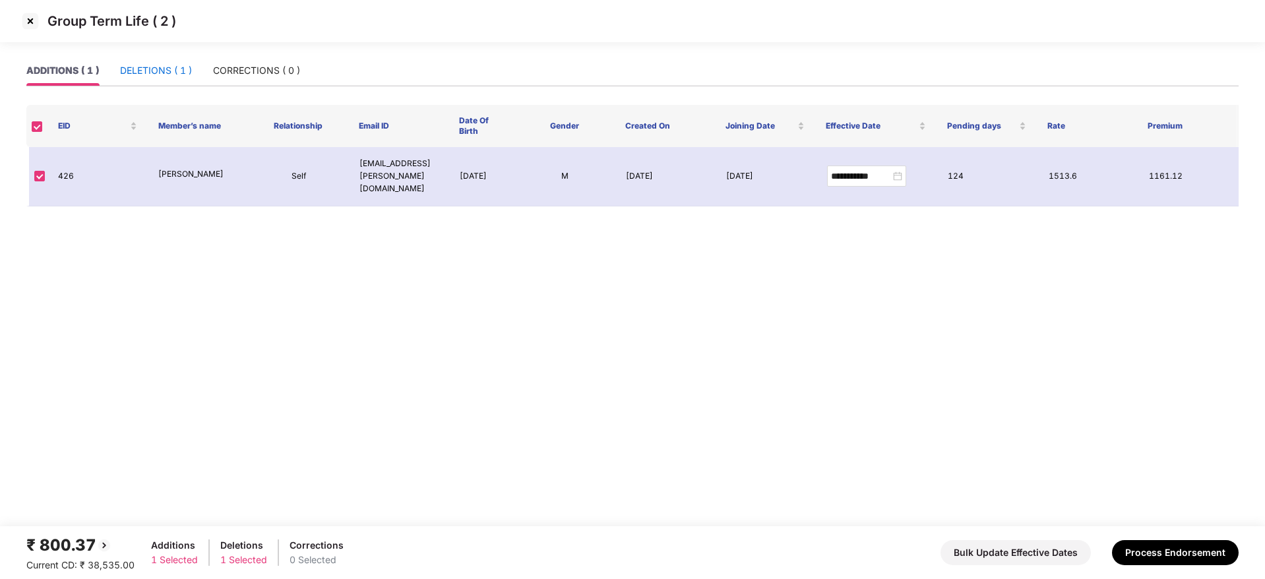
click at [173, 68] on div "DELETIONS ( 1 )" at bounding box center [156, 70] width 72 height 15
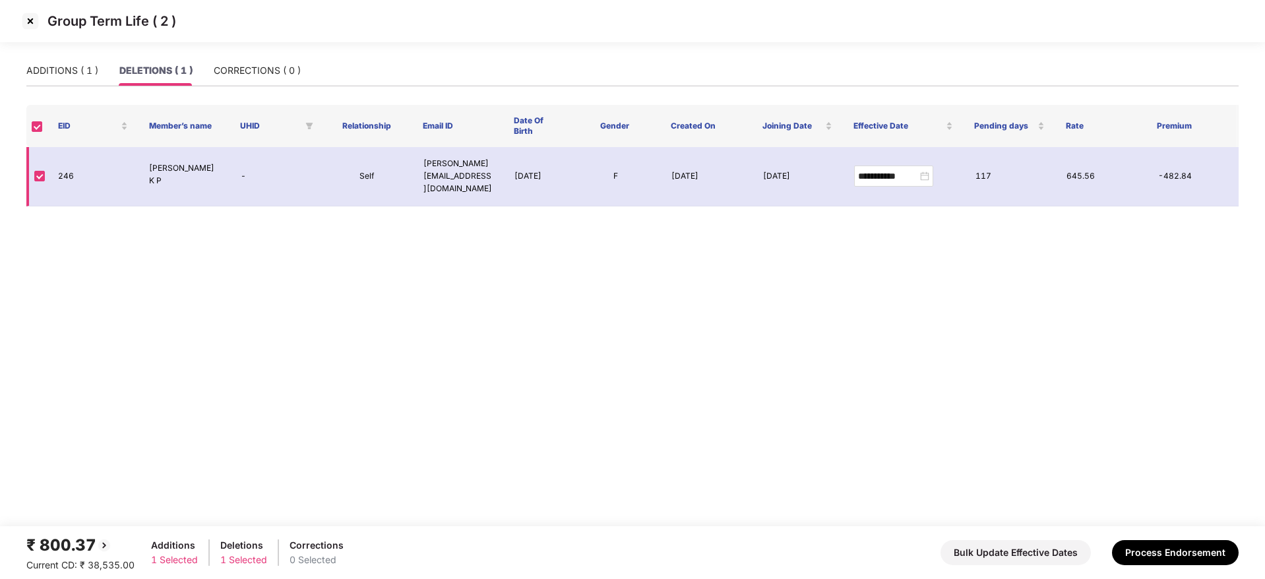
click at [59, 173] on td "246" at bounding box center [92, 176] width 91 height 59
copy td "246"
click at [46, 69] on div "ADDITIONS ( 1 )" at bounding box center [62, 70] width 72 height 15
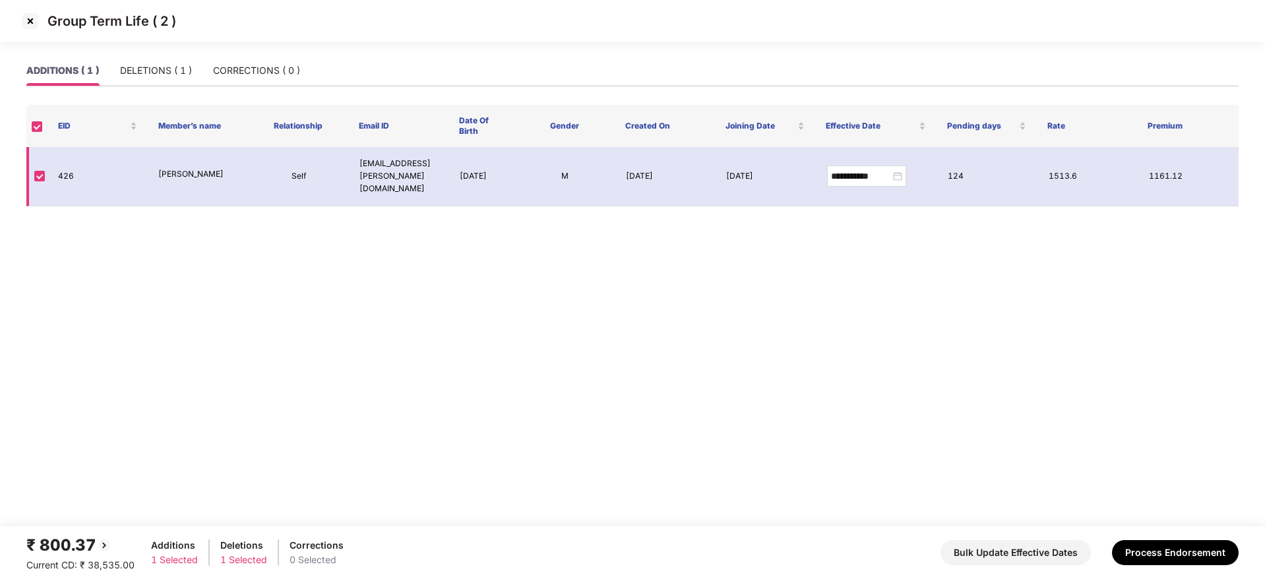
click at [69, 168] on td "426" at bounding box center [97, 176] width 100 height 59
copy td "426"
click at [144, 70] on div "DELETIONS ( 1 )" at bounding box center [156, 70] width 72 height 15
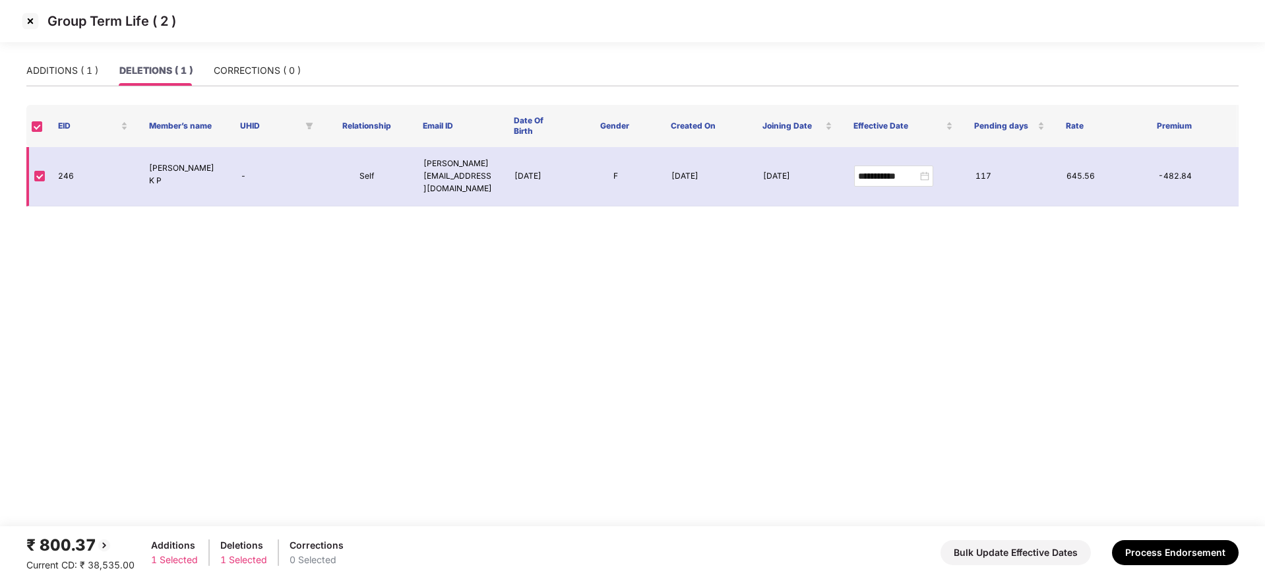
click at [61, 165] on td "246" at bounding box center [92, 176] width 91 height 59
copy td "246"
click at [64, 82] on div "ADDITIONS ( 1 )" at bounding box center [62, 70] width 72 height 30
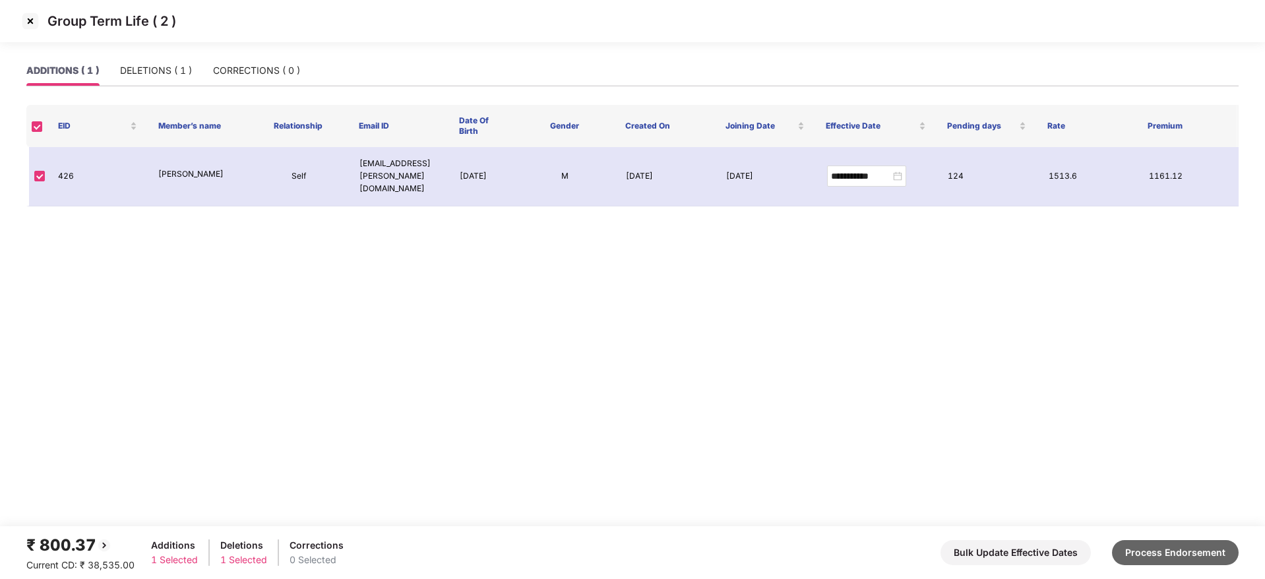
click at [1184, 554] on button "Process Endorsement" at bounding box center [1175, 552] width 127 height 25
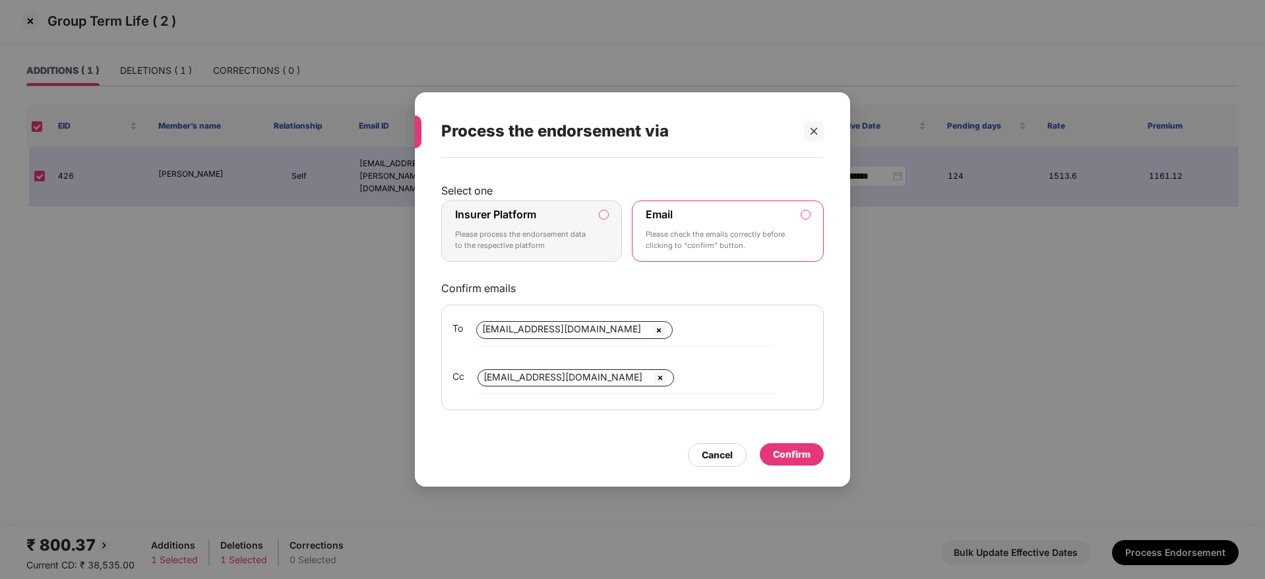
click at [545, 231] on p "Please process the endorsement data to the respective platform" at bounding box center [522, 240] width 135 height 23
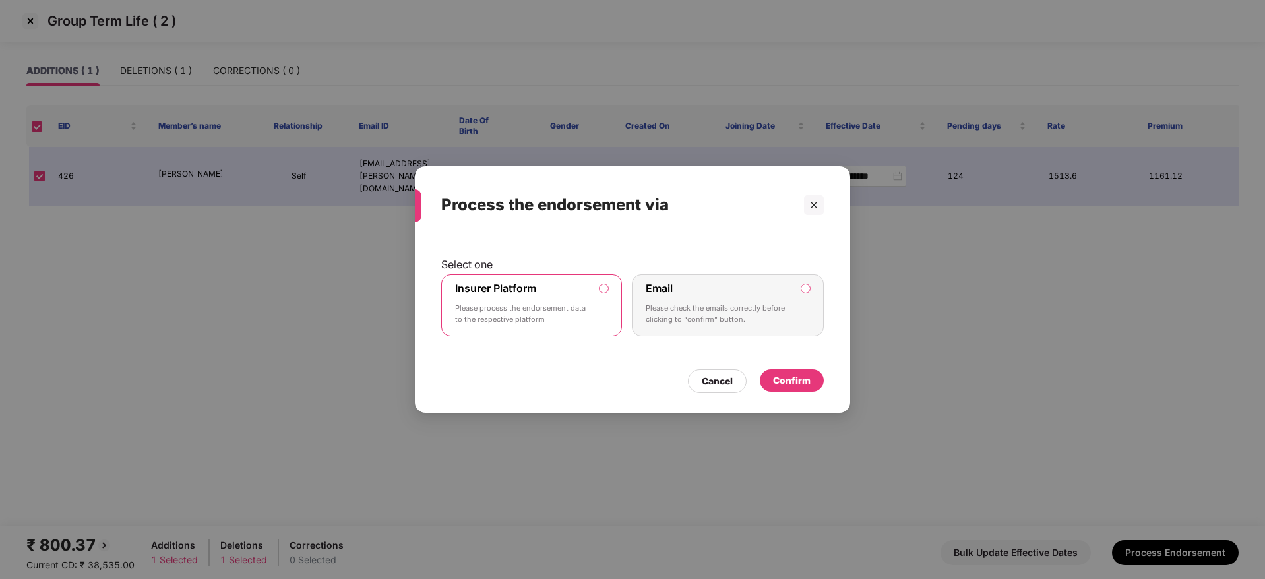
click at [820, 384] on div "Confirm" at bounding box center [792, 380] width 64 height 22
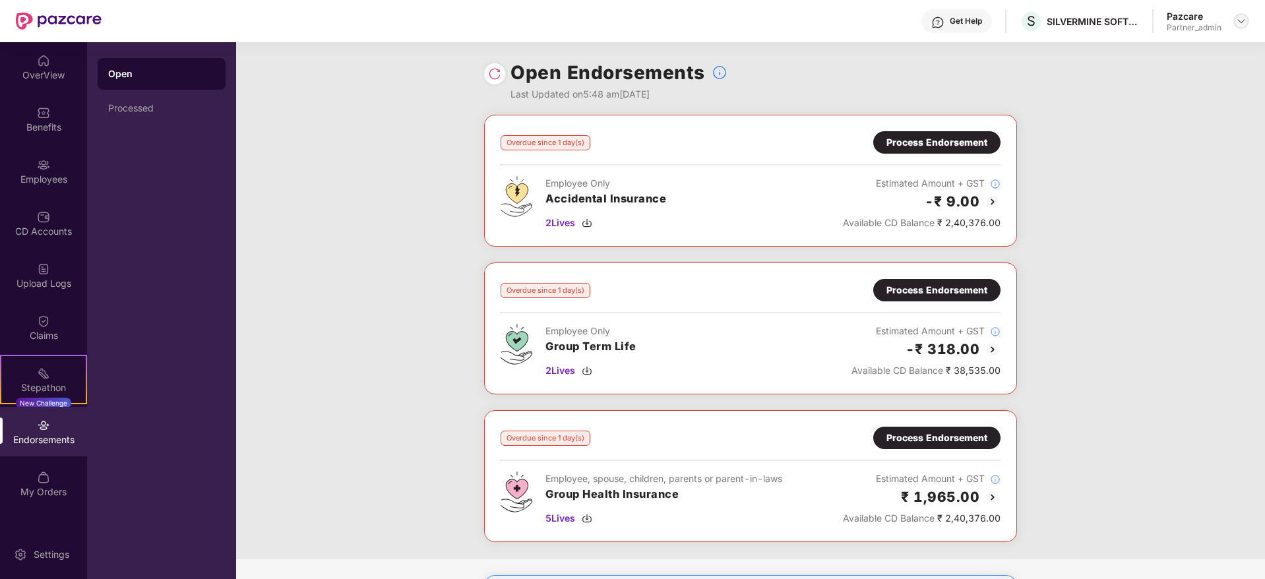
click at [1243, 22] on img at bounding box center [1241, 21] width 11 height 11
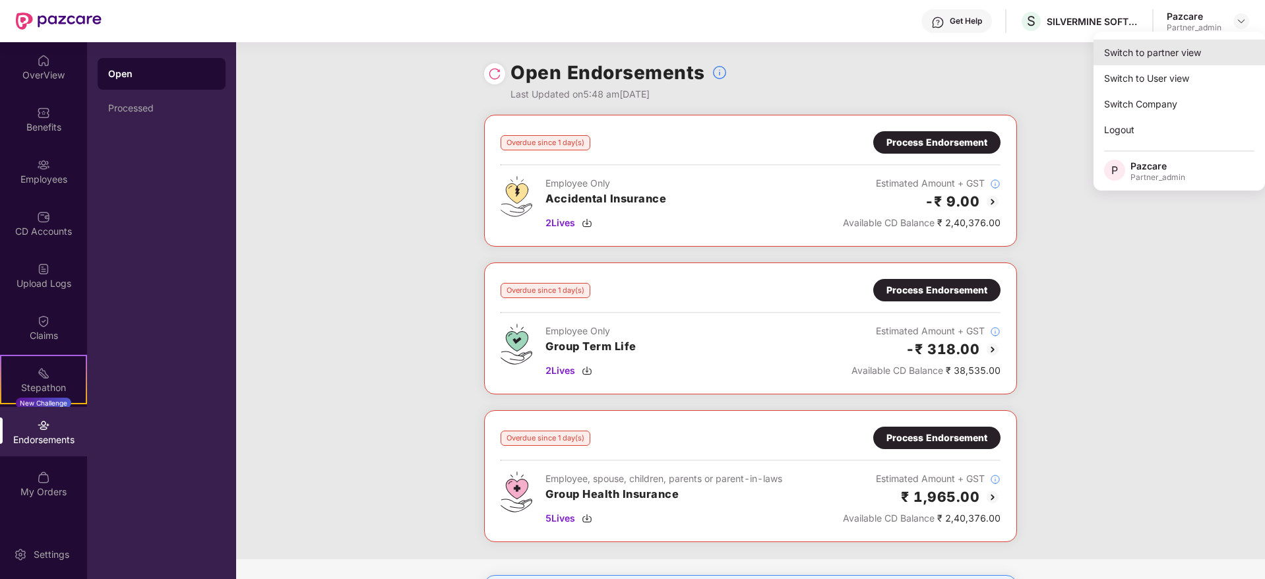
click at [1187, 49] on div "Switch to partner view" at bounding box center [1178, 53] width 171 height 26
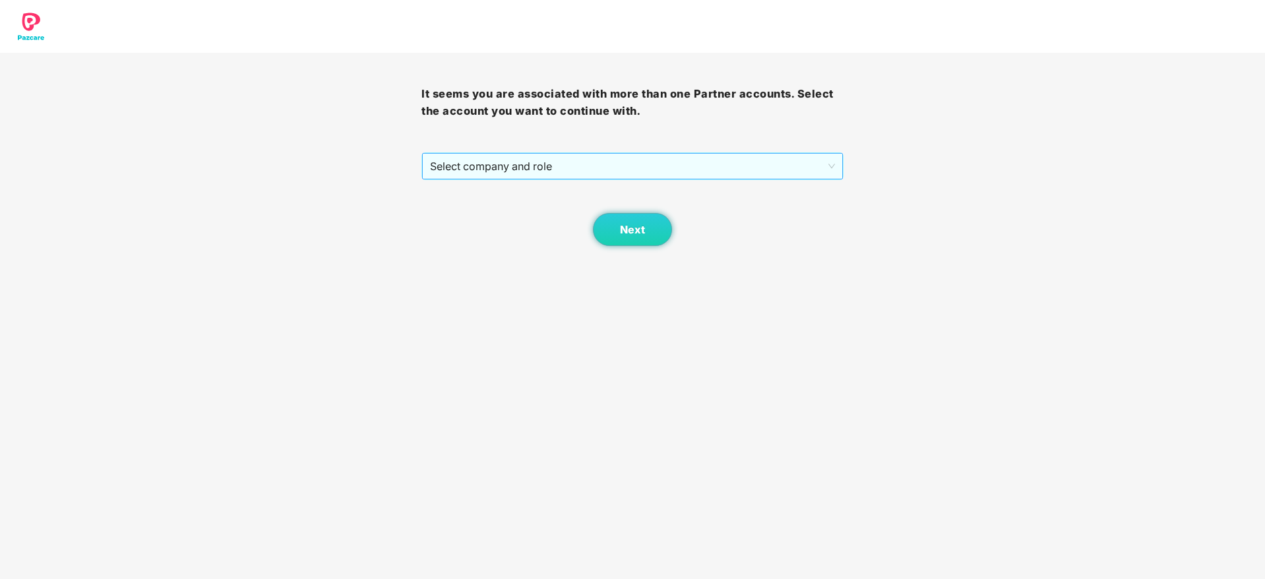
click at [638, 166] on span "Select company and role" at bounding box center [632, 166] width 404 height 25
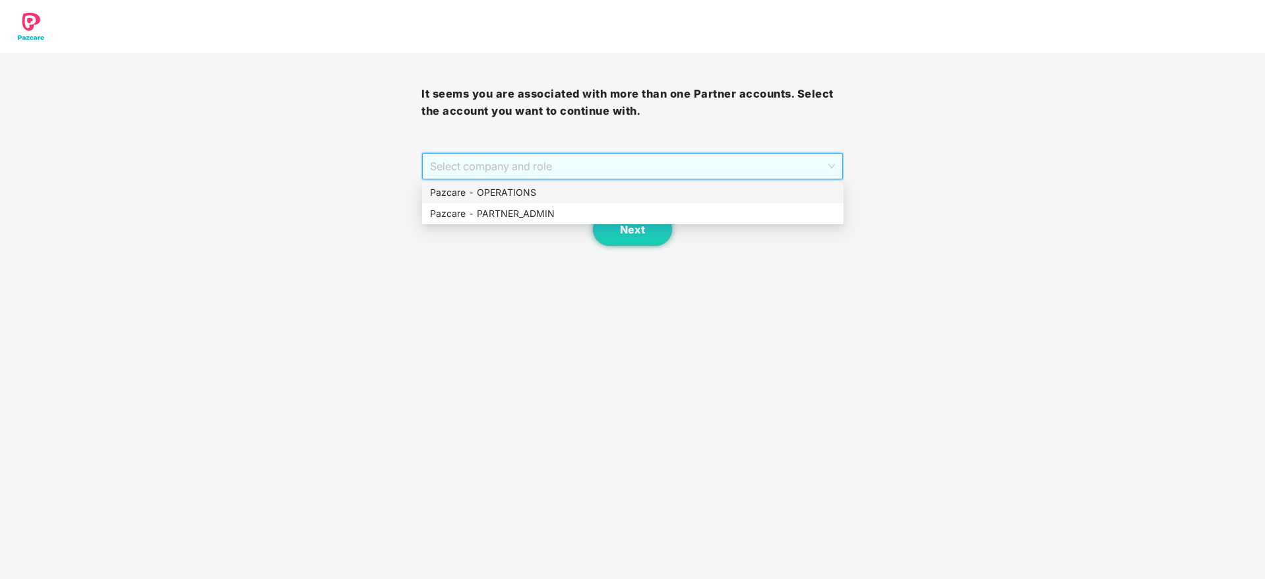
click at [570, 202] on div "Pazcare - OPERATIONS" at bounding box center [632, 192] width 421 height 21
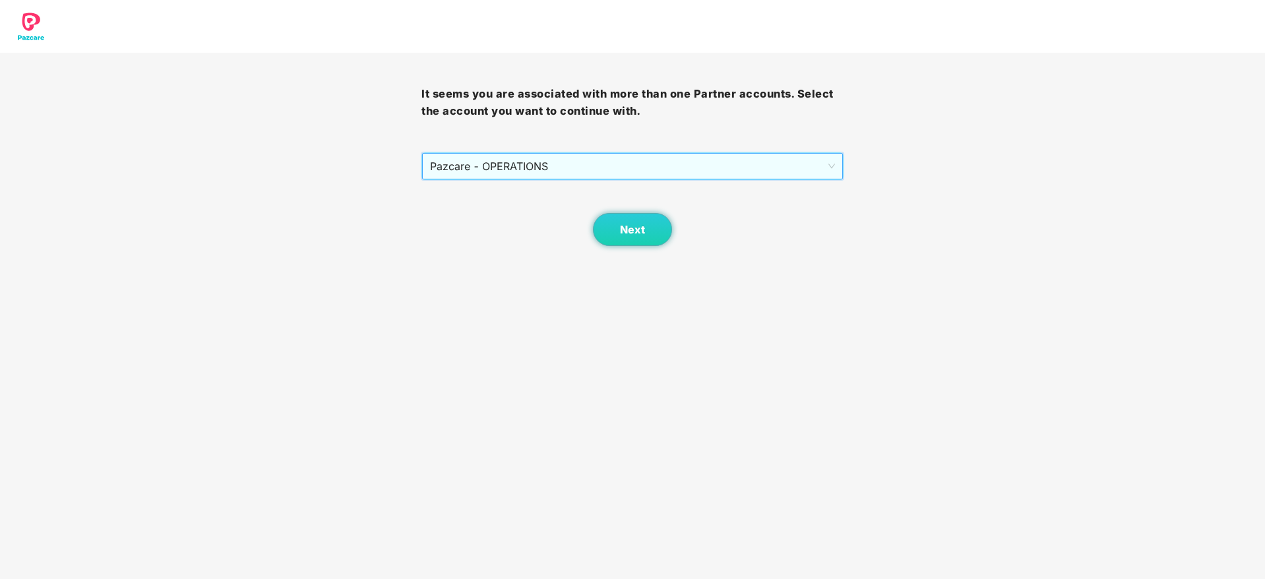
click at [612, 167] on span "Pazcare - OPERATIONS" at bounding box center [632, 166] width 404 height 25
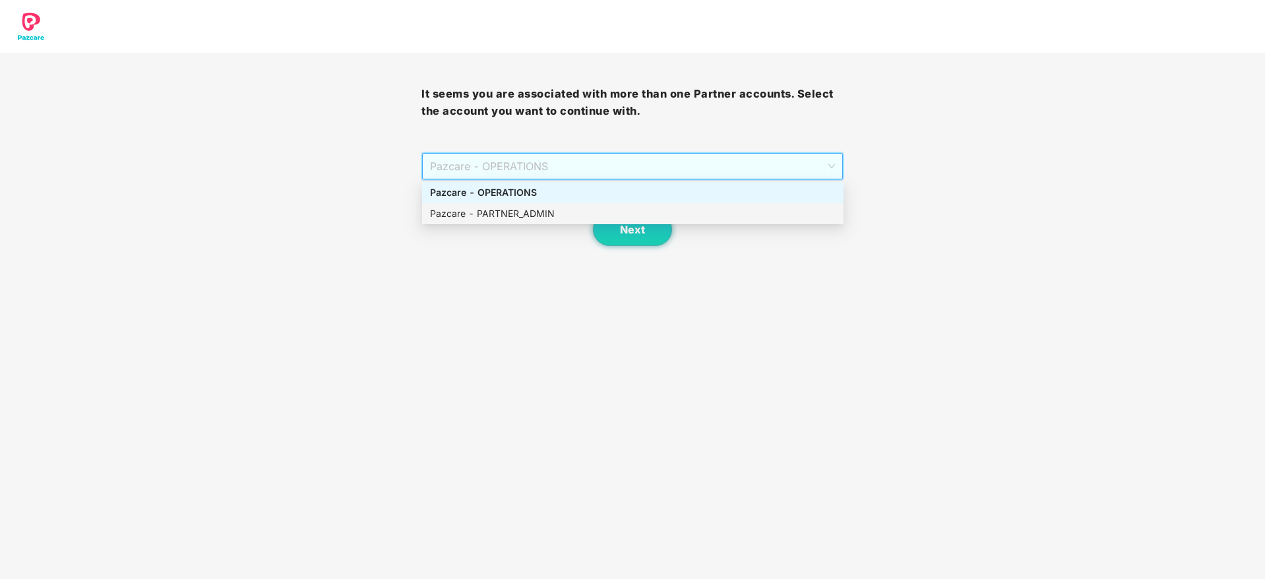
click at [536, 211] on div "Pazcare - PARTNER_ADMIN" at bounding box center [633, 213] width 406 height 15
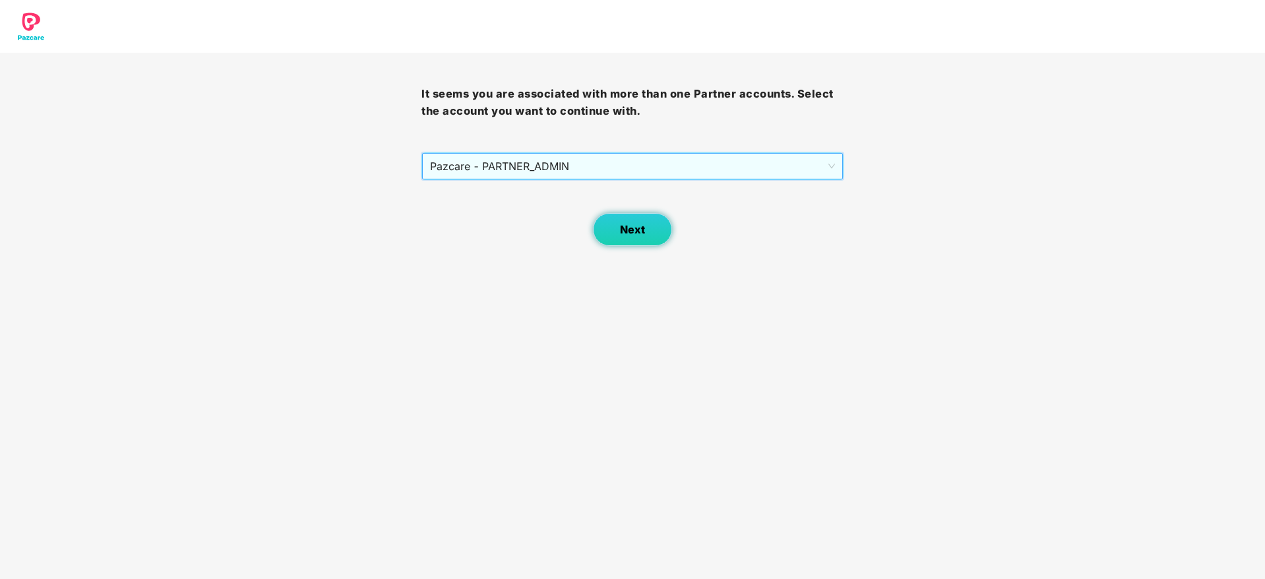
click at [630, 229] on span "Next" at bounding box center [632, 230] width 25 height 13
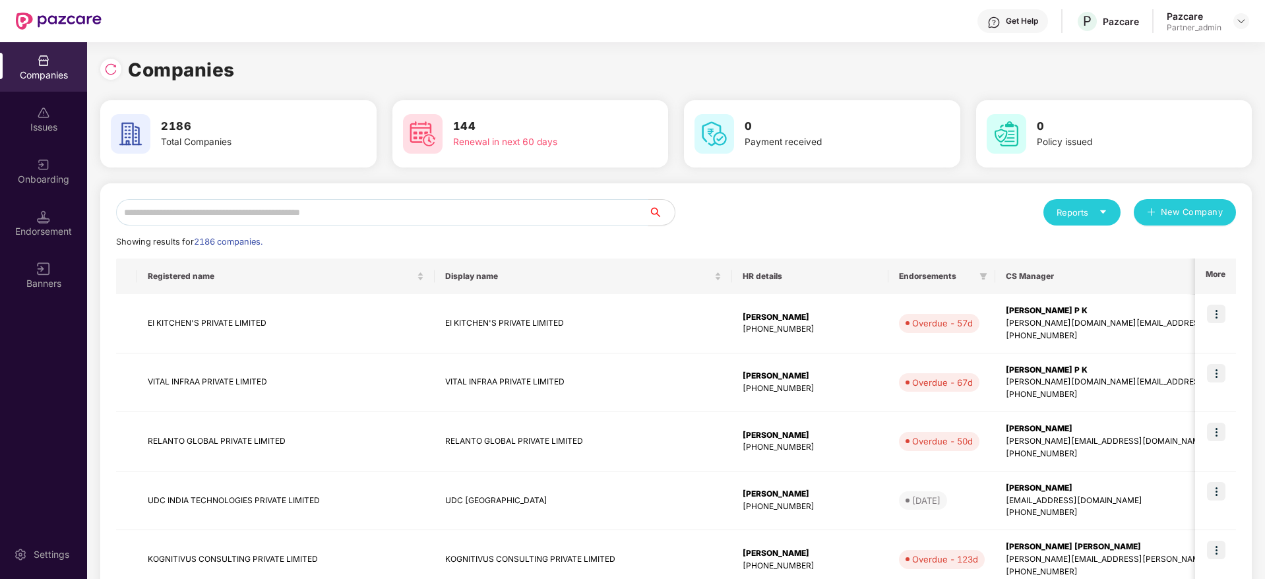
click at [389, 216] on input "text" at bounding box center [382, 212] width 532 height 26
paste input "**********"
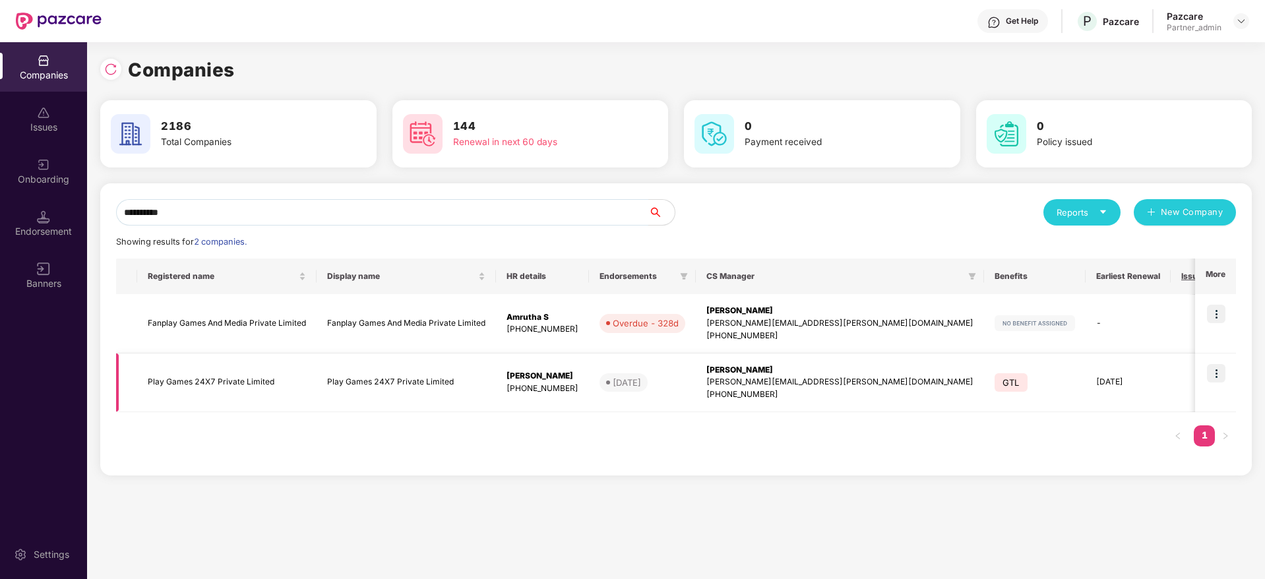
type input "**********"
click at [1225, 374] on img at bounding box center [1216, 373] width 18 height 18
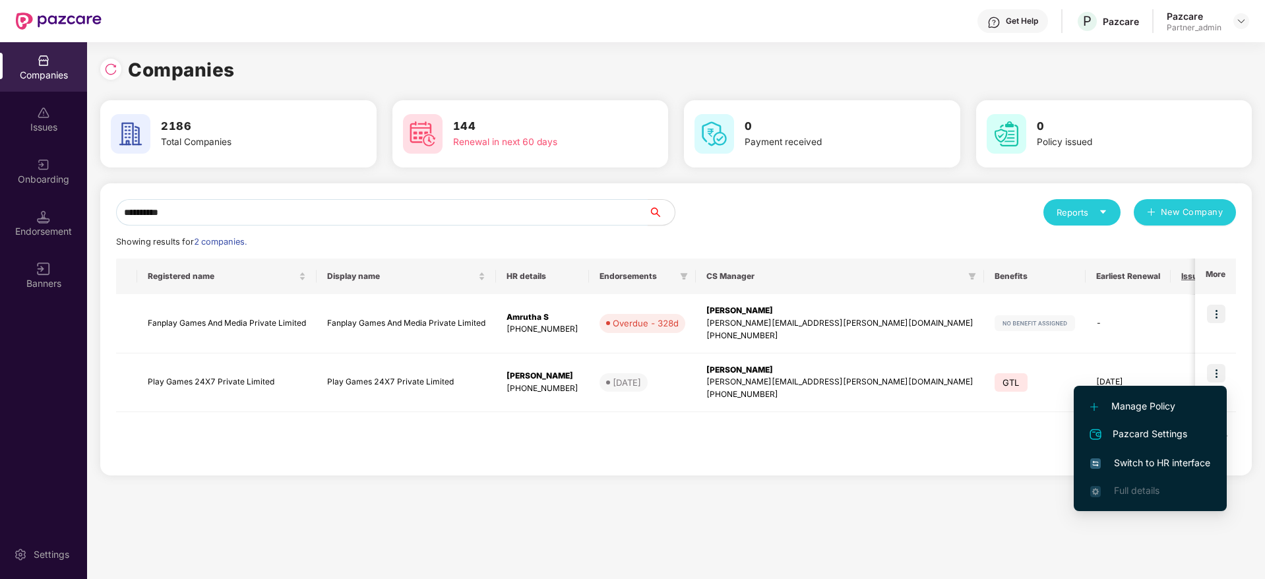
click at [1145, 464] on span "Switch to HR interface" at bounding box center [1150, 463] width 120 height 15
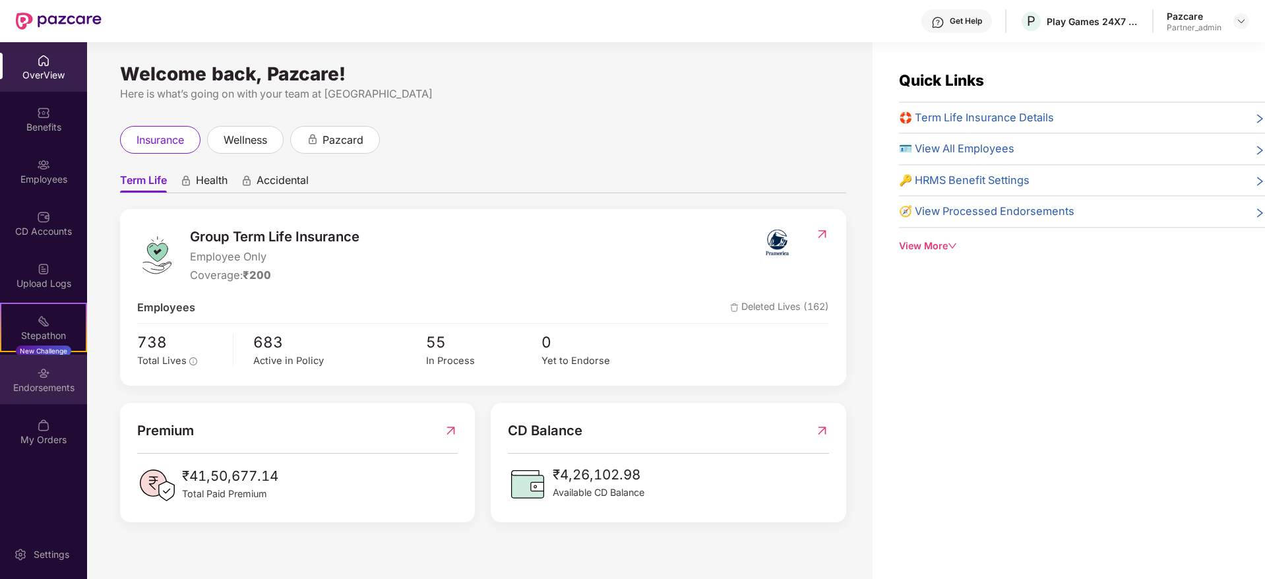
click at [44, 386] on div "Endorsements" at bounding box center [43, 387] width 87 height 13
